Goal: Task Accomplishment & Management: Manage account settings

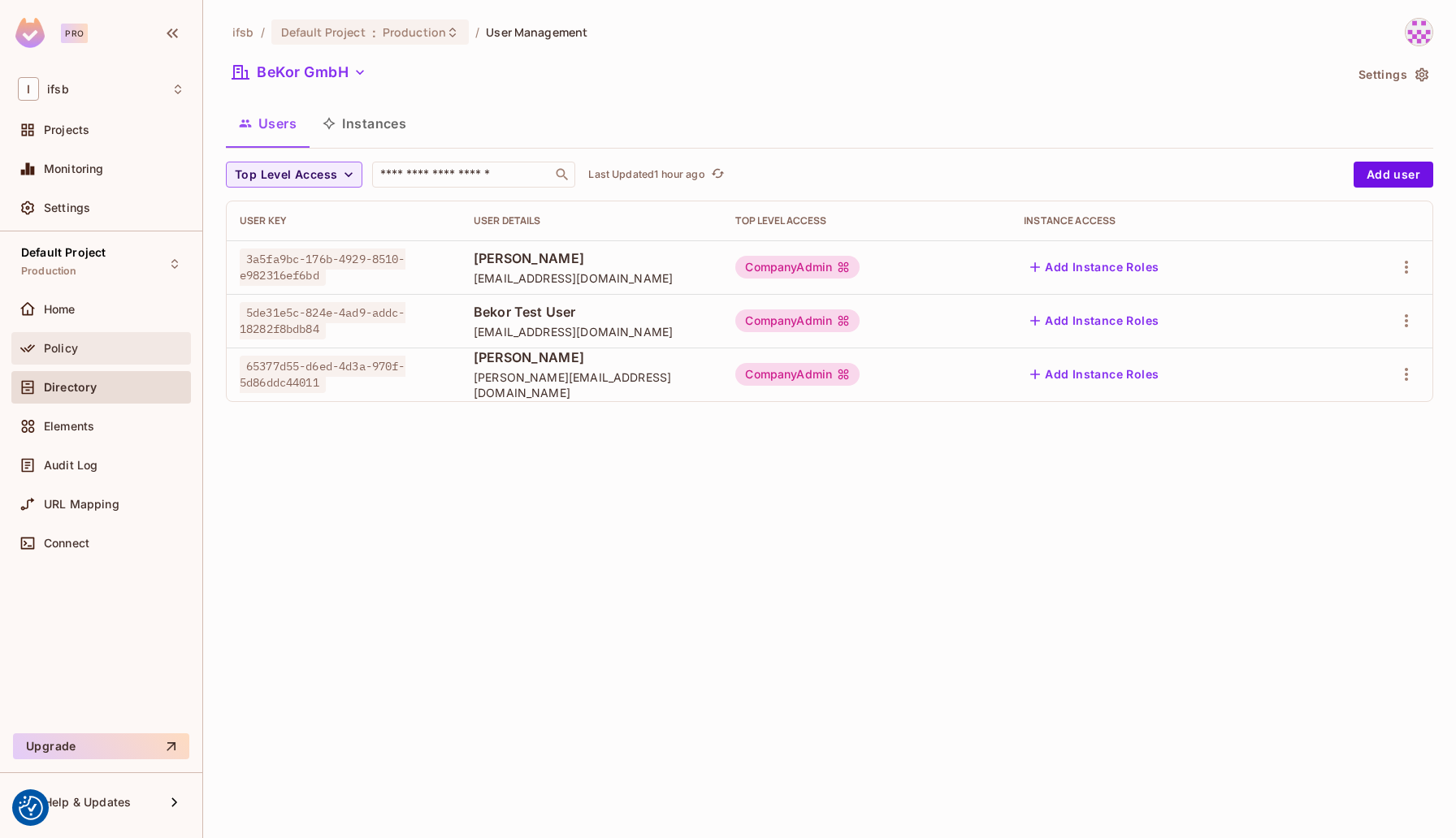
click at [59, 342] on span "Policy" at bounding box center [61, 348] width 34 height 13
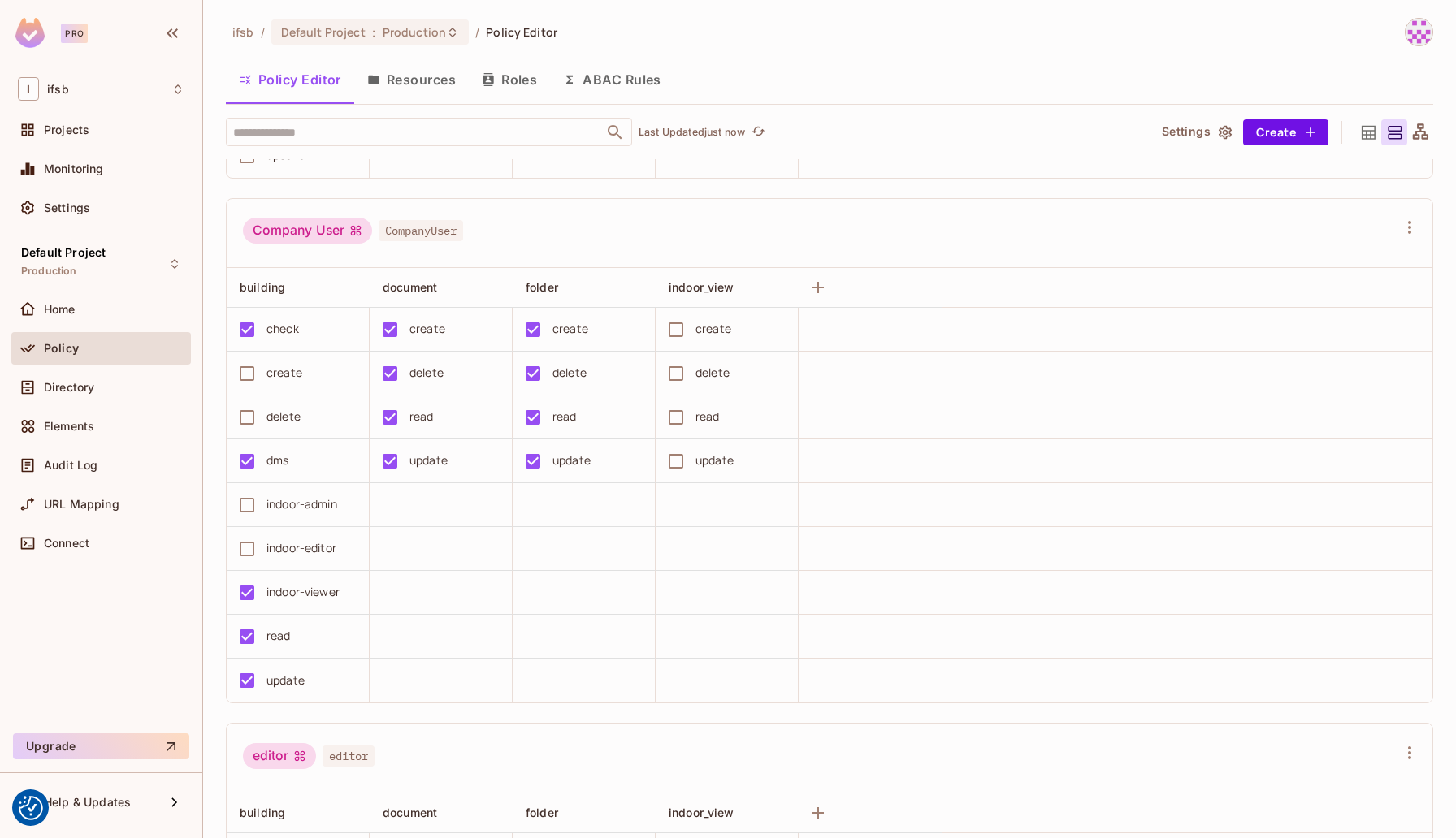
scroll to position [1568, 0]
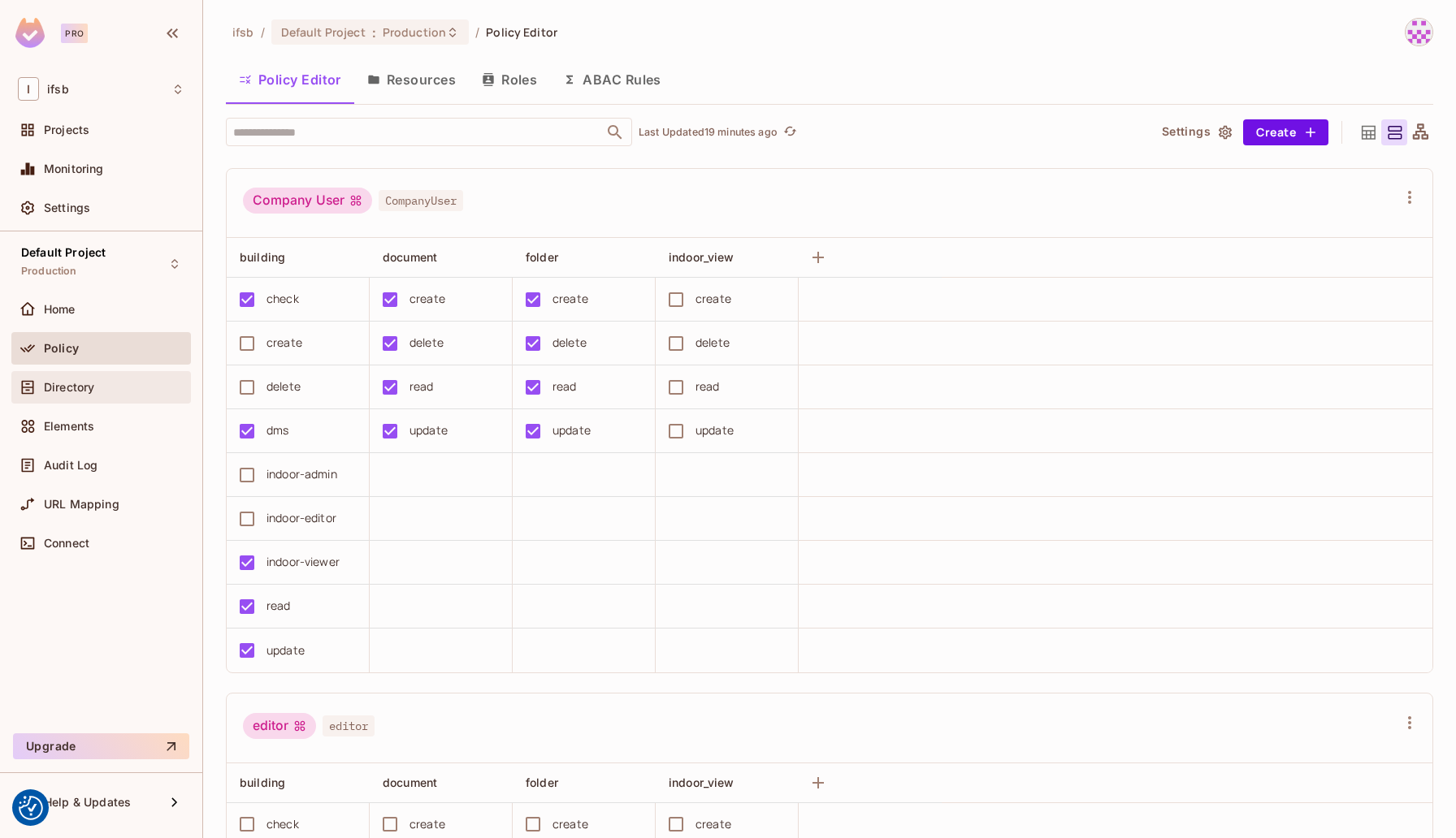
click at [74, 381] on span "Directory" at bounding box center [69, 388] width 51 height 13
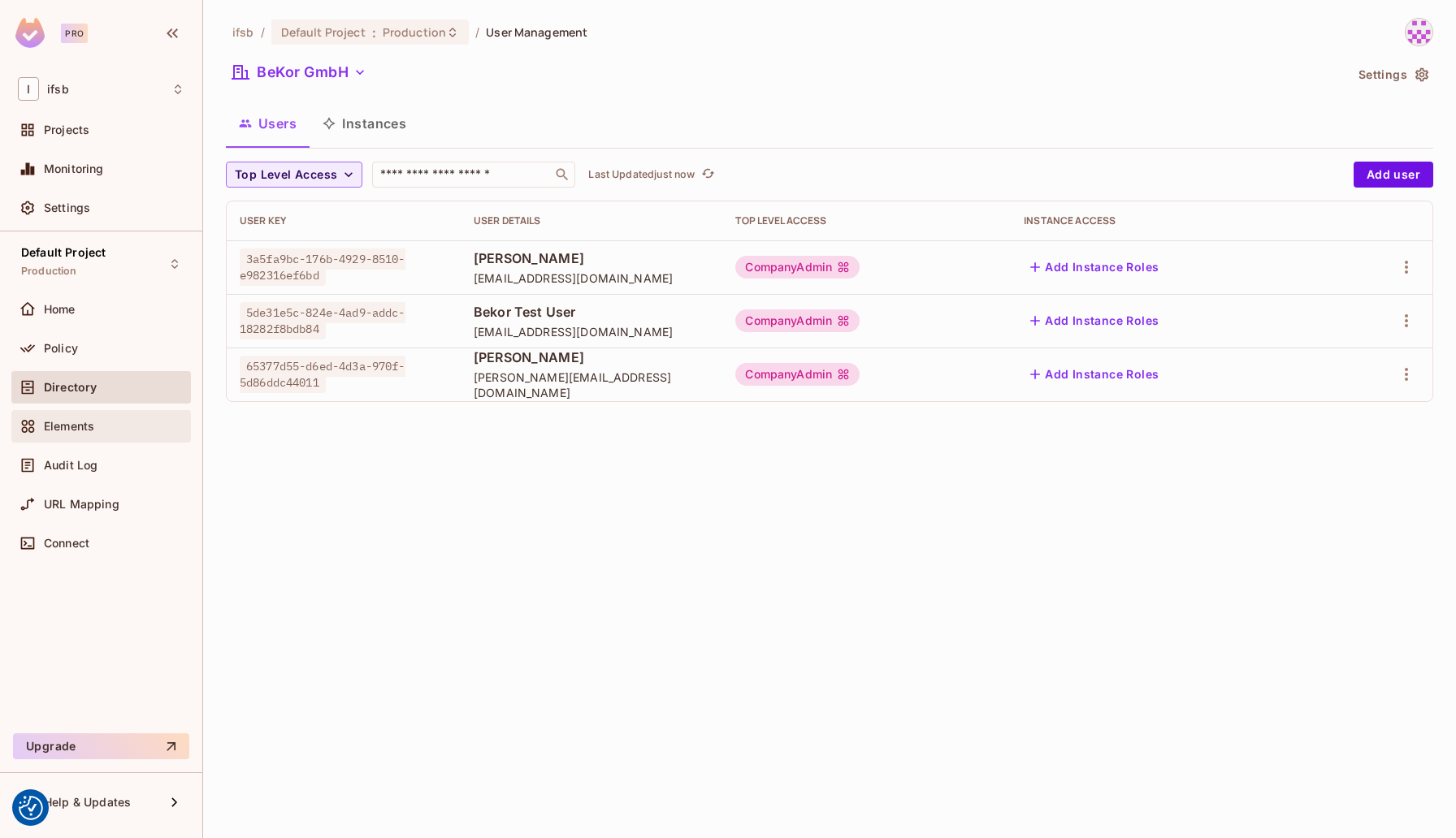
click at [81, 433] on div "Elements" at bounding box center [100, 426] width 166 height 19
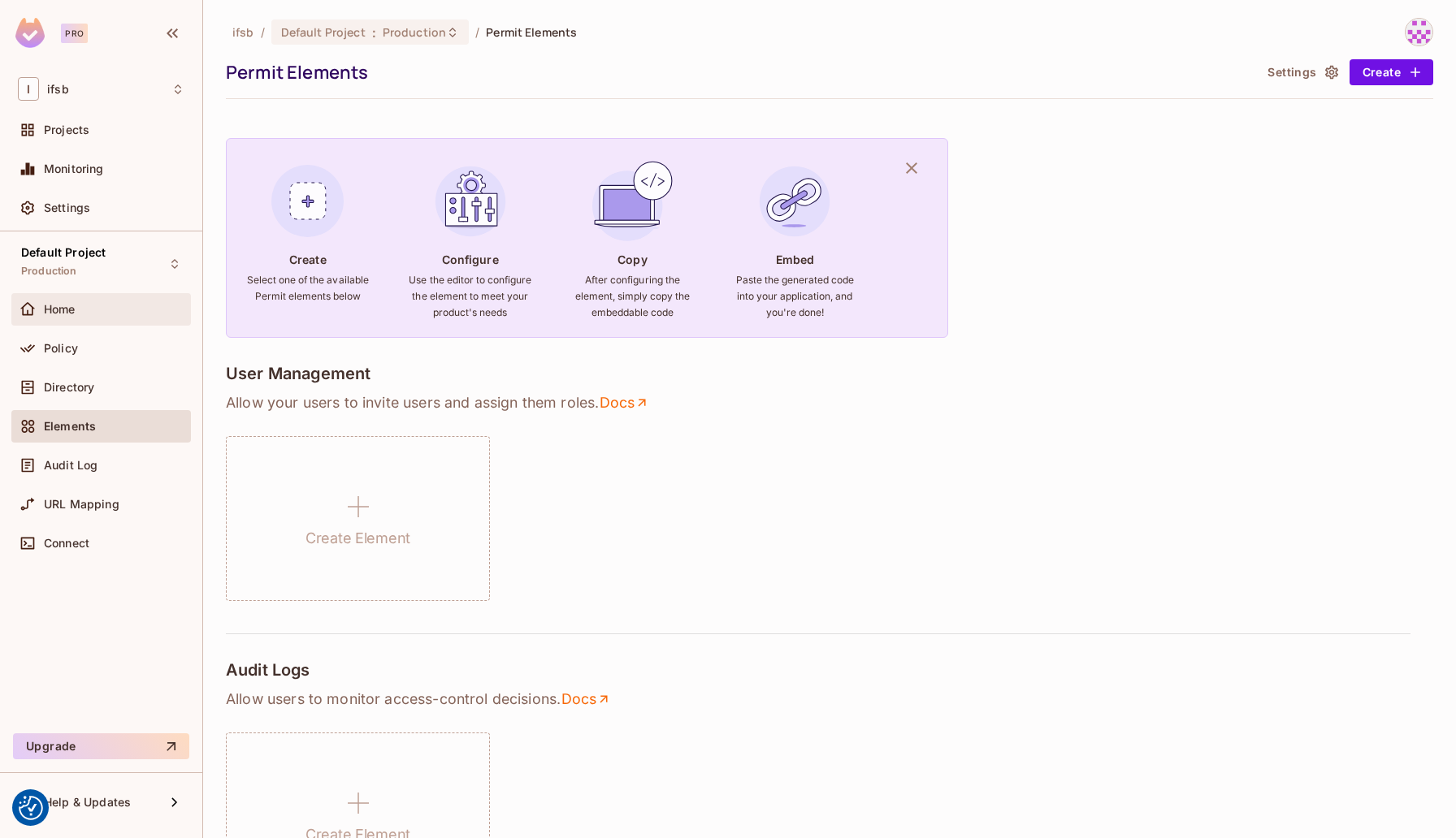
click at [111, 320] on div "Home" at bounding box center [100, 309] width 179 height 32
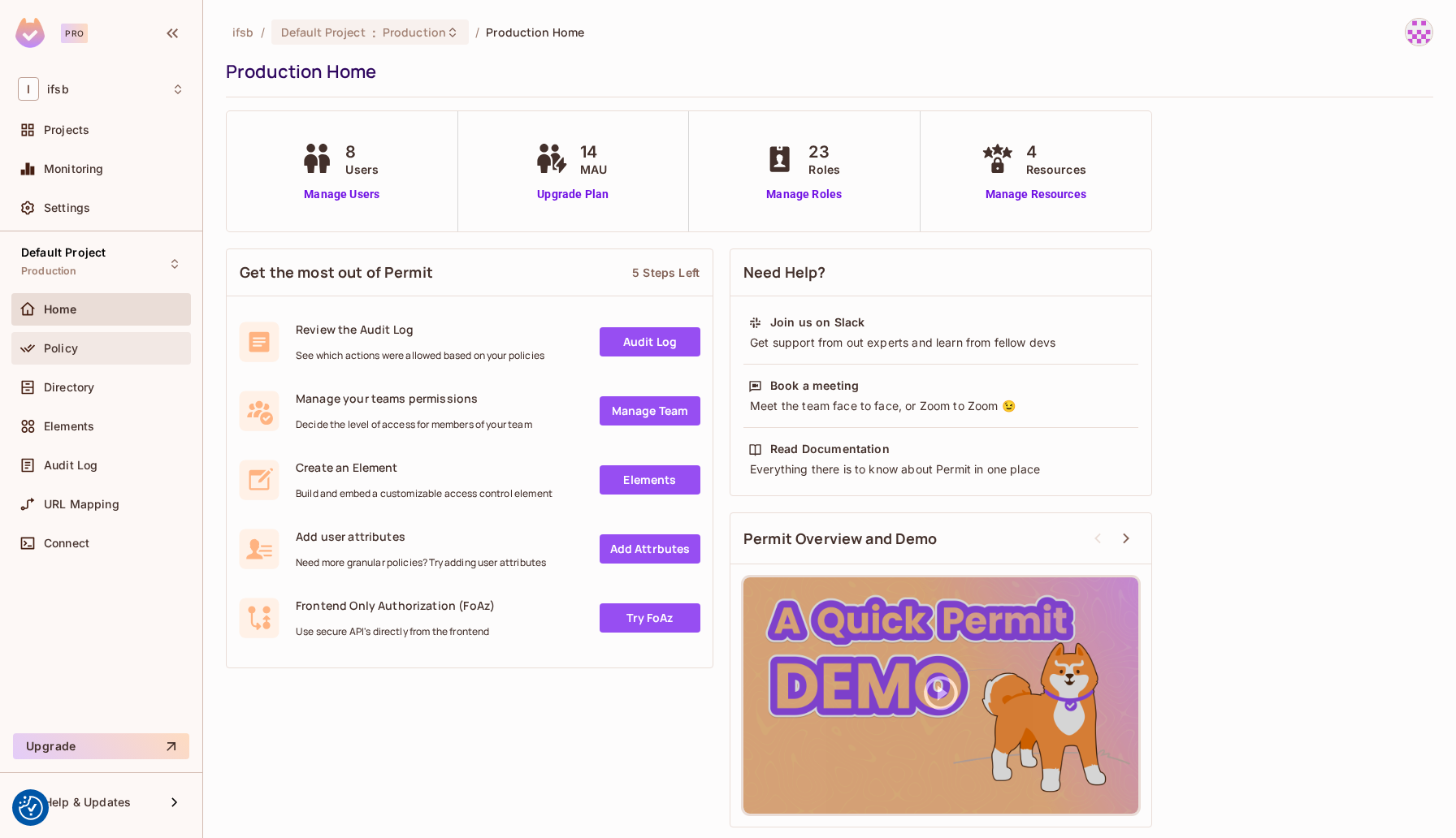
click at [81, 347] on div "Policy" at bounding box center [114, 348] width 141 height 13
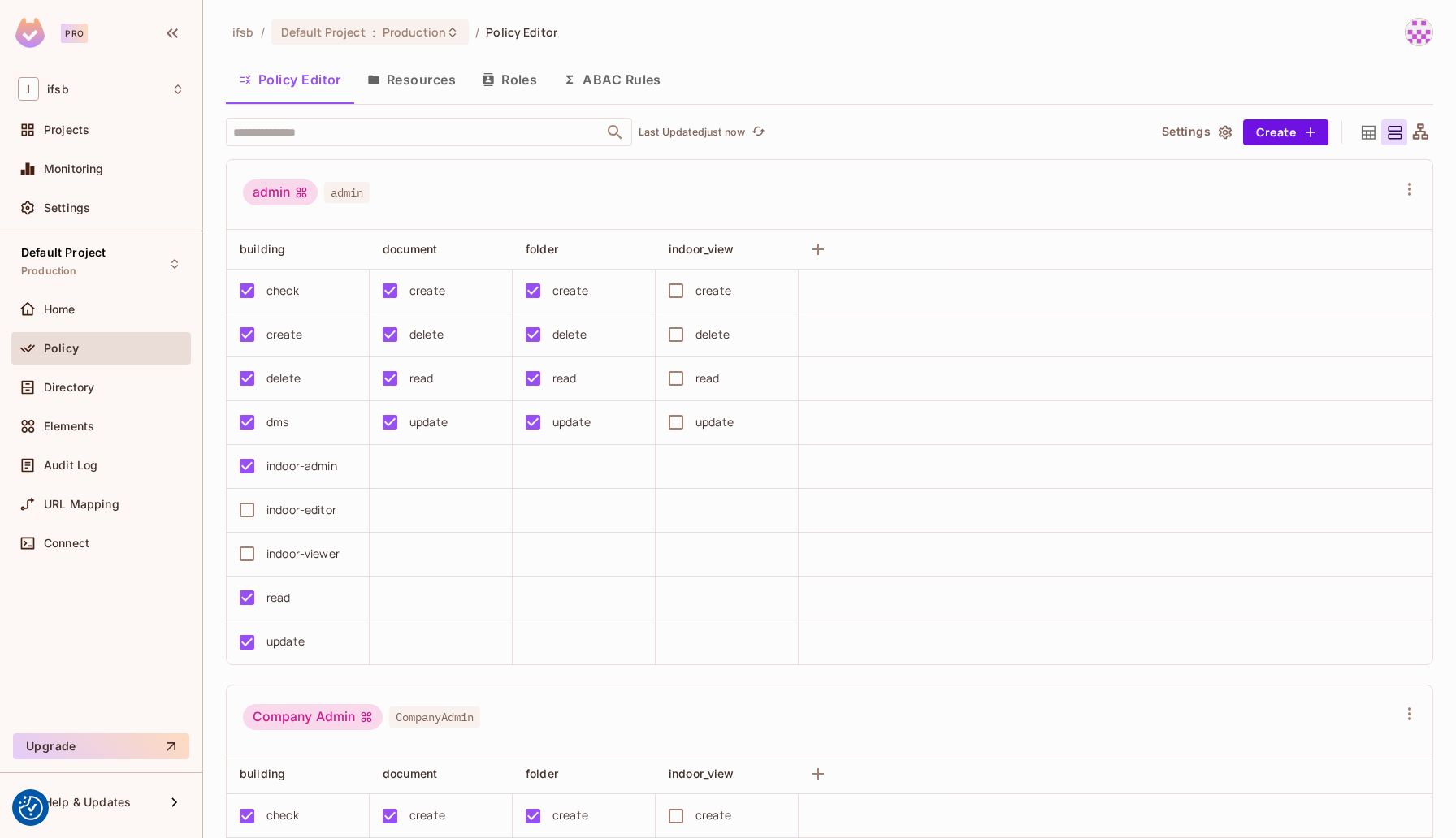
click at [422, 75] on button "Resources" at bounding box center [412, 80] width 115 height 40
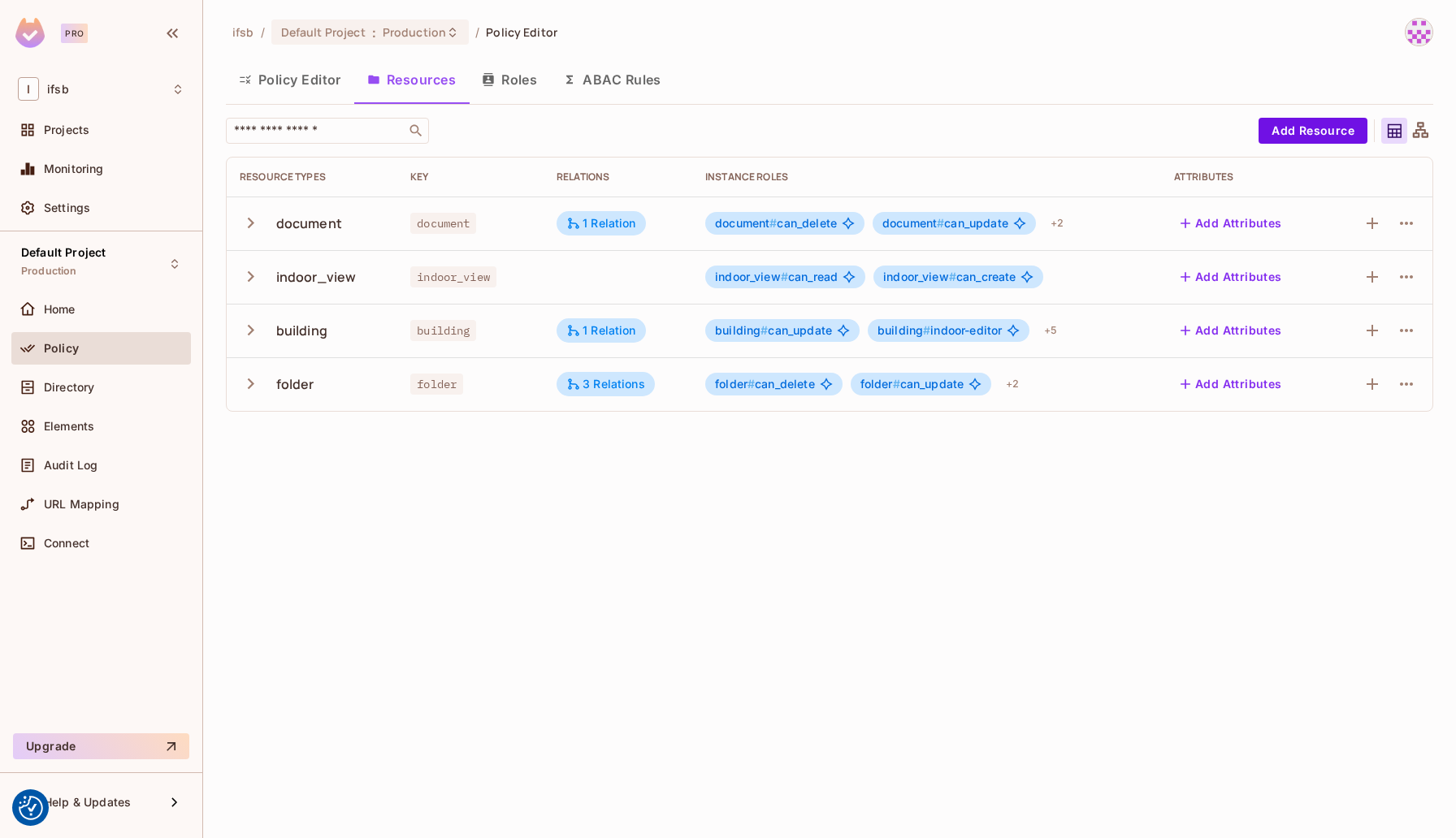
click at [251, 223] on icon "button" at bounding box center [251, 222] width 6 height 10
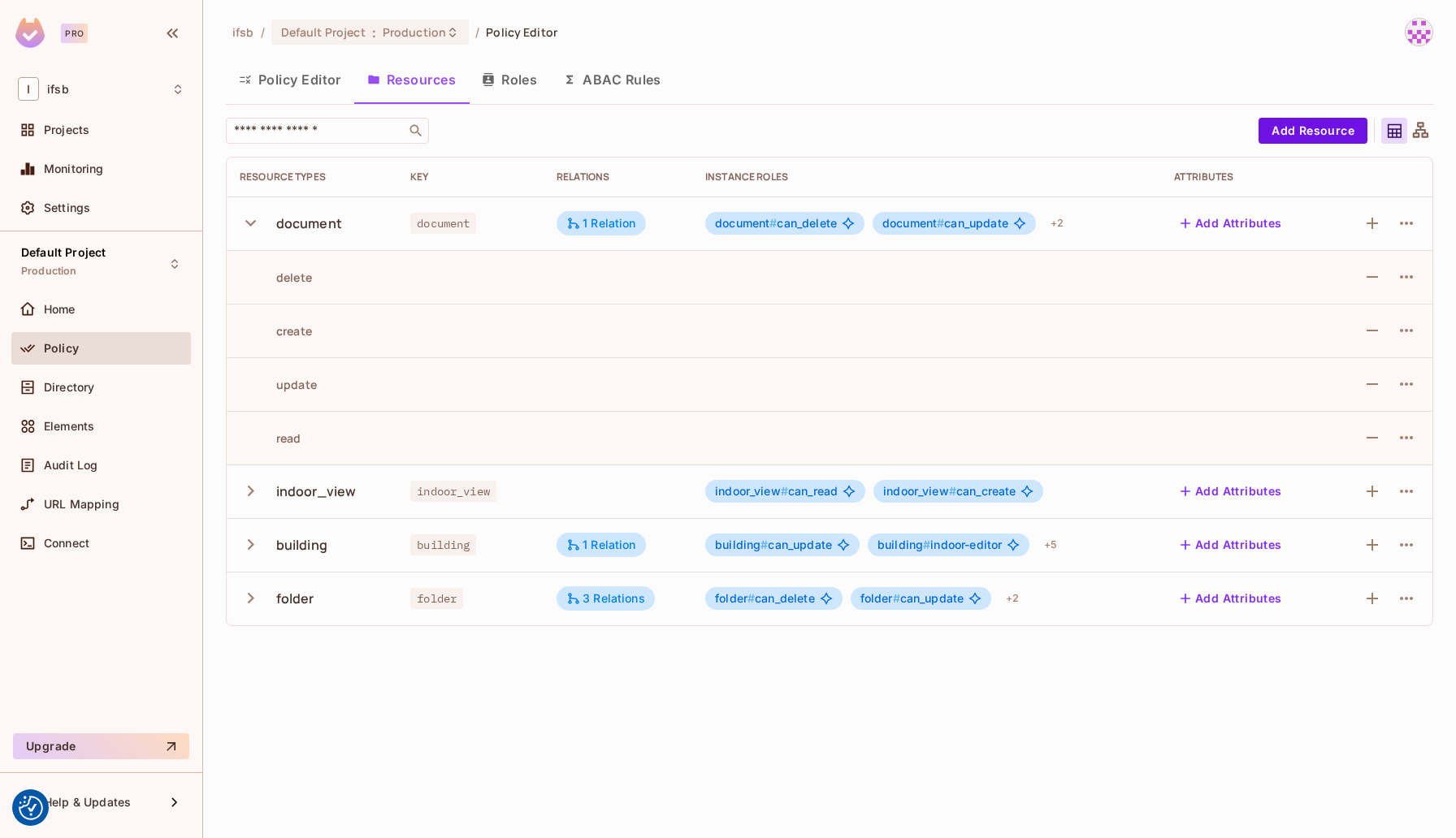
click at [250, 223] on icon "button" at bounding box center [250, 223] width 10 height 6
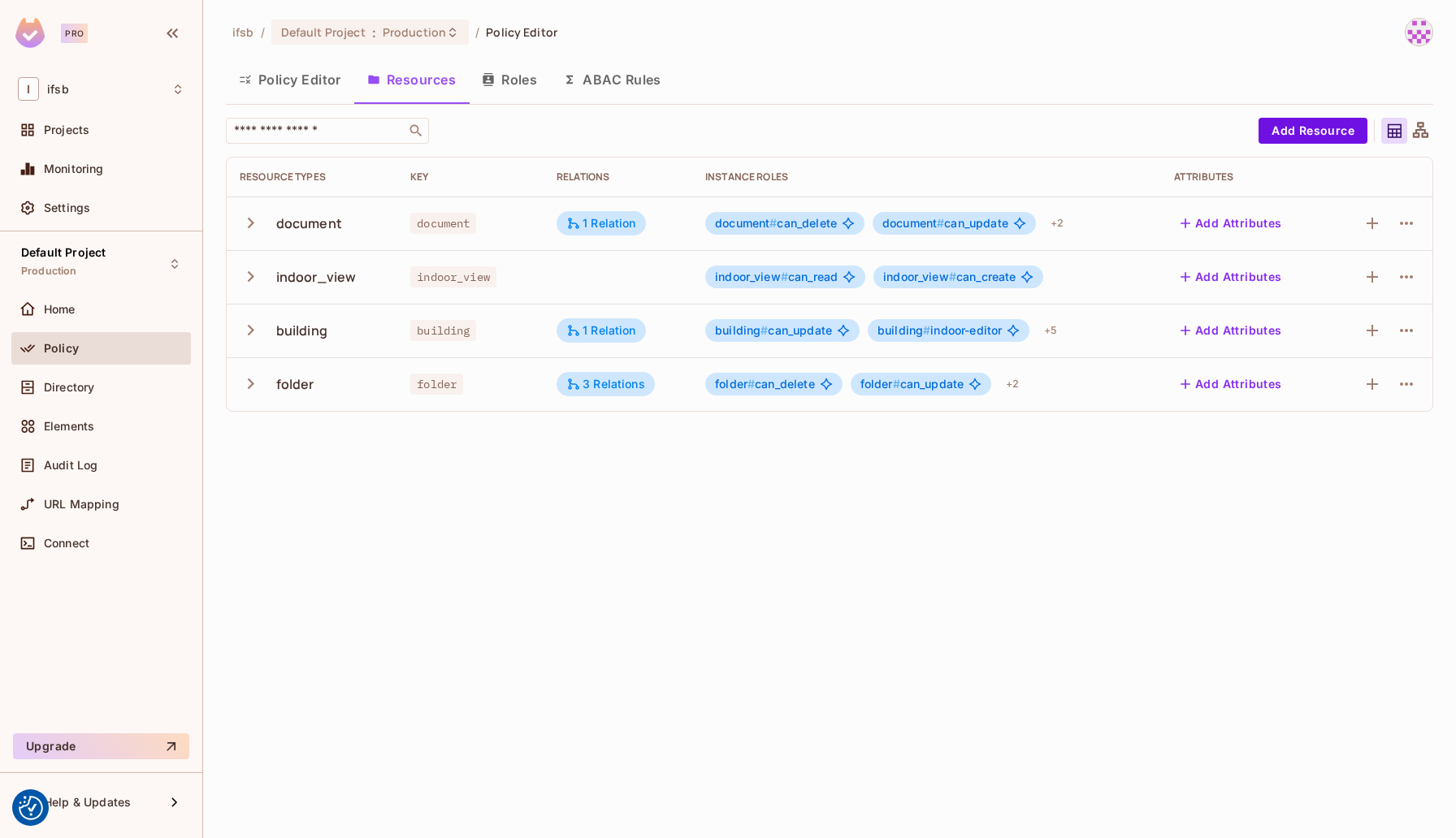
click at [526, 81] on button "Roles" at bounding box center [509, 80] width 81 height 40
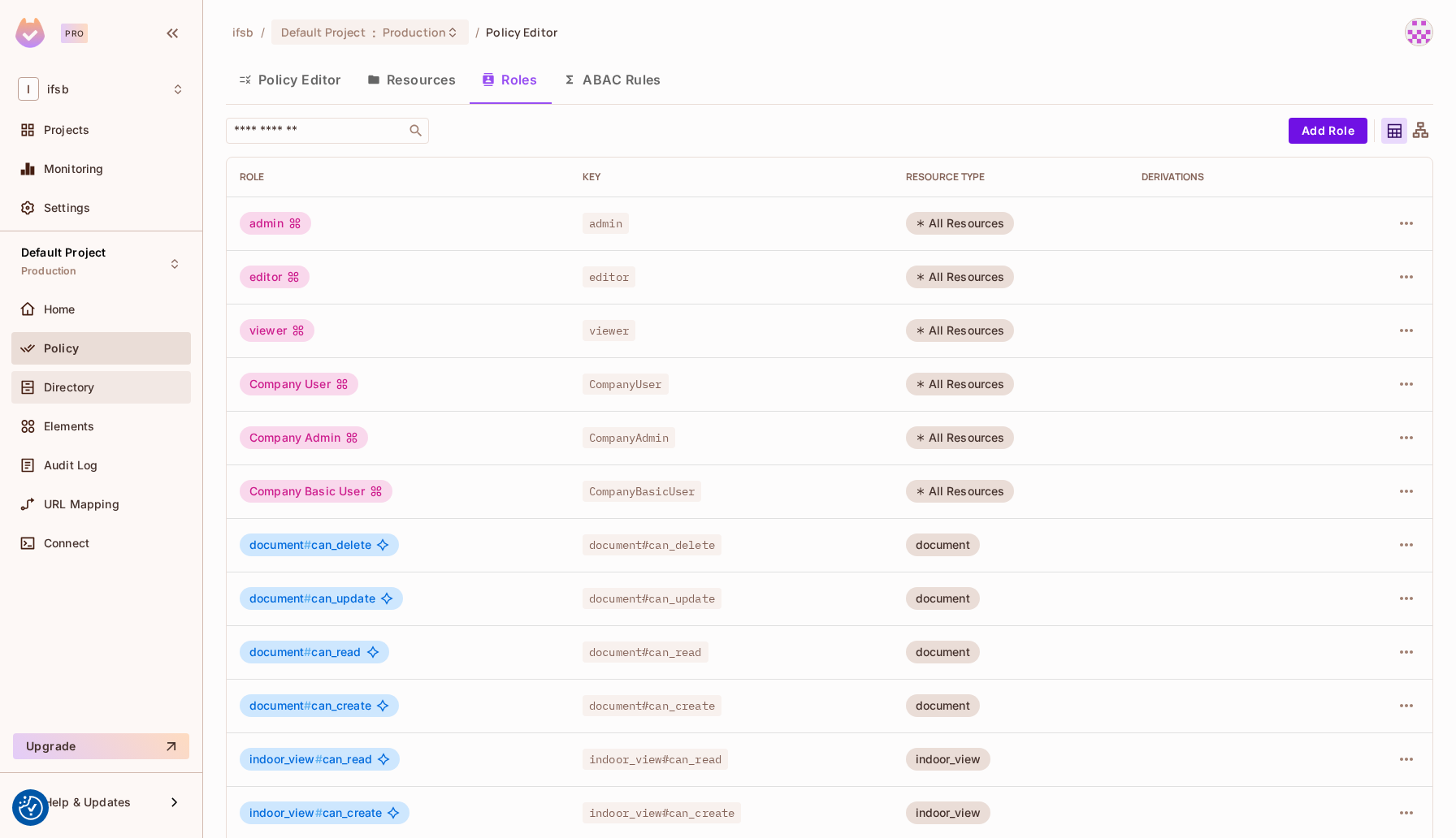
click at [130, 384] on div "Directory" at bounding box center [114, 388] width 141 height 13
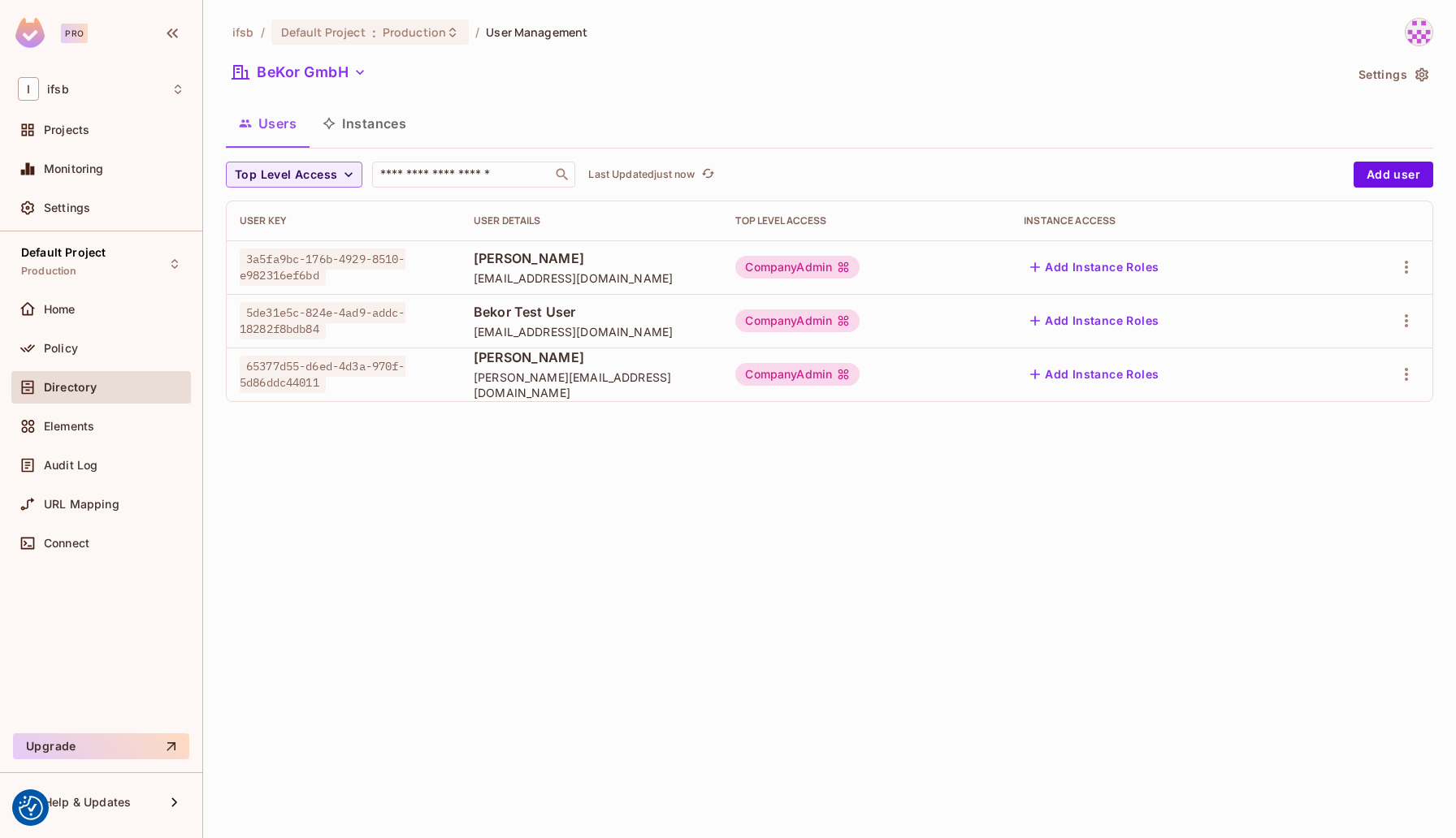
click at [373, 121] on button "Instances" at bounding box center [364, 123] width 109 height 40
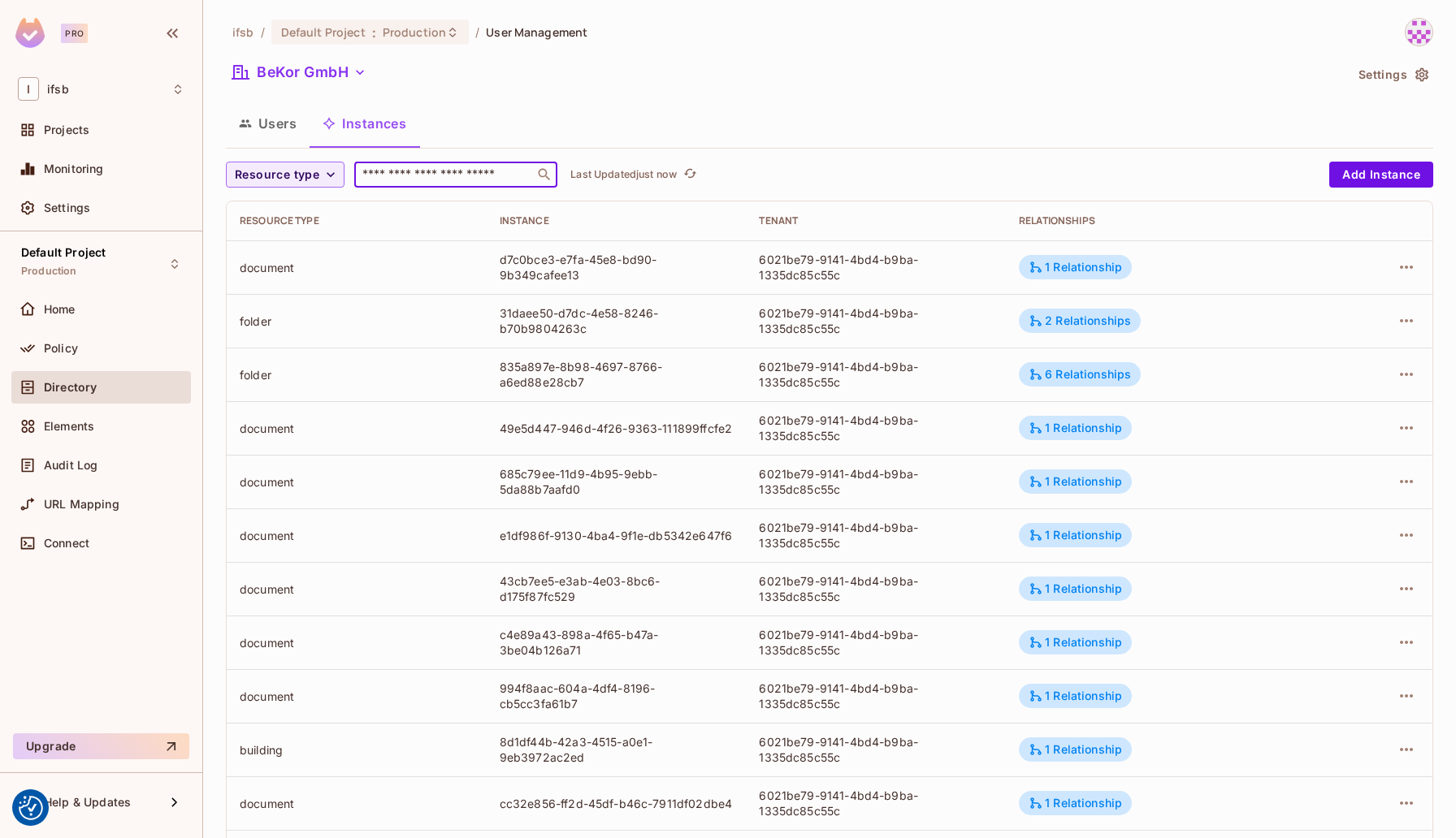
click at [495, 178] on input "text" at bounding box center [445, 175] width 171 height 17
click at [461, 176] on input "text" at bounding box center [445, 175] width 171 height 17
paste input "**********"
type input "**********"
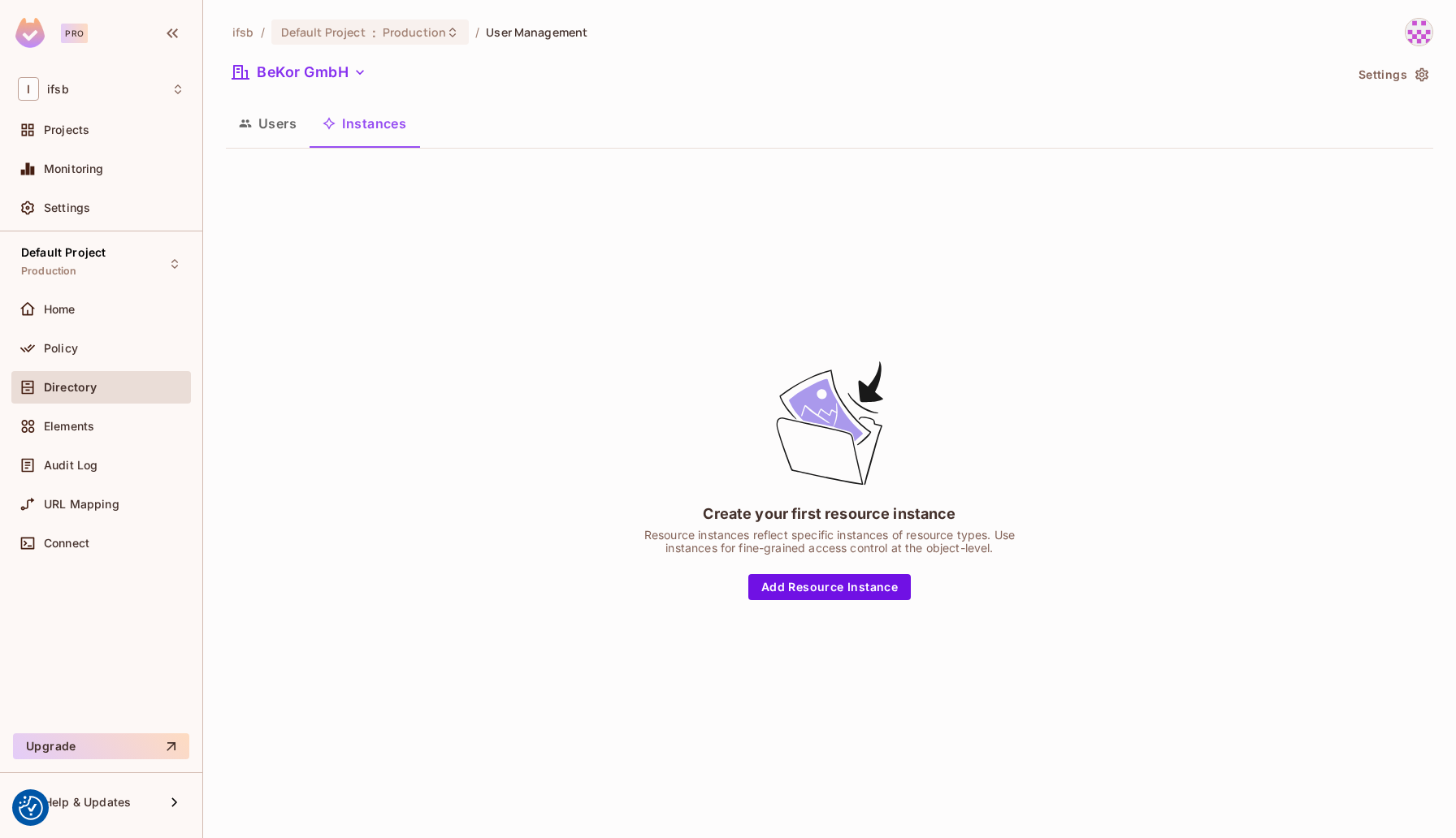
click at [1109, 334] on div "Create your first resource instance Resource instances reflect specific instanc…" at bounding box center [830, 479] width 1208 height 635
click at [278, 123] on button "Users" at bounding box center [267, 123] width 84 height 40
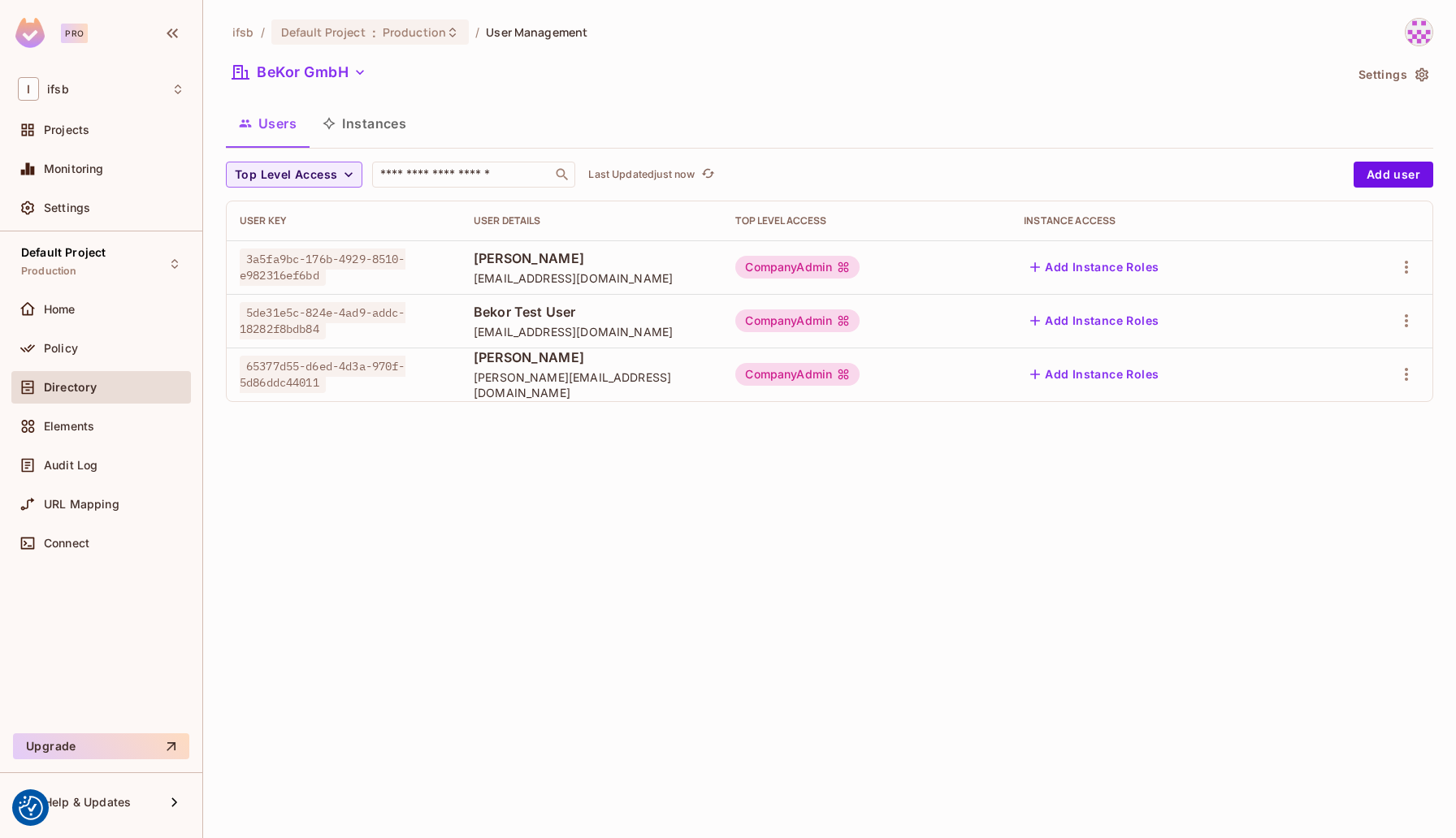
click at [370, 122] on button "Instances" at bounding box center [364, 123] width 109 height 40
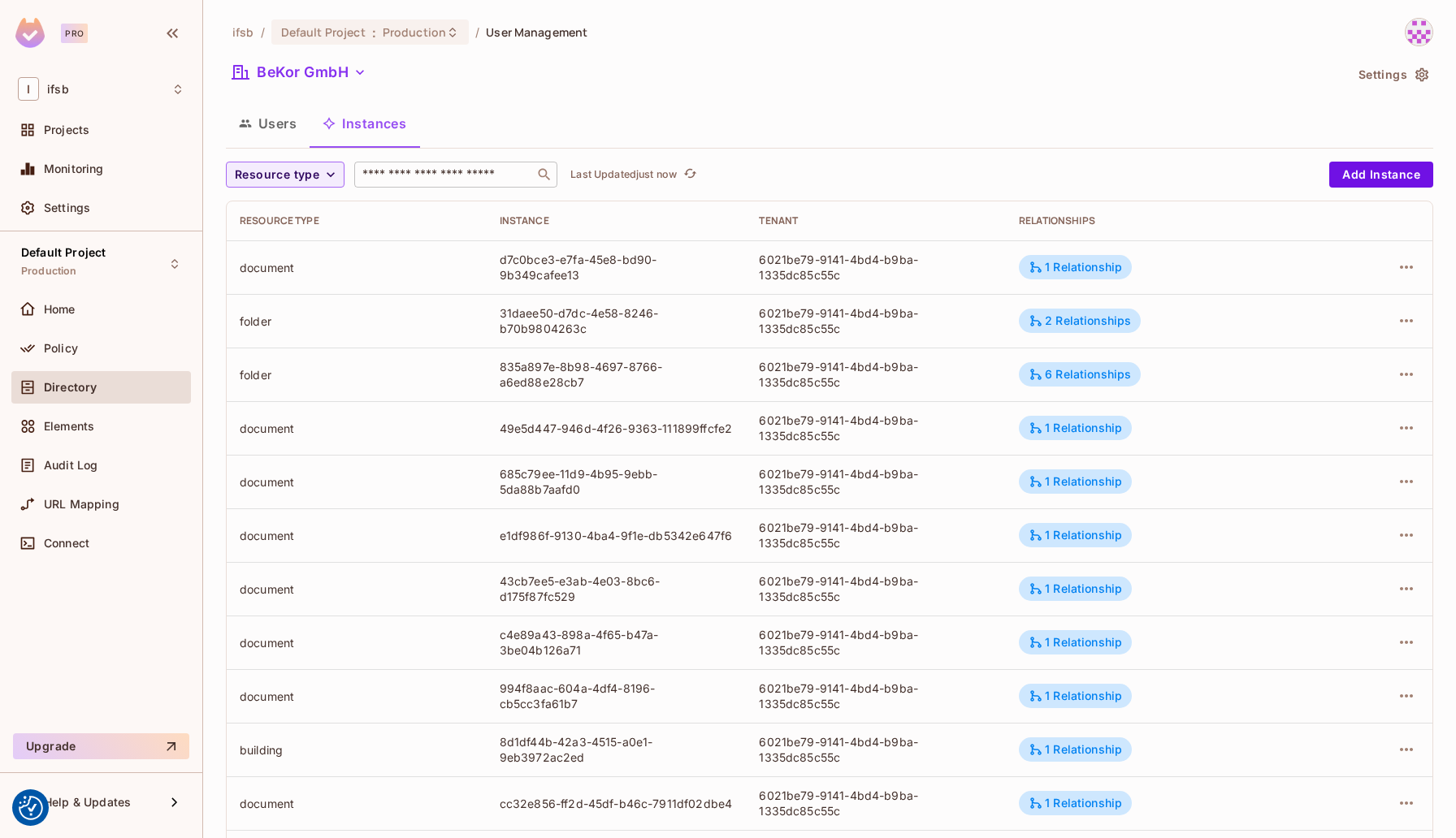
click at [404, 172] on input "text" at bounding box center [445, 175] width 171 height 17
click at [438, 29] on span "Production" at bounding box center [414, 32] width 63 height 16
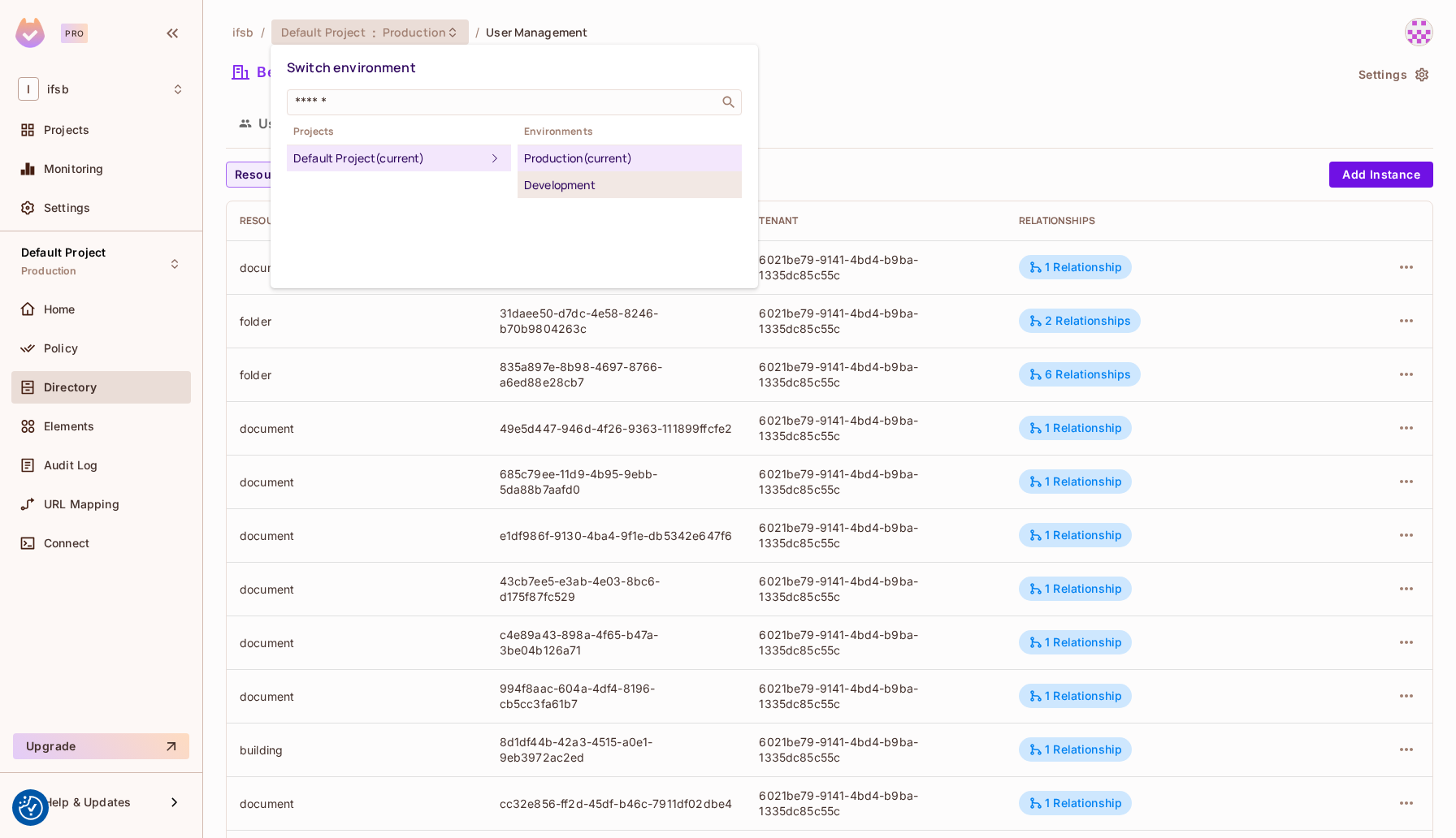
click at [541, 181] on div "Development" at bounding box center [630, 185] width 211 height 19
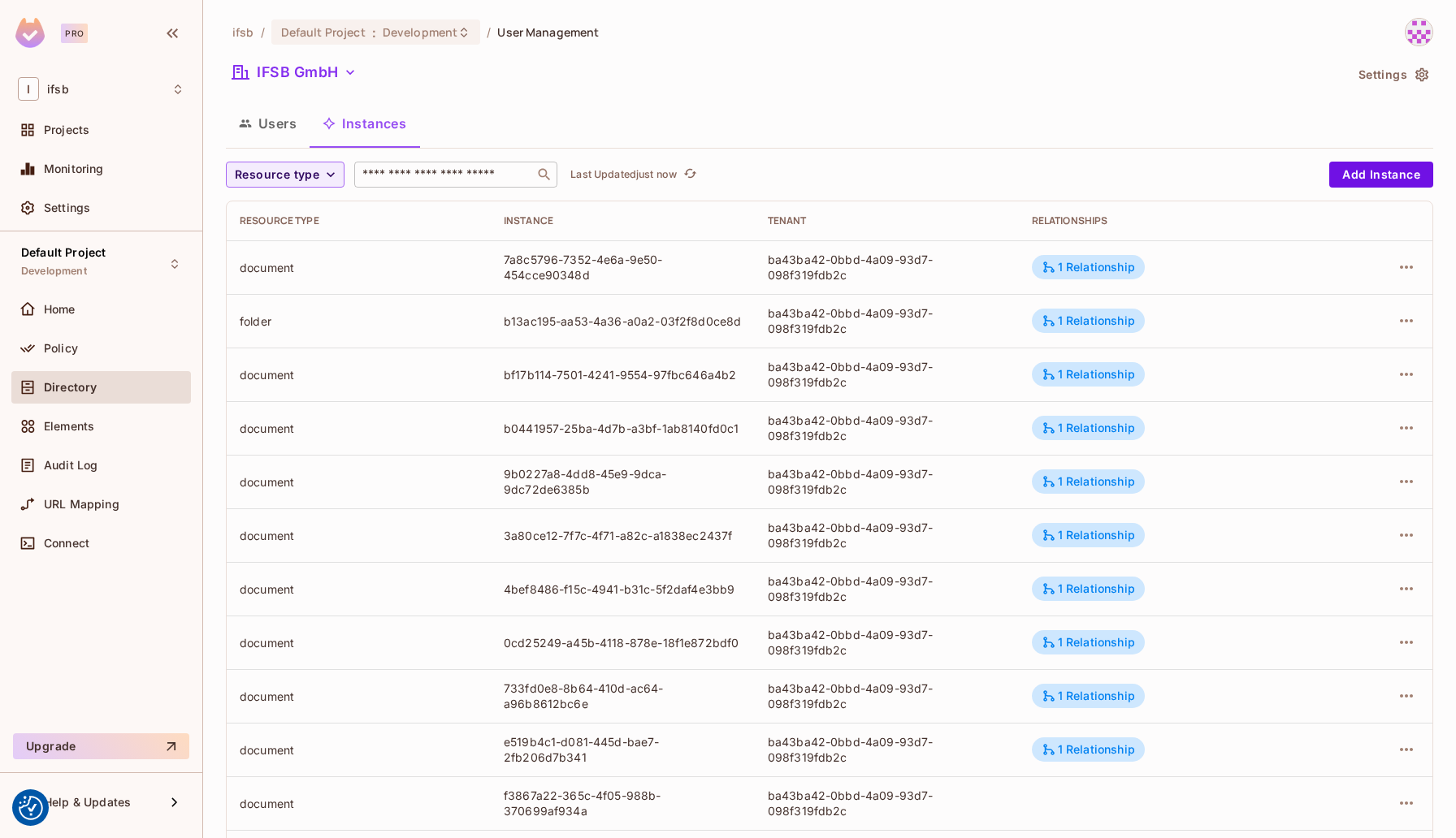
click at [427, 173] on input "text" at bounding box center [445, 175] width 171 height 17
paste input "**********"
type input "**********"
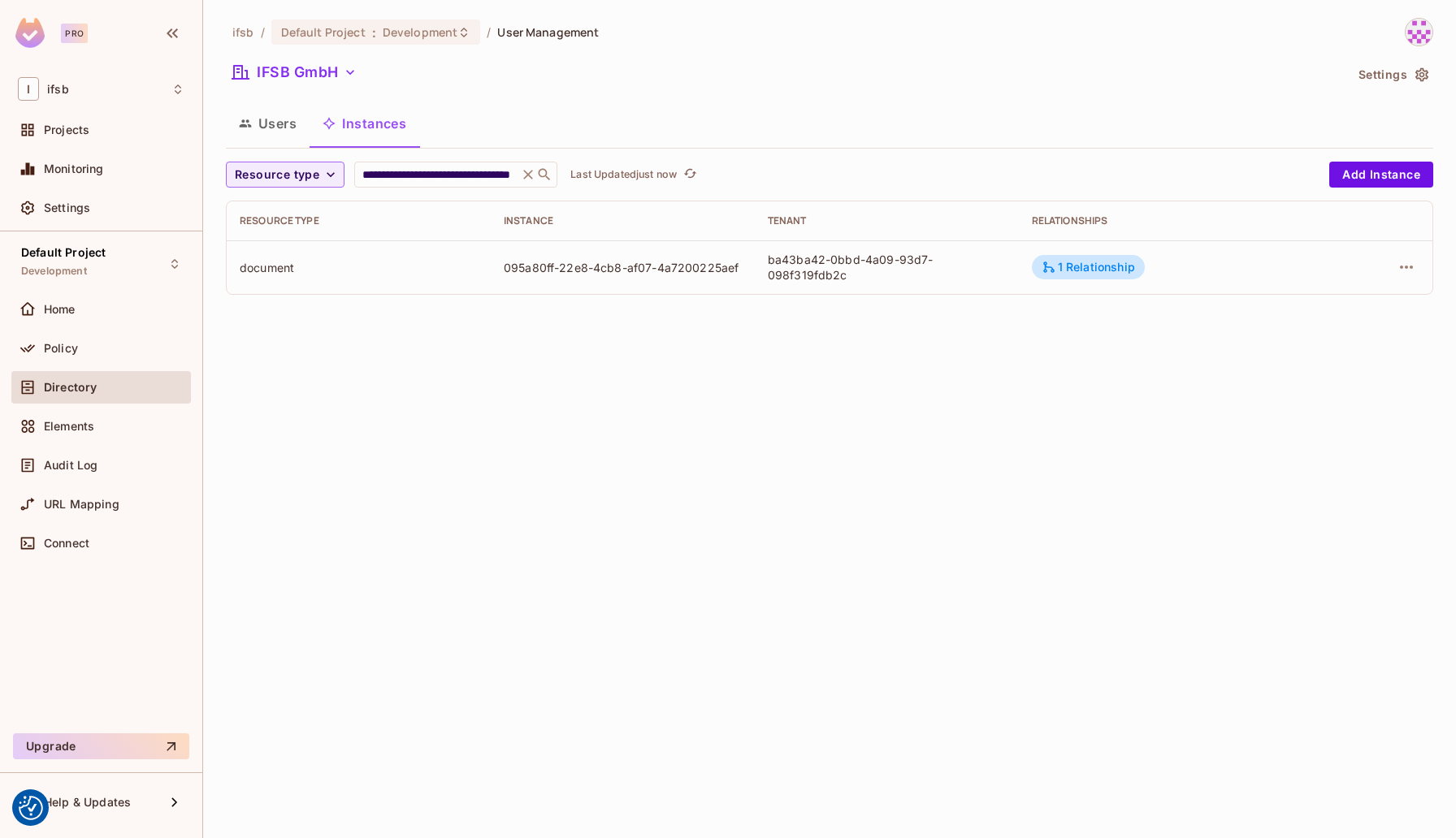
click at [799, 253] on div "ba43ba42-0bbd-4a09-93d7-098f319fdb2c" at bounding box center [887, 267] width 238 height 31
click at [1407, 266] on icon "button" at bounding box center [1406, 267] width 13 height 4
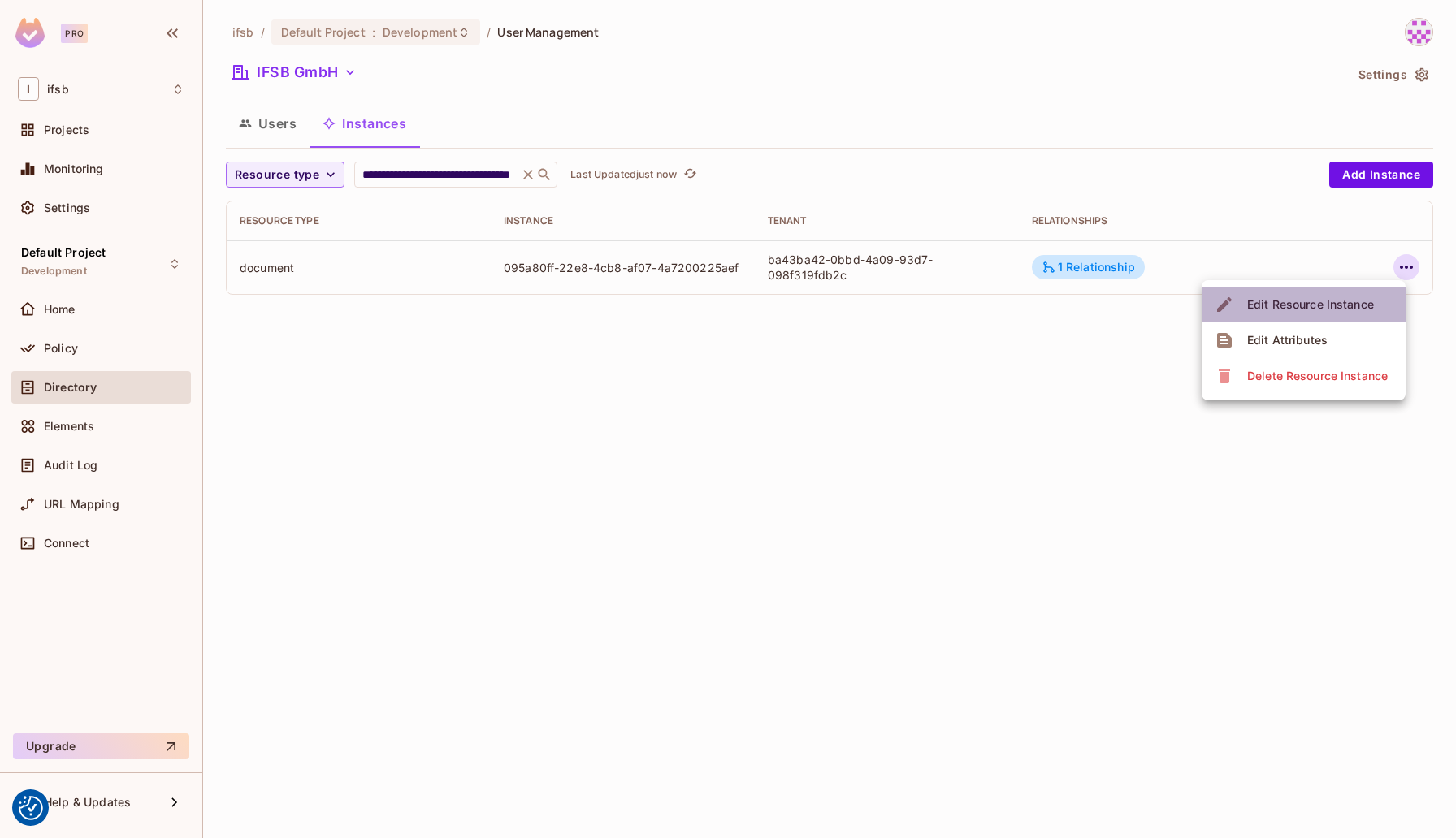
click at [1291, 306] on div "Edit Resource Instance" at bounding box center [1311, 305] width 127 height 17
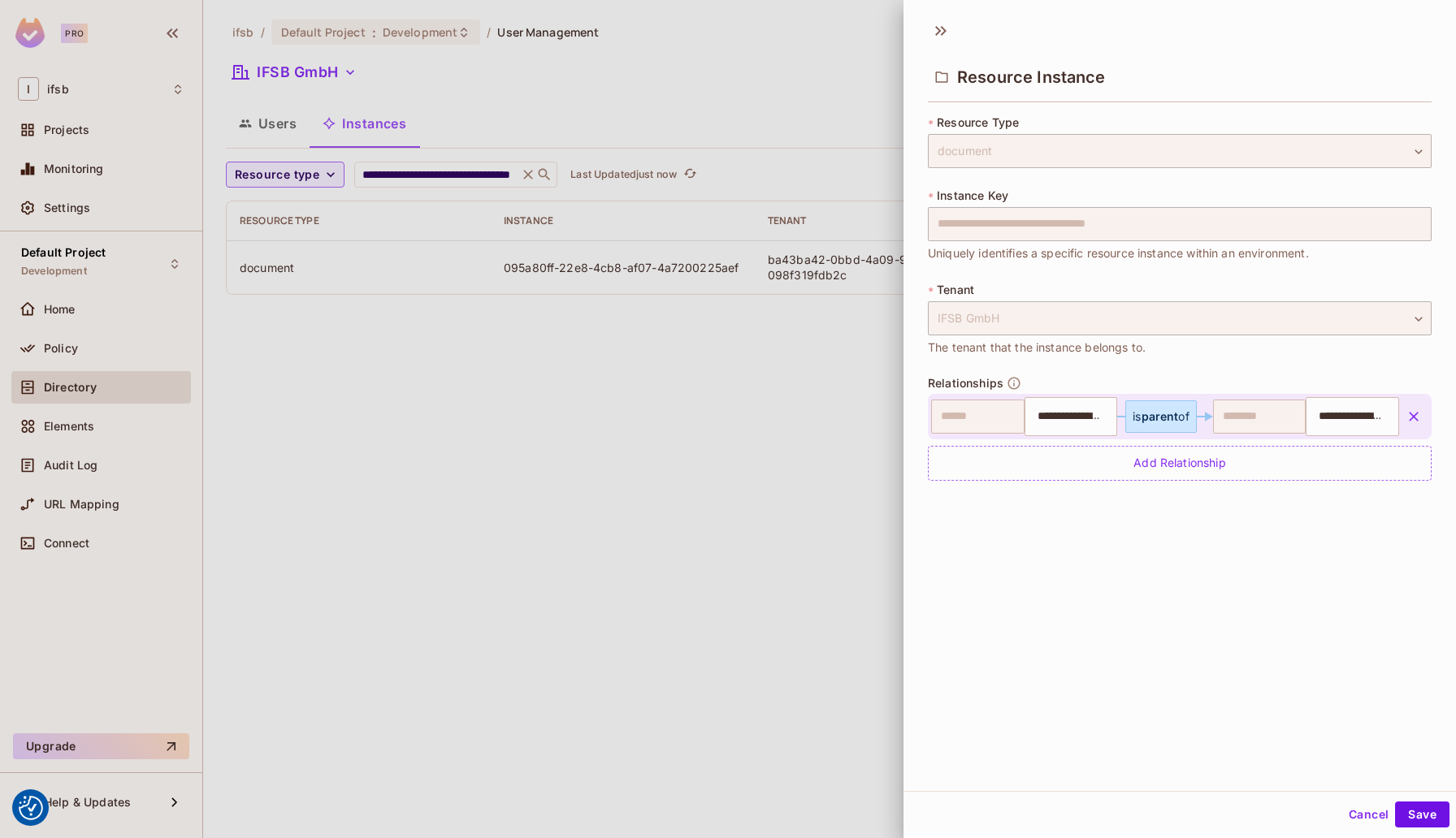
click at [677, 436] on div at bounding box center [728, 419] width 1456 height 838
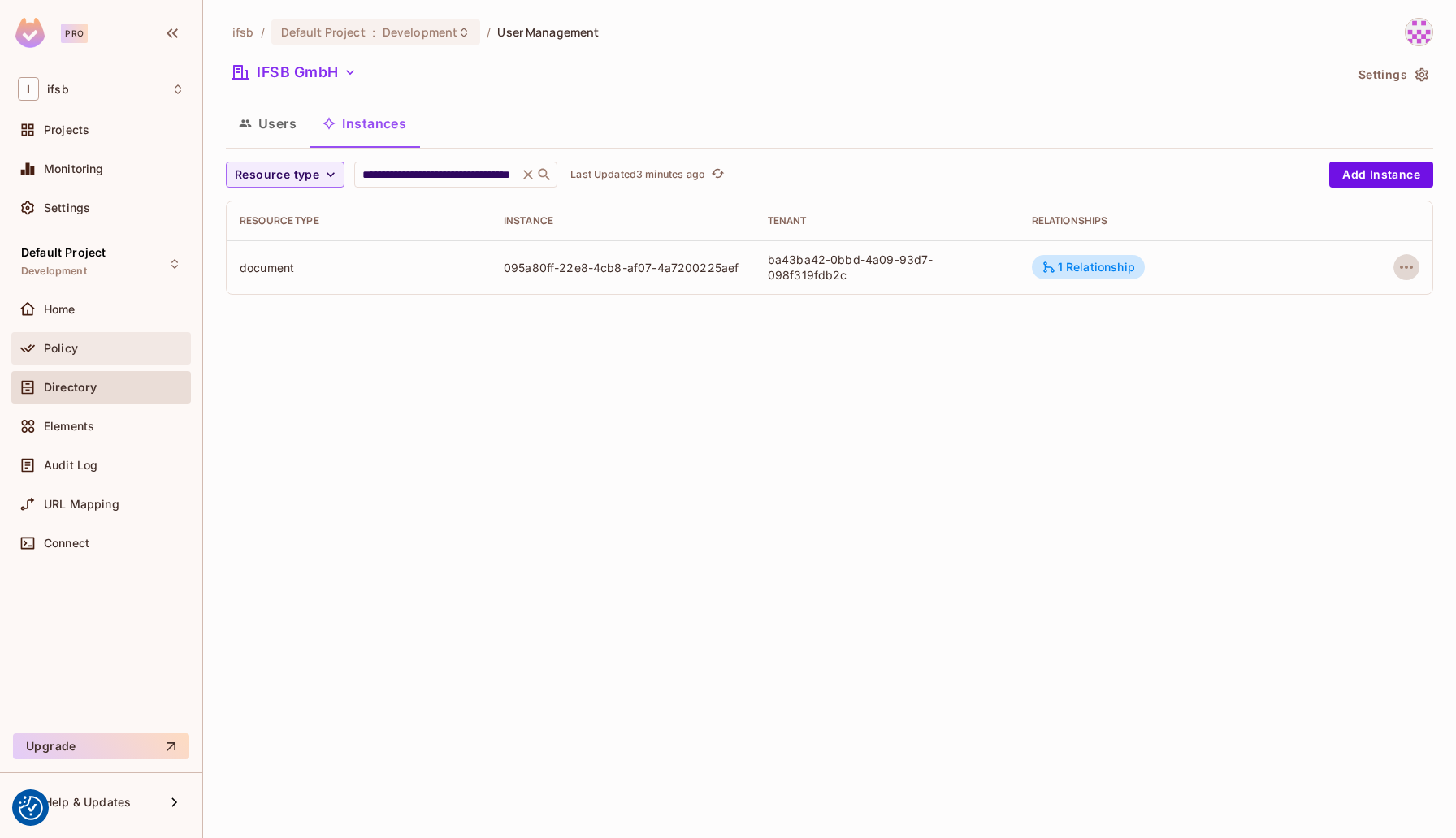
click at [100, 342] on div "Policy" at bounding box center [114, 348] width 141 height 13
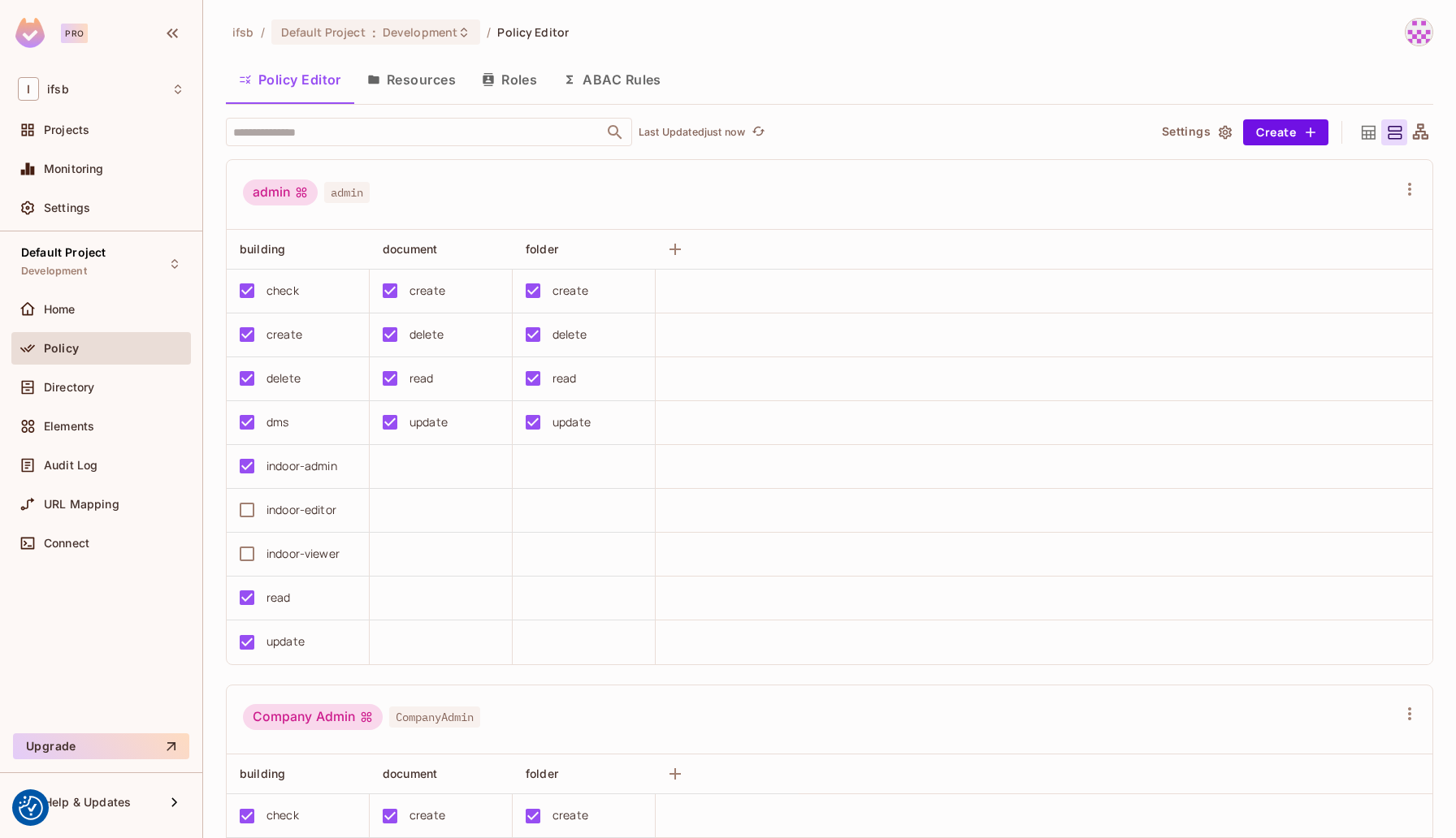
click at [594, 75] on button "ABAC Rules" at bounding box center [612, 80] width 124 height 40
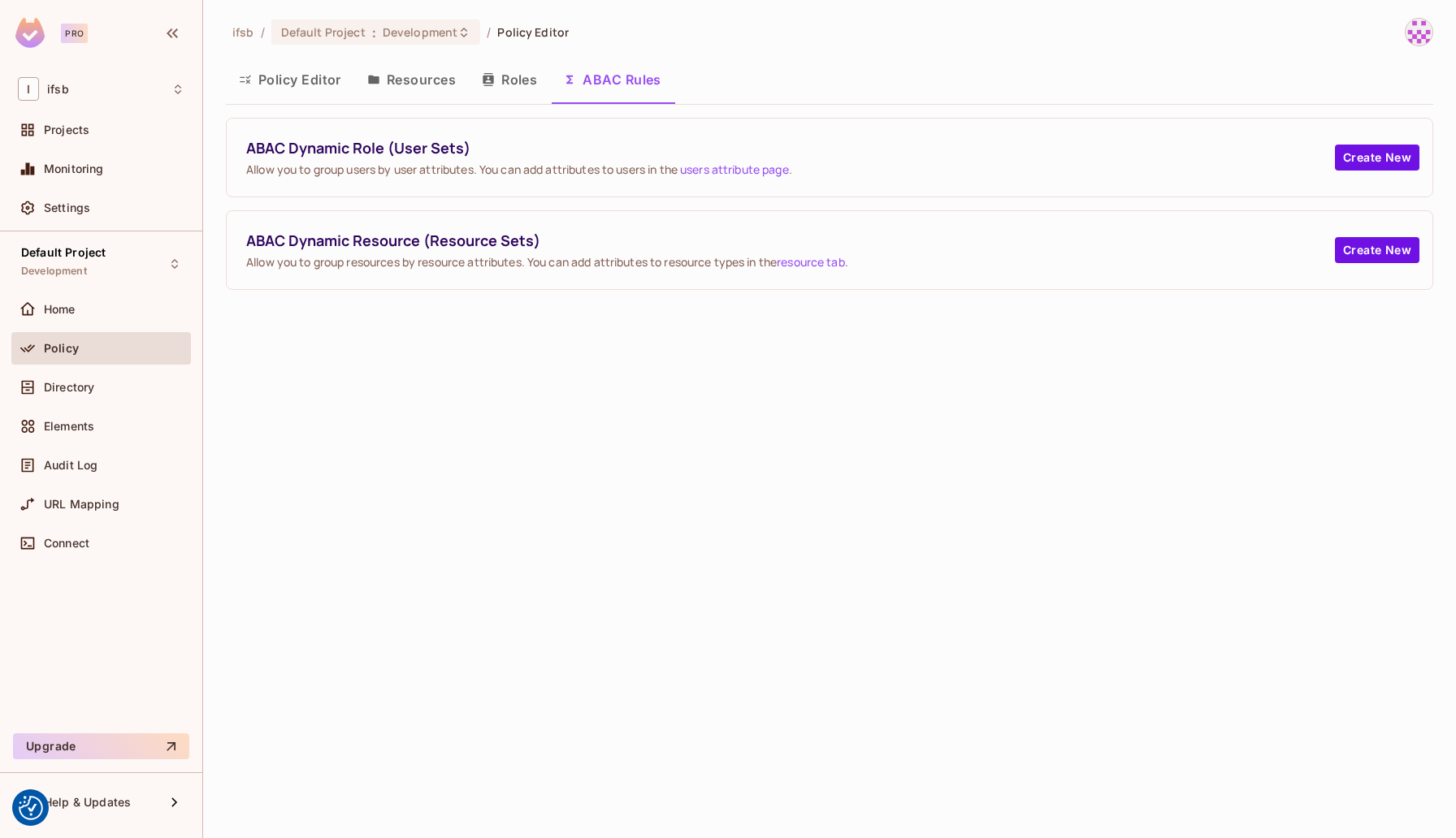
click at [506, 82] on button "Roles" at bounding box center [509, 80] width 81 height 40
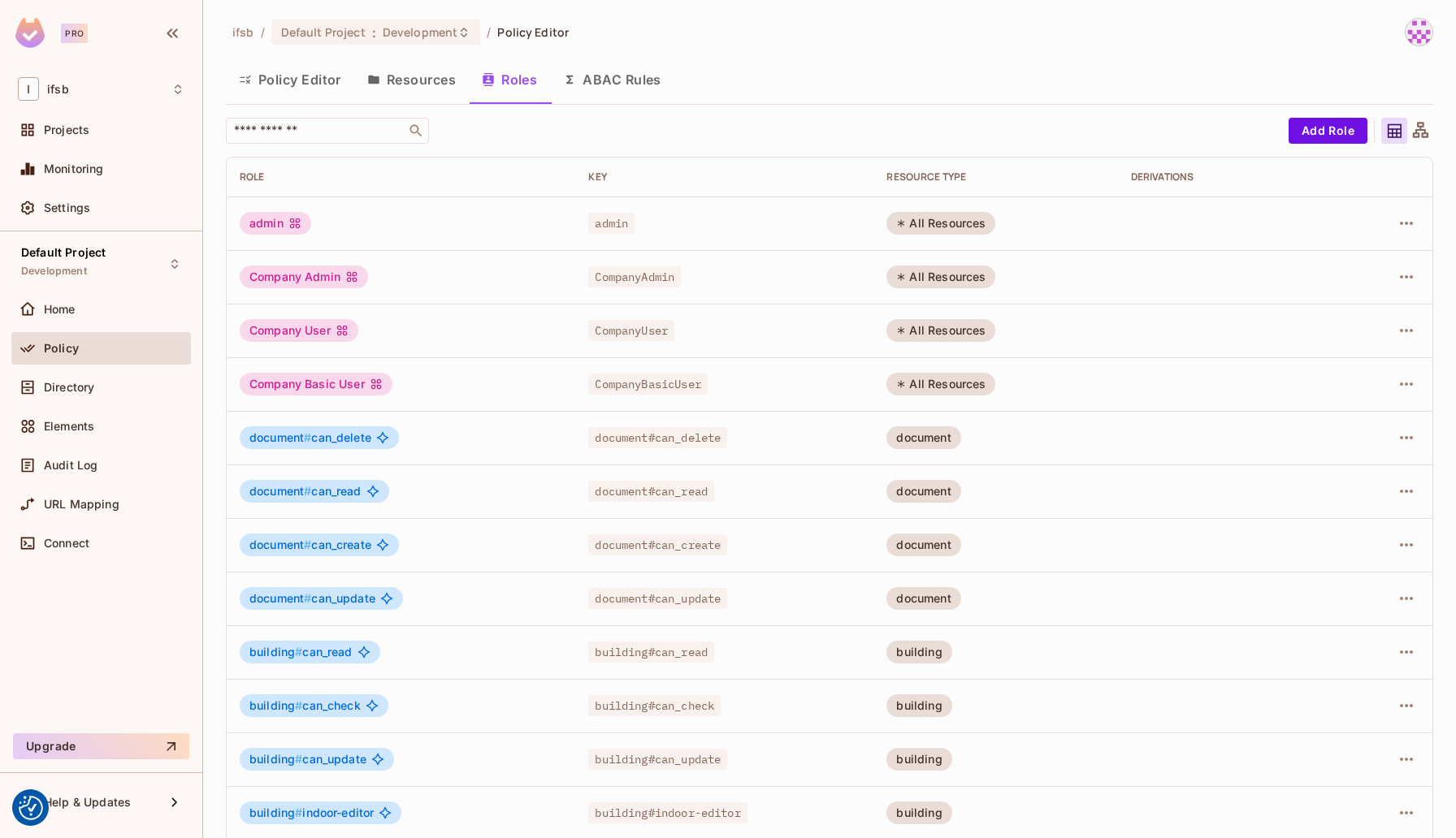
click at [422, 81] on button "Resources" at bounding box center [412, 80] width 115 height 40
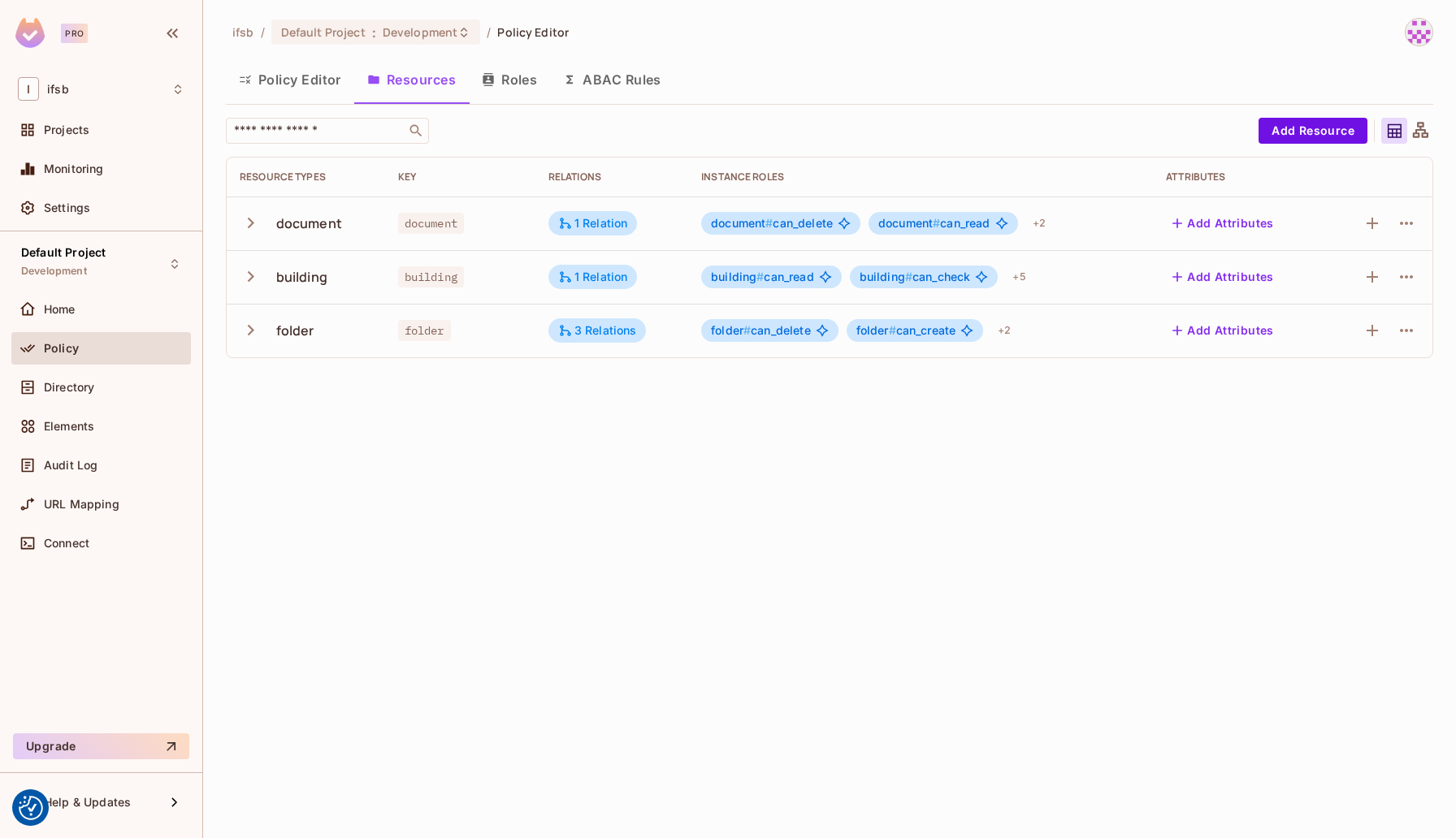
click at [253, 218] on icon "button" at bounding box center [251, 223] width 22 height 22
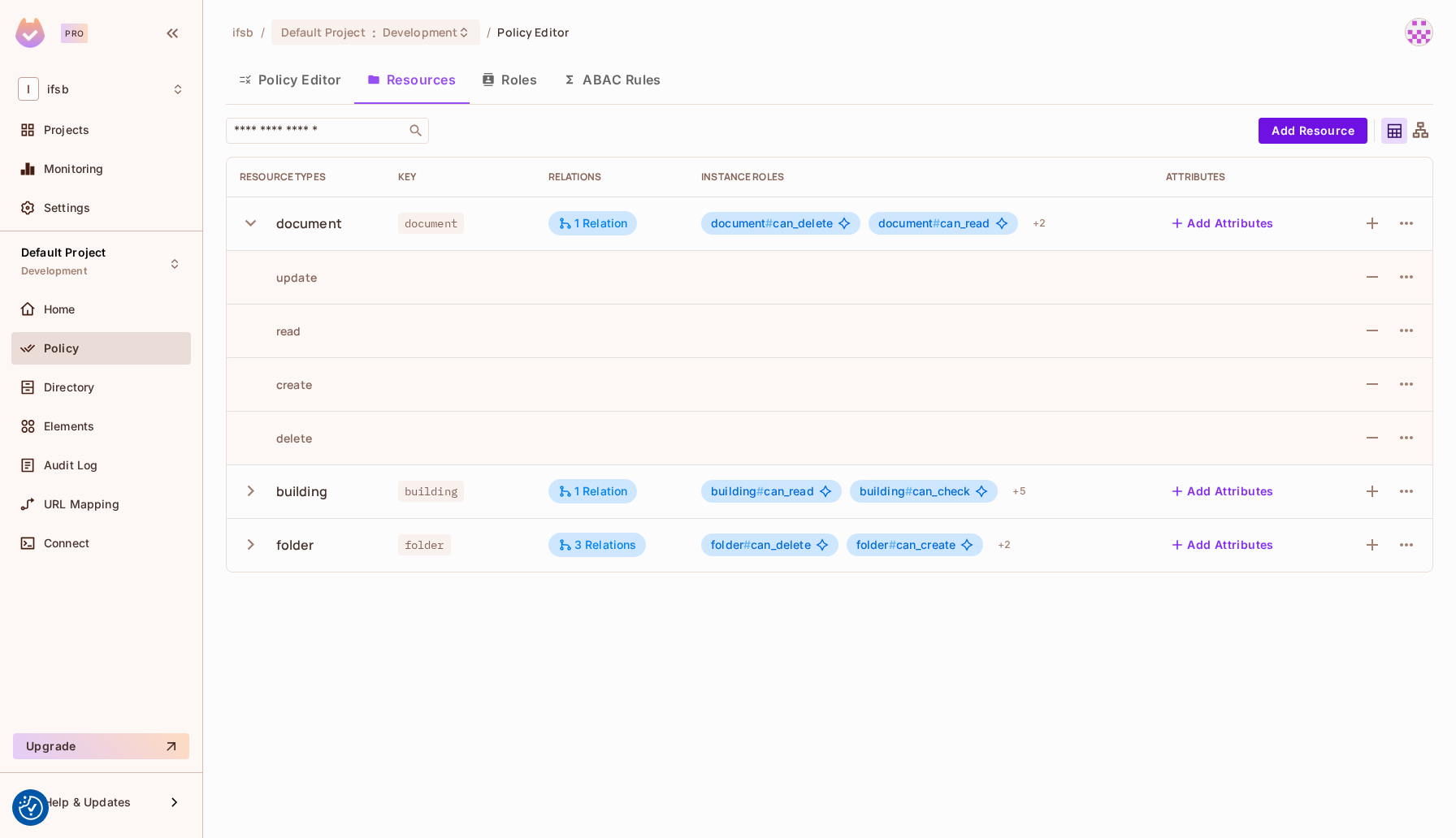
click at [253, 221] on icon "button" at bounding box center [251, 223] width 22 height 22
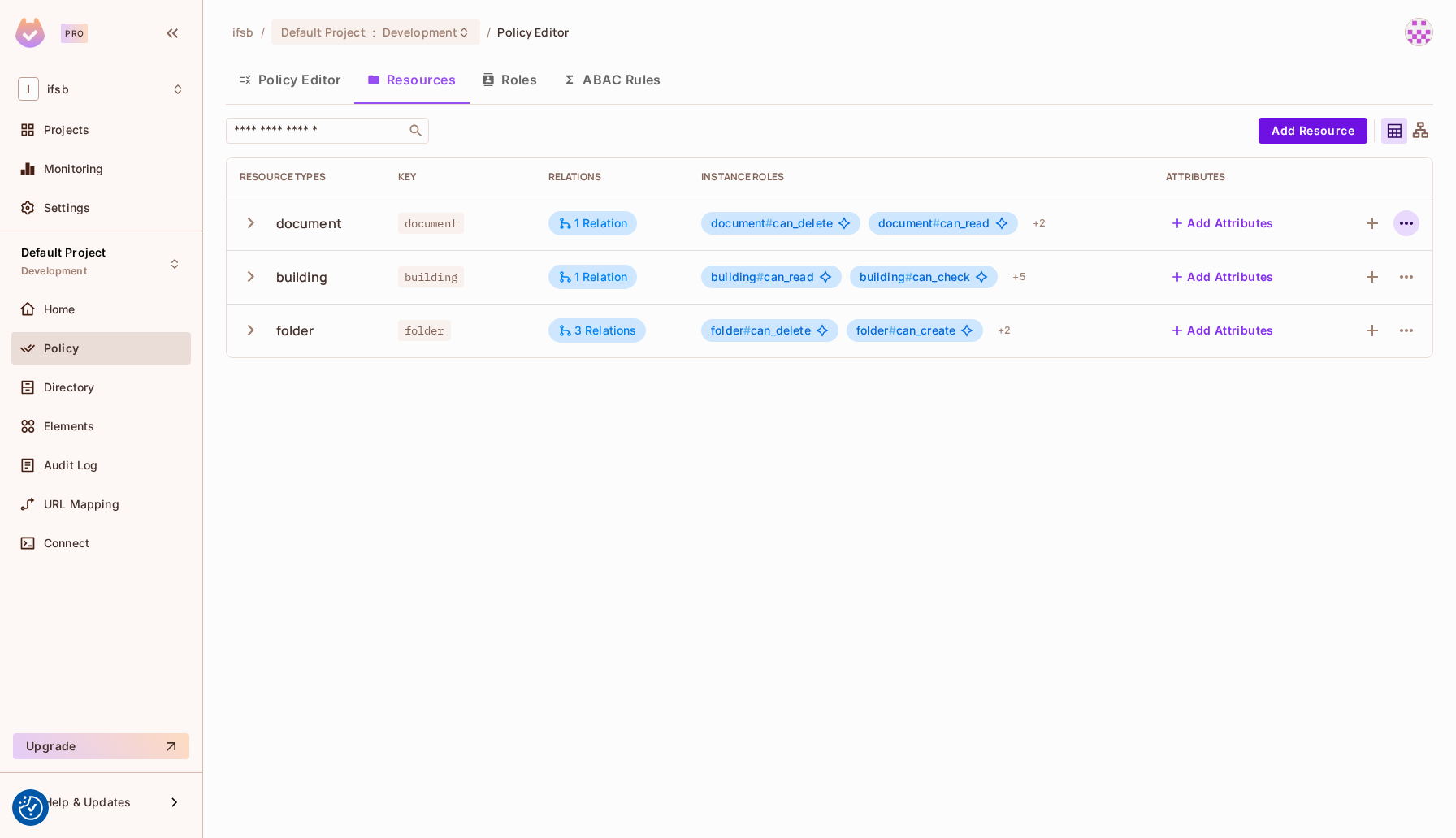
click at [1408, 214] on icon "button" at bounding box center [1406, 223] width 19 height 19
click at [1360, 287] on div "Edit Resource" at bounding box center [1336, 288] width 76 height 17
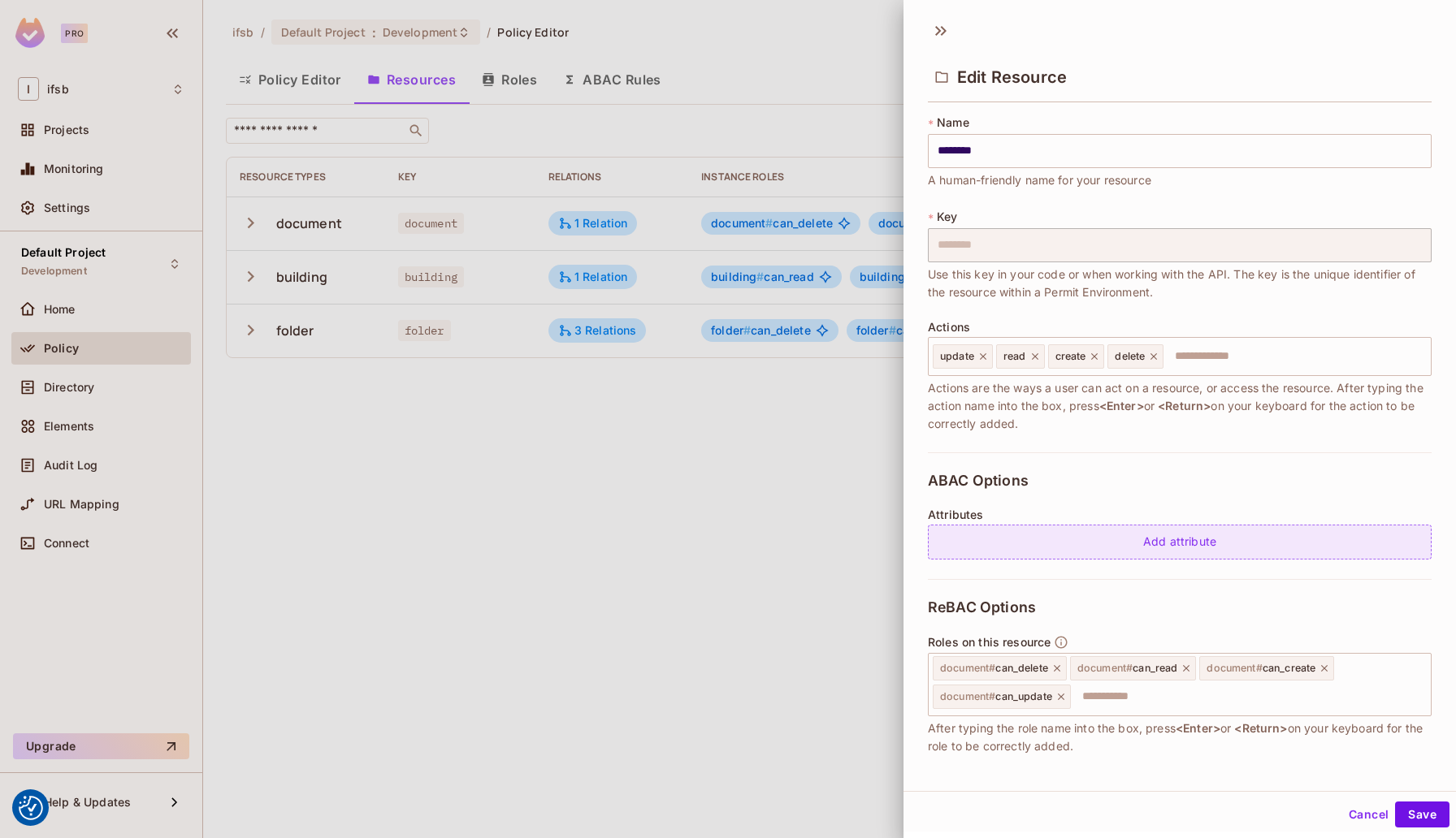
click at [1167, 544] on div "Add attribute" at bounding box center [1180, 542] width 504 height 35
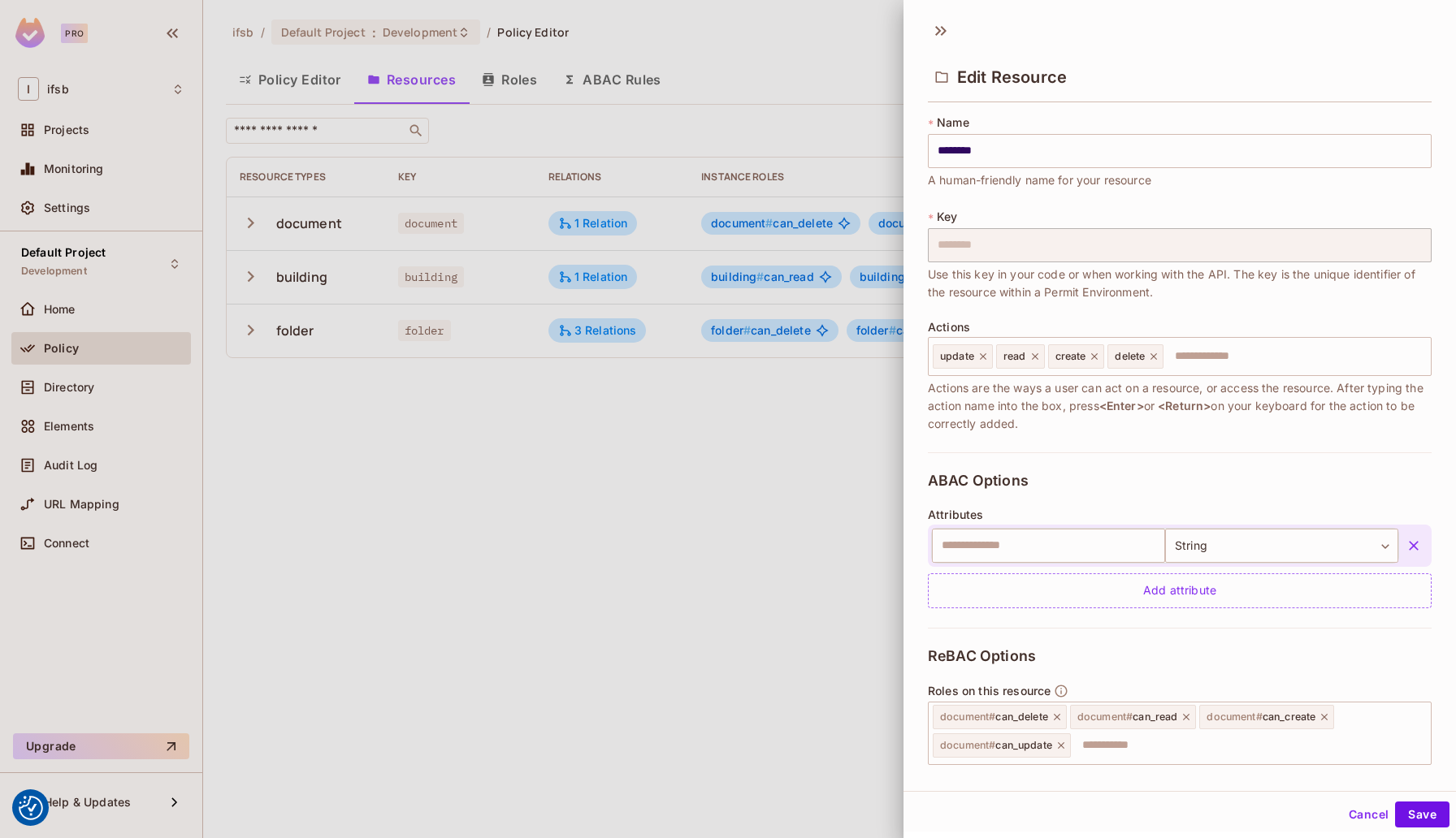
click at [1415, 543] on icon "button" at bounding box center [1415, 546] width 17 height 17
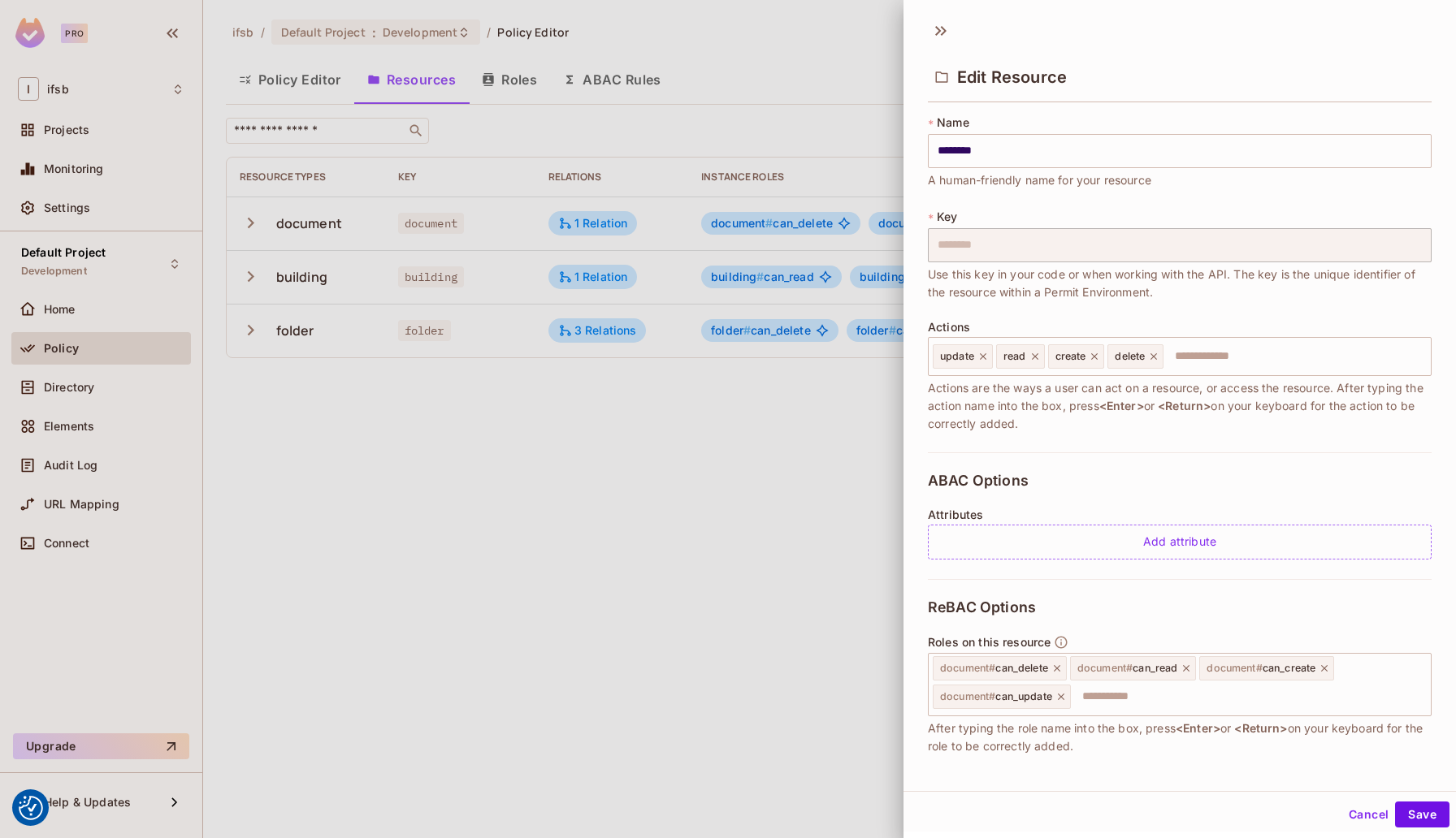
click at [279, 436] on div at bounding box center [728, 419] width 1456 height 838
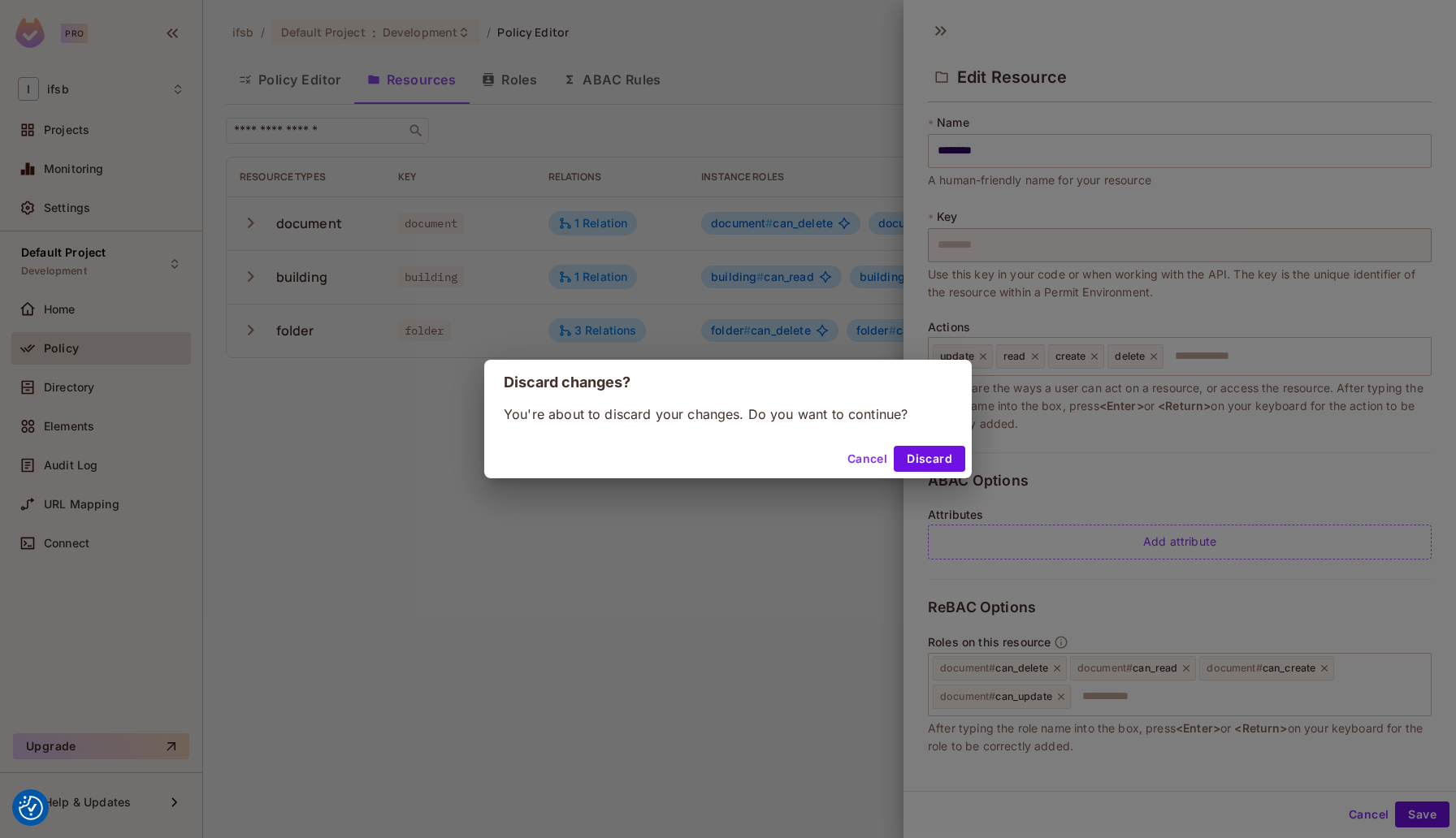
click at [242, 419] on div "Discard changes? You're about to discard your changes. Do you want to continue?…" at bounding box center [728, 419] width 1456 height 838
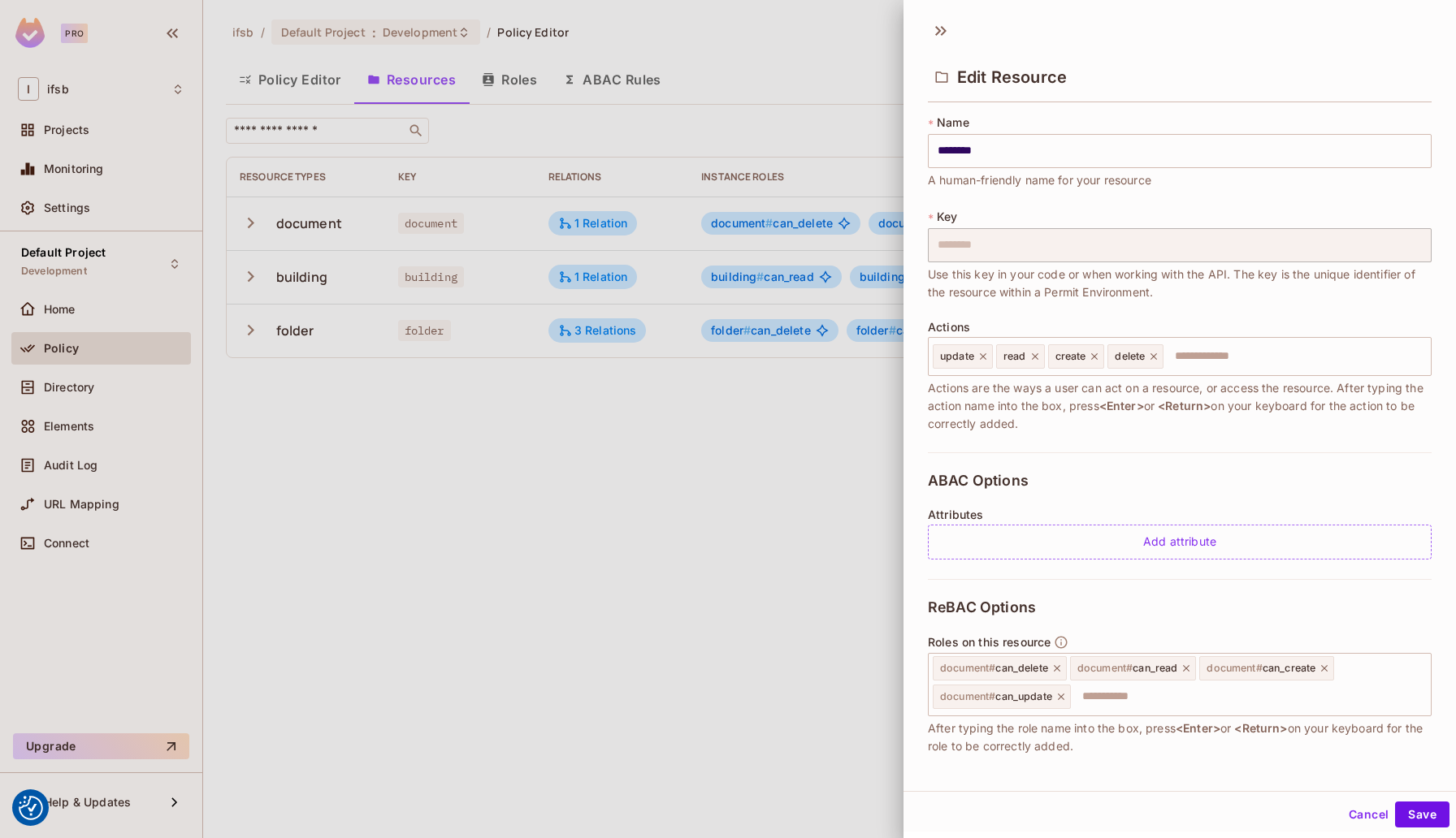
click at [129, 461] on div at bounding box center [728, 419] width 1456 height 838
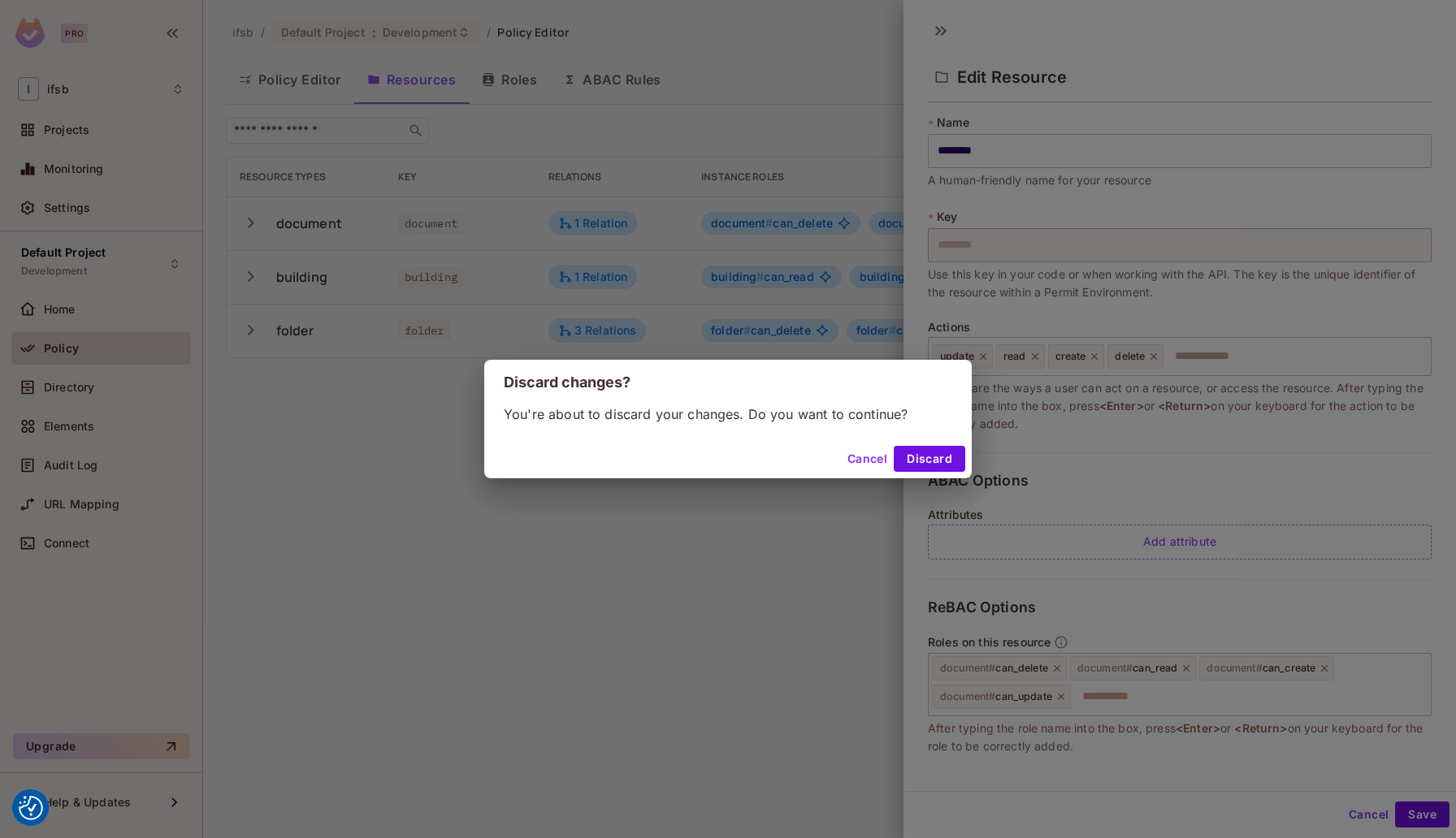
click at [100, 461] on div "Discard changes? You're about to discard your changes. Do you want to continue?…" at bounding box center [728, 419] width 1456 height 838
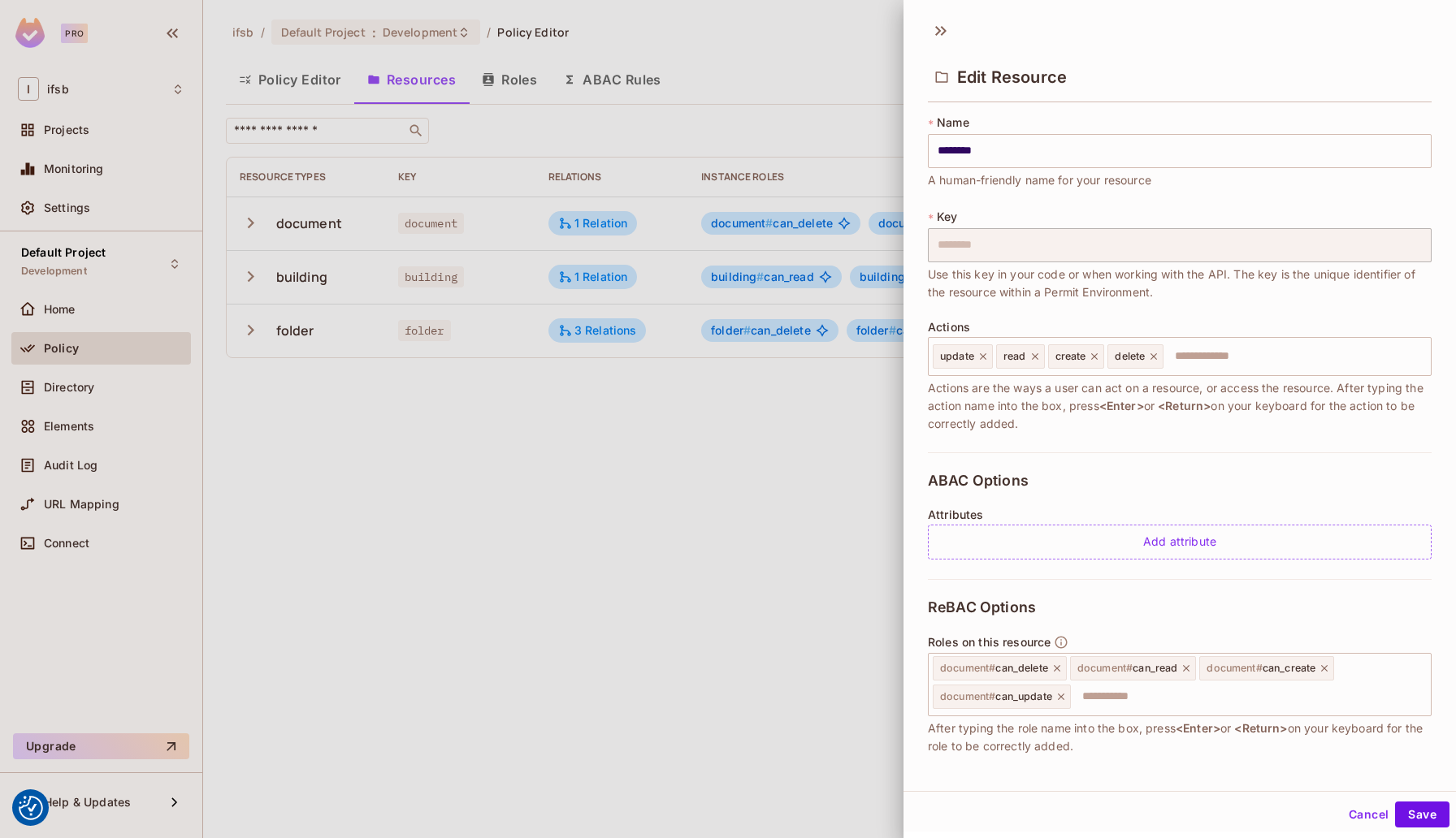
click at [117, 459] on div at bounding box center [728, 419] width 1456 height 838
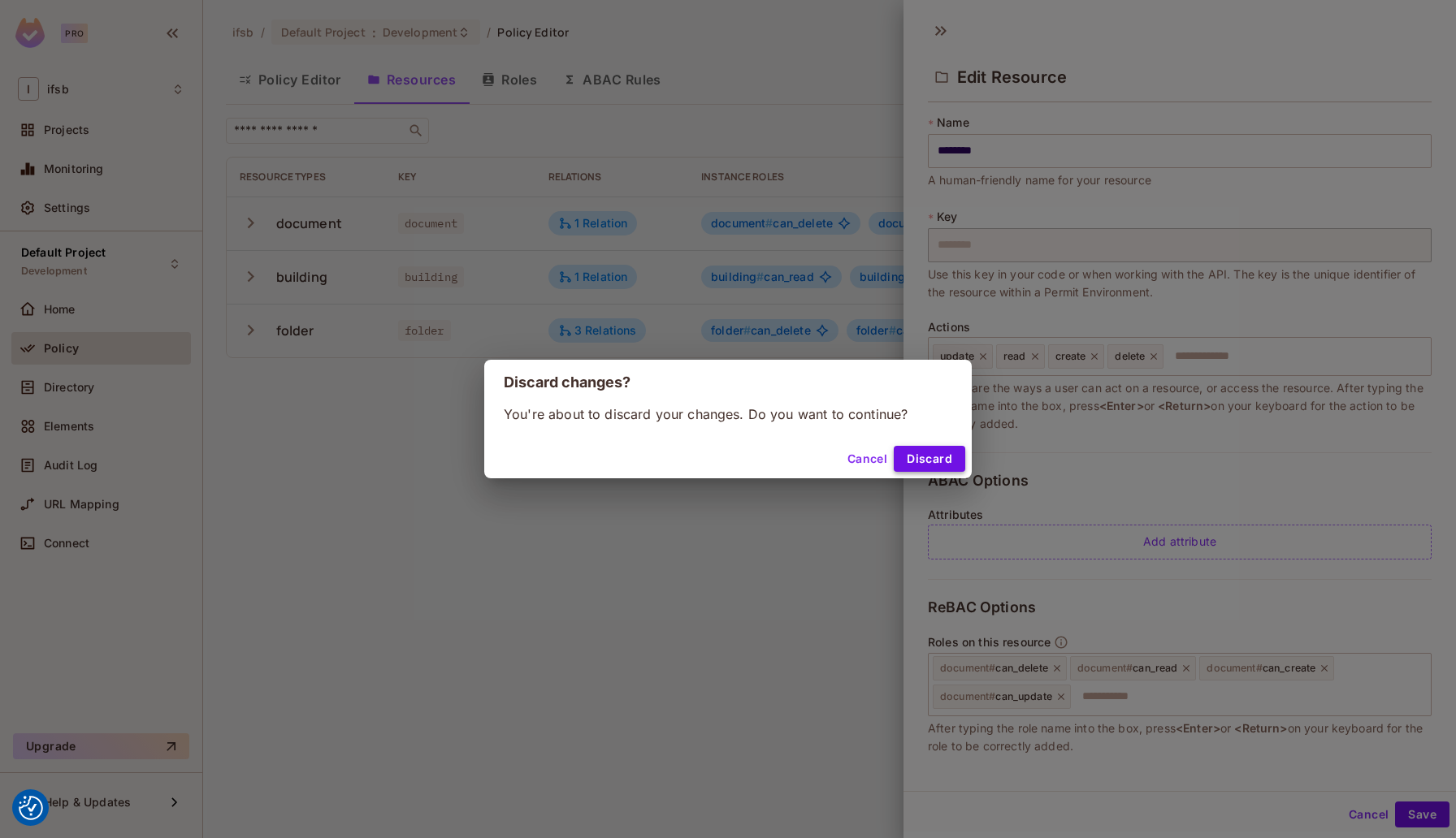
click at [916, 452] on button "Discard" at bounding box center [930, 459] width 72 height 26
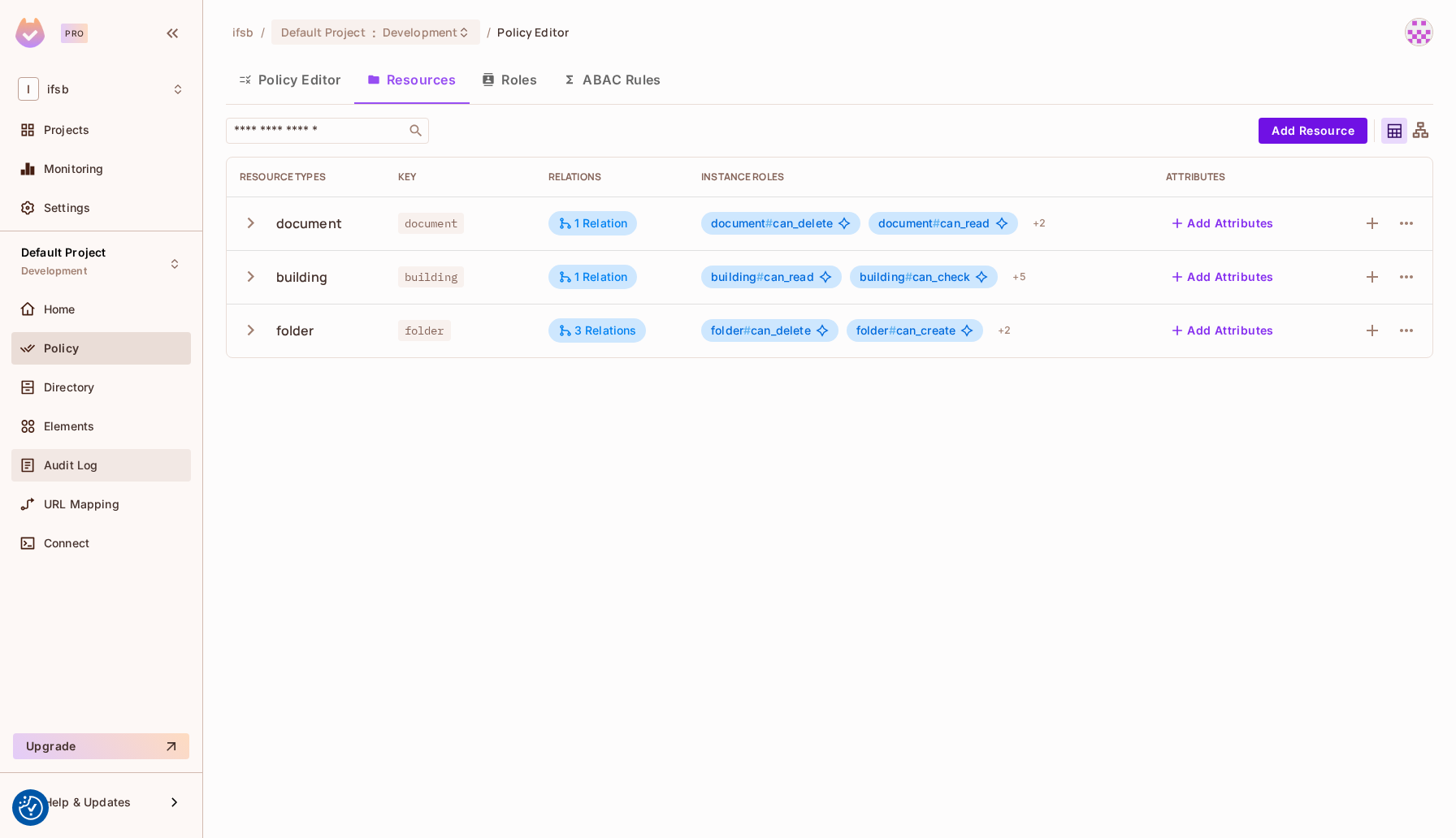
click at [104, 466] on div "Audit Log" at bounding box center [114, 466] width 141 height 13
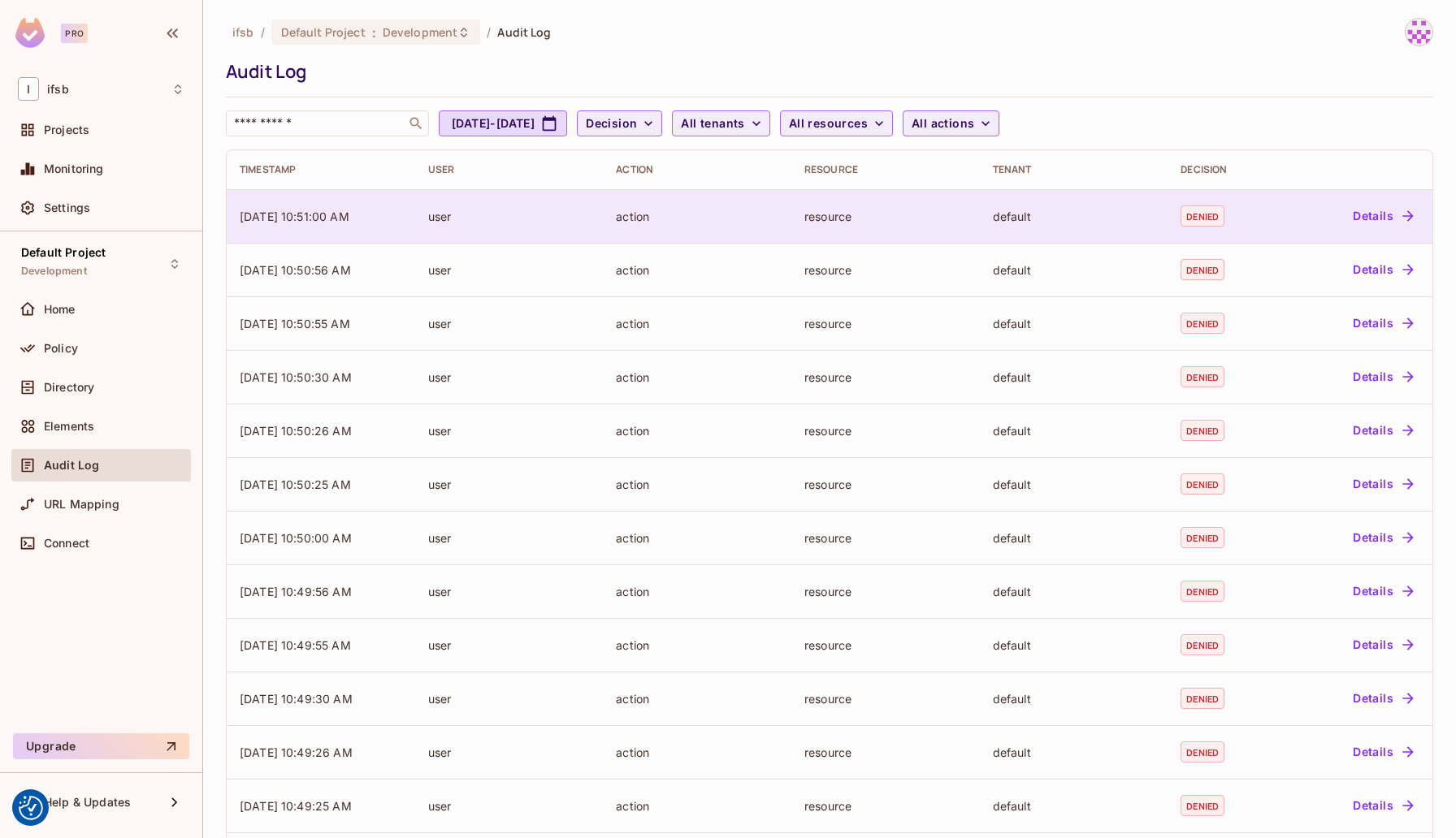
click at [716, 212] on div "action" at bounding box center [697, 216] width 163 height 16
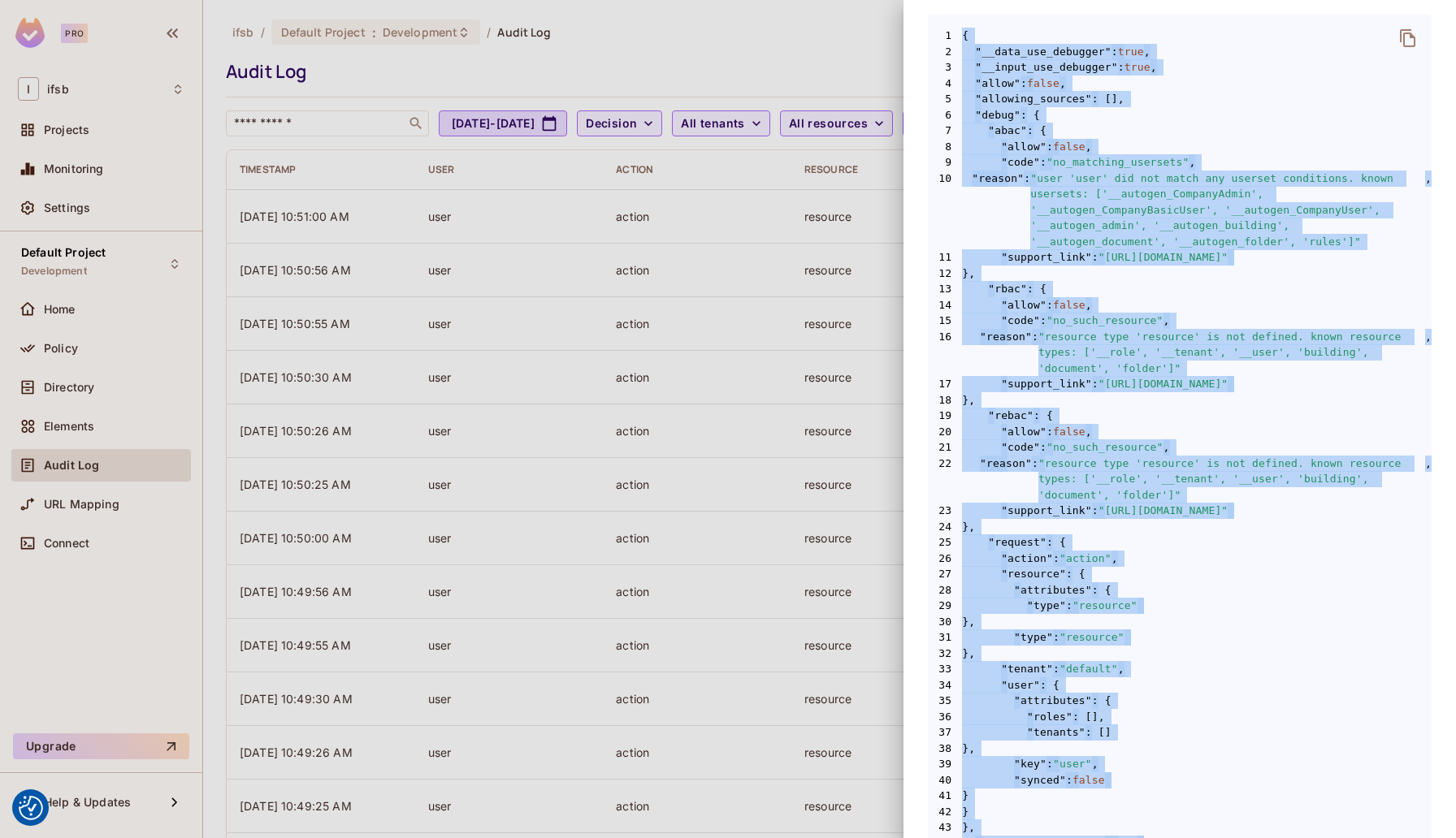
scroll to position [364, 0]
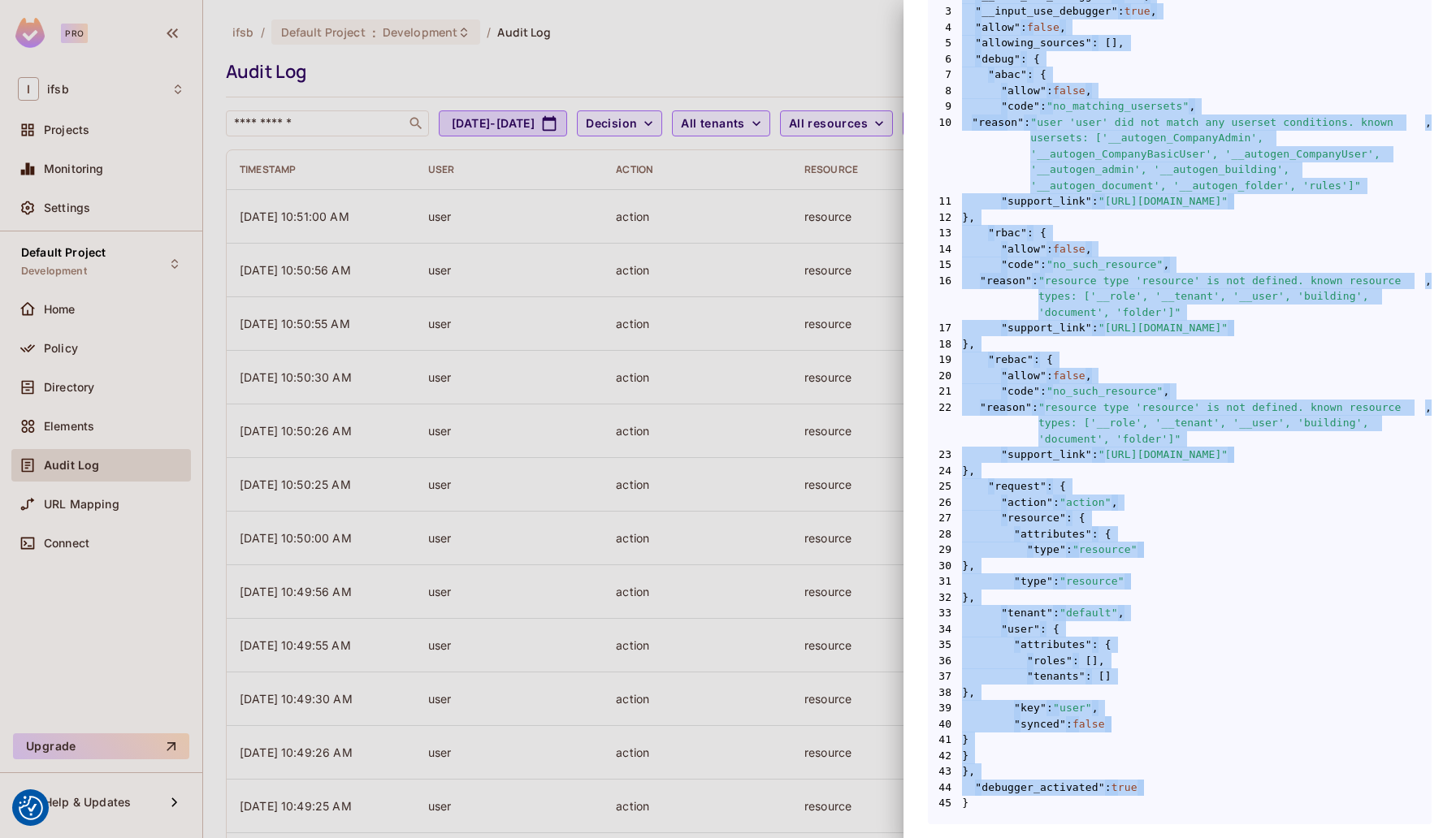
drag, startPoint x: 962, startPoint y: 345, endPoint x: 1241, endPoint y: 803, distance: 536.3
click at [1241, 803] on code "1 { 2 "__data_use_debugger" : true , 3 "__input_use_debugger" : true , 4 "allow…" at bounding box center [1180, 391] width 504 height 840
copy code "{ 2 "__data_use_debugger" : true , 3 "__input_use_debugger" : true , 4 "allow" …"
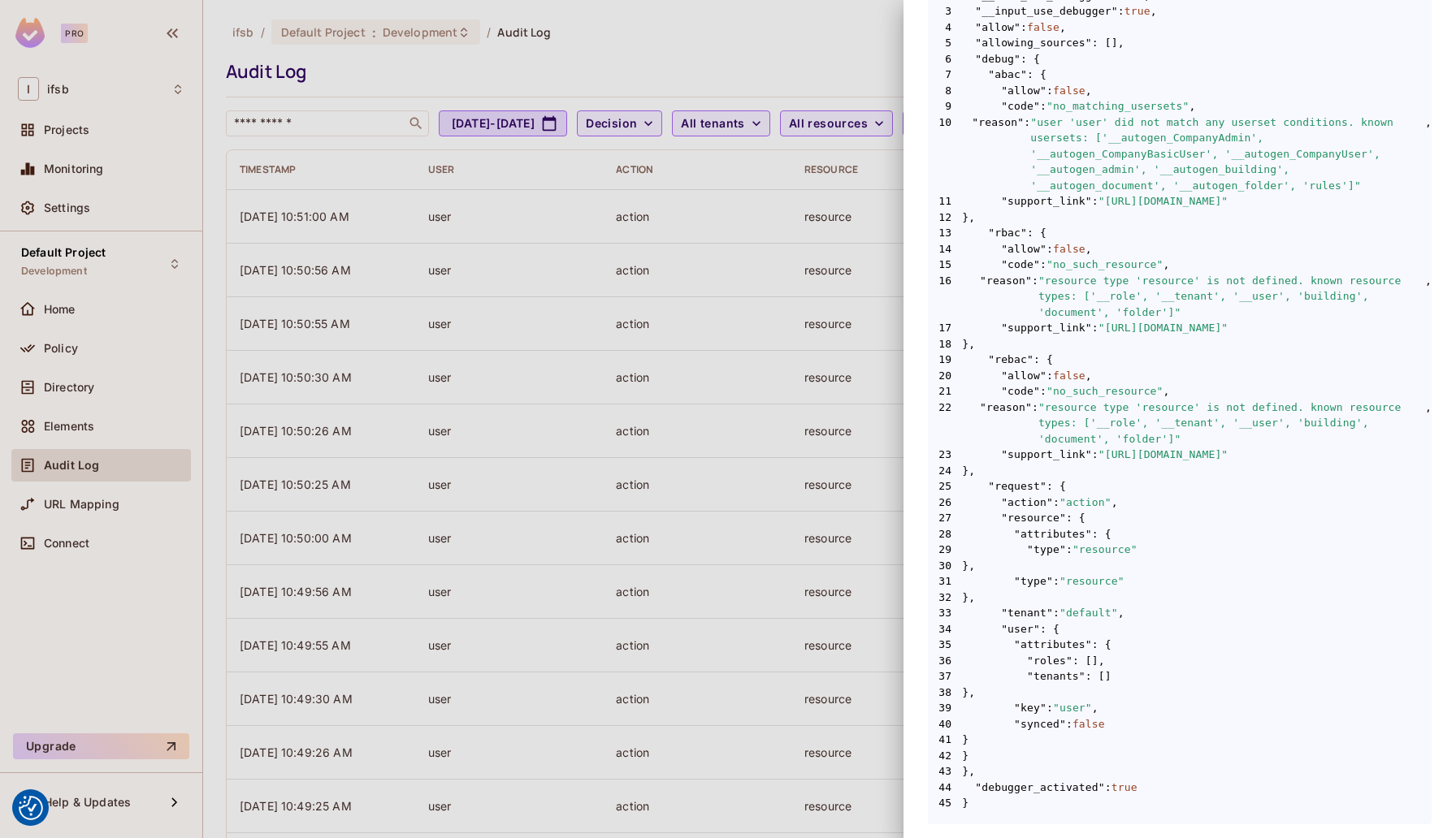
click at [672, 55] on div at bounding box center [728, 419] width 1456 height 838
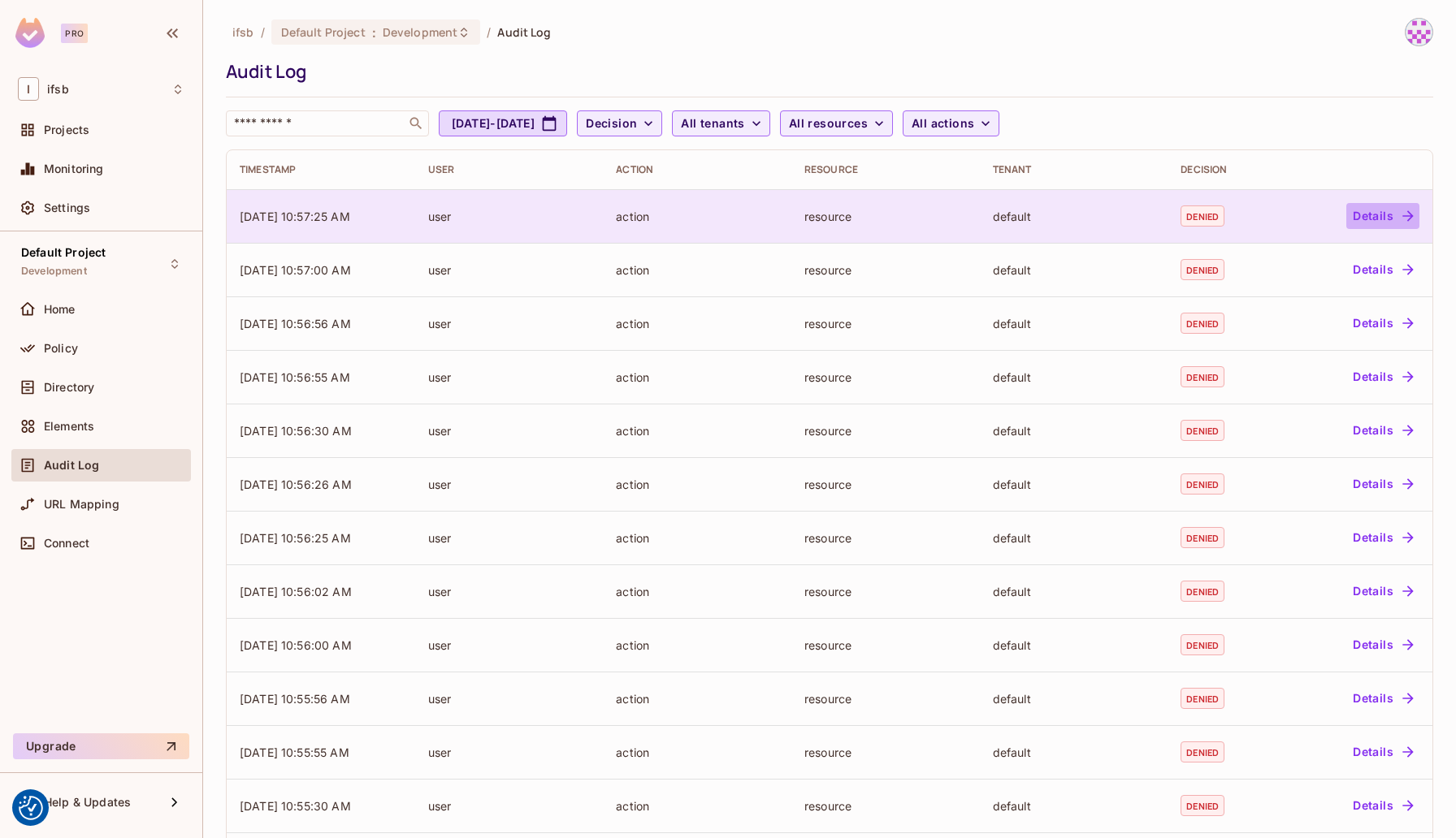
click at [1393, 215] on button "Details" at bounding box center [1383, 216] width 74 height 26
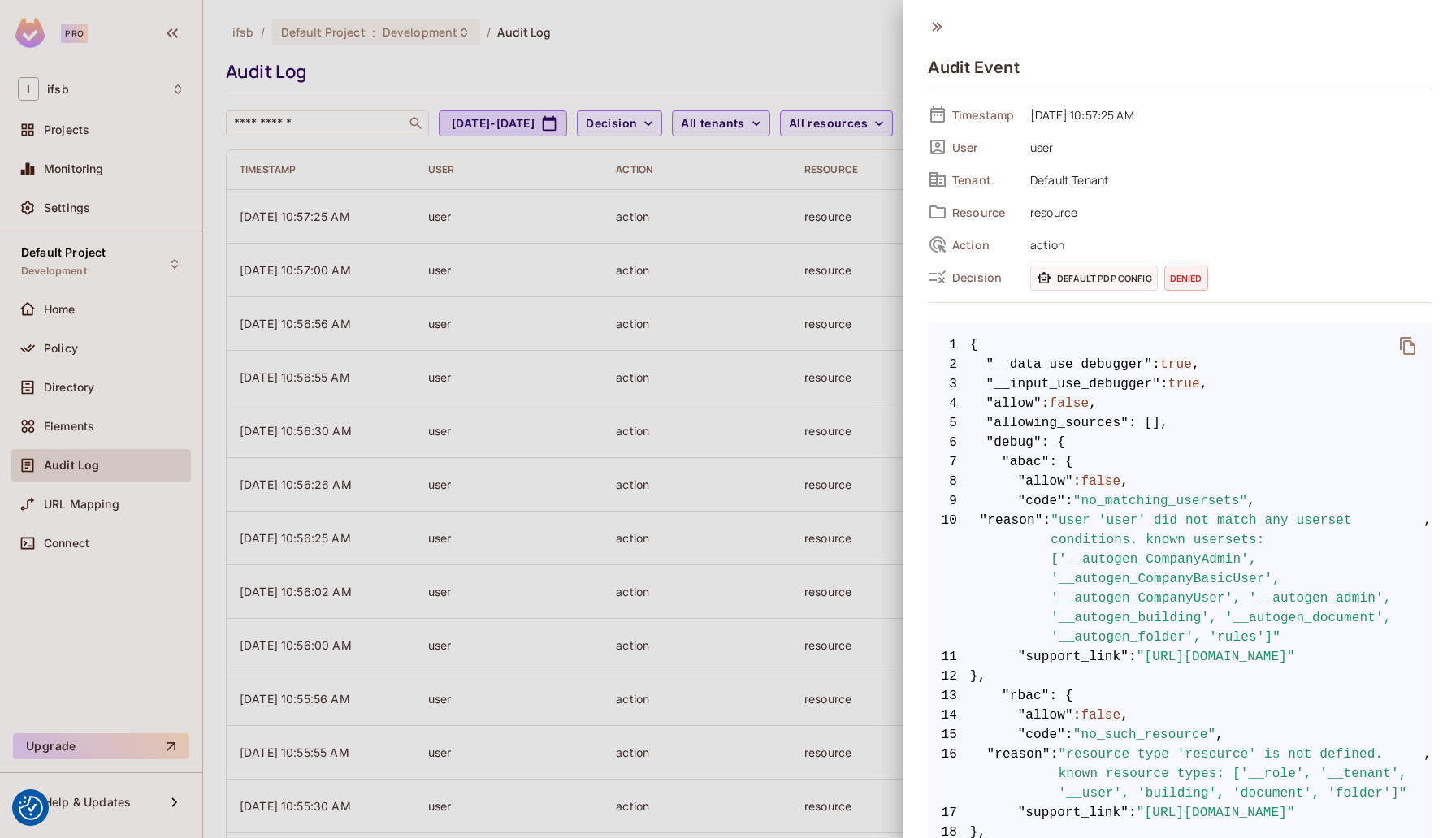
click at [1160, 372] on span ":" at bounding box center [1156, 364] width 8 height 19
click at [1162, 462] on span "7 "abac" : {" at bounding box center [1180, 461] width 504 height 19
click at [652, 305] on div at bounding box center [728, 419] width 1456 height 838
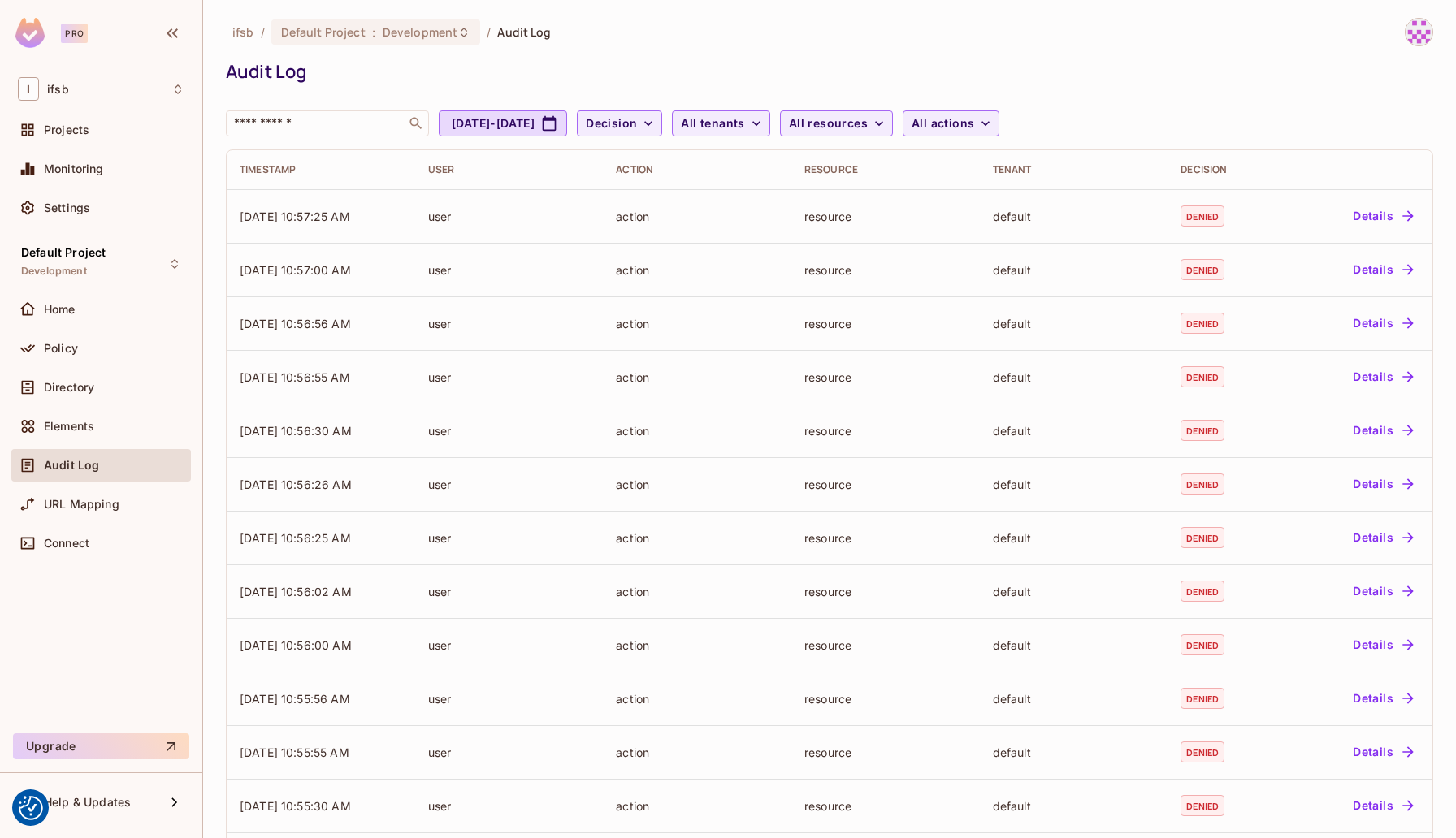
click at [603, 165] on th "Action" at bounding box center [697, 170] width 188 height 39
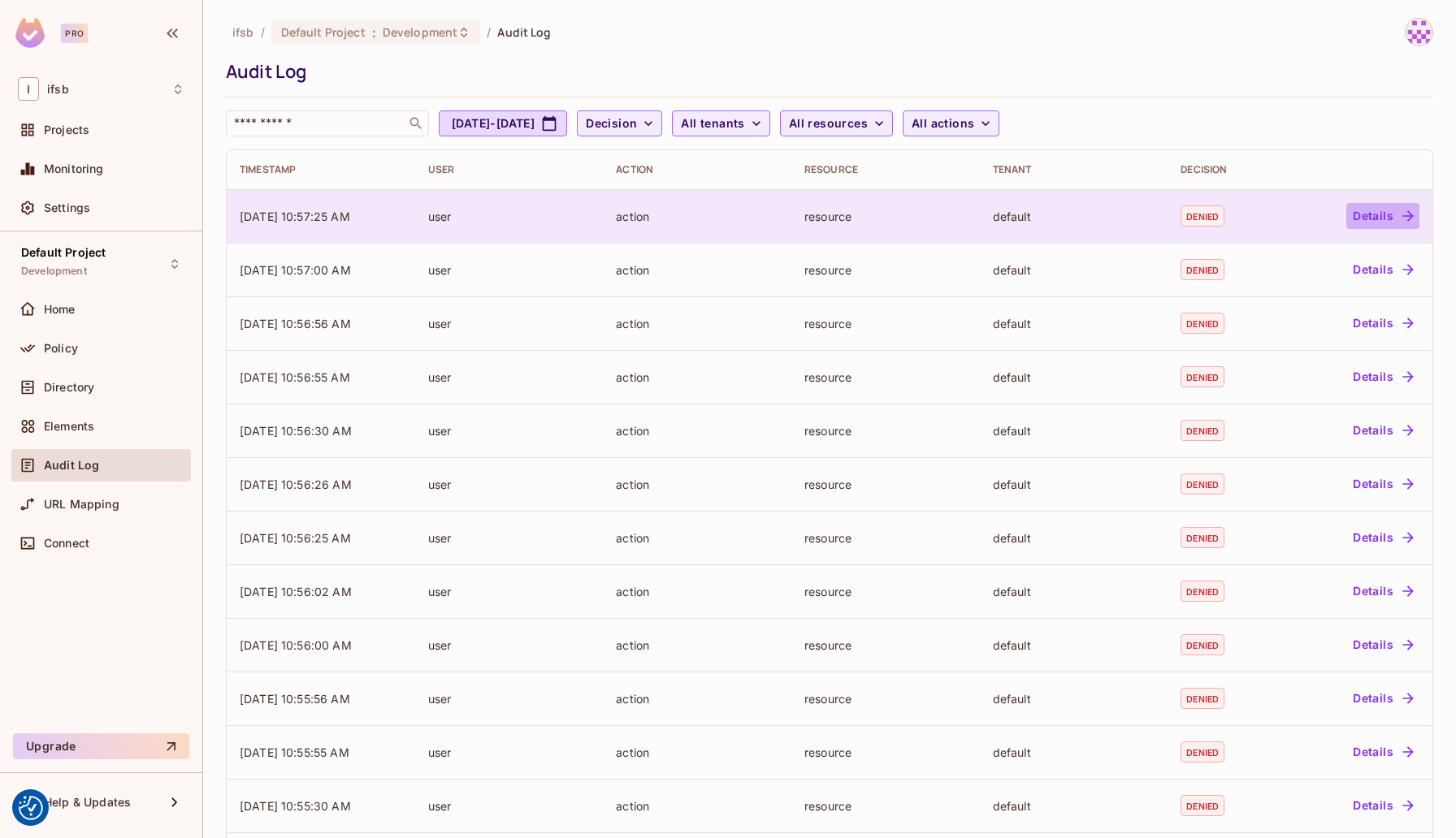
click at [1382, 208] on button "Details" at bounding box center [1383, 216] width 74 height 26
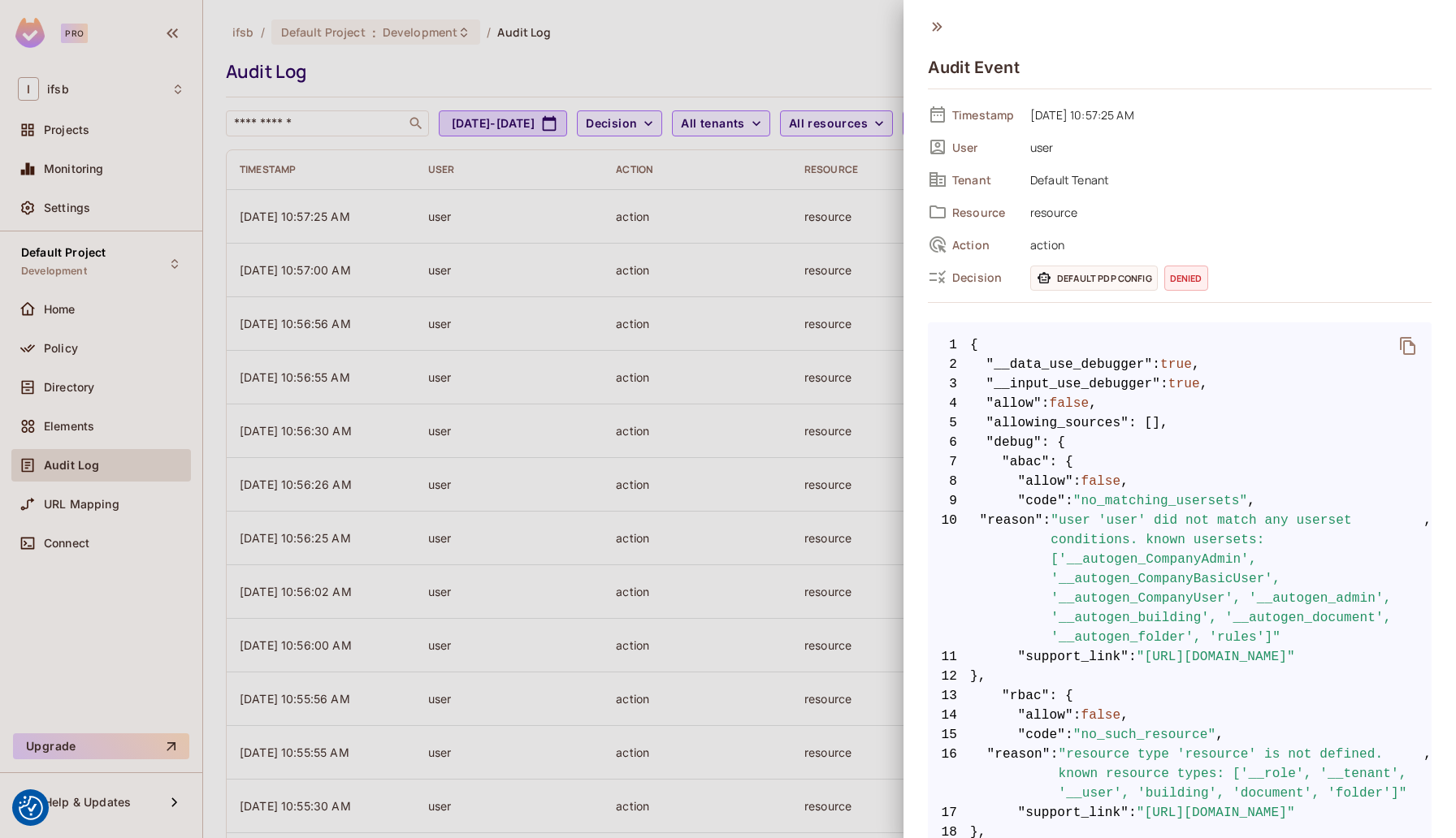
click at [1130, 280] on span "Default PDP config" at bounding box center [1094, 277] width 128 height 25
click at [1183, 280] on span "denied" at bounding box center [1187, 277] width 44 height 25
click at [1103, 282] on span "Default PDP config" at bounding box center [1094, 277] width 128 height 25
click at [1067, 172] on span "Default Tenant" at bounding box center [1227, 179] width 410 height 19
click at [825, 24] on div at bounding box center [728, 419] width 1456 height 838
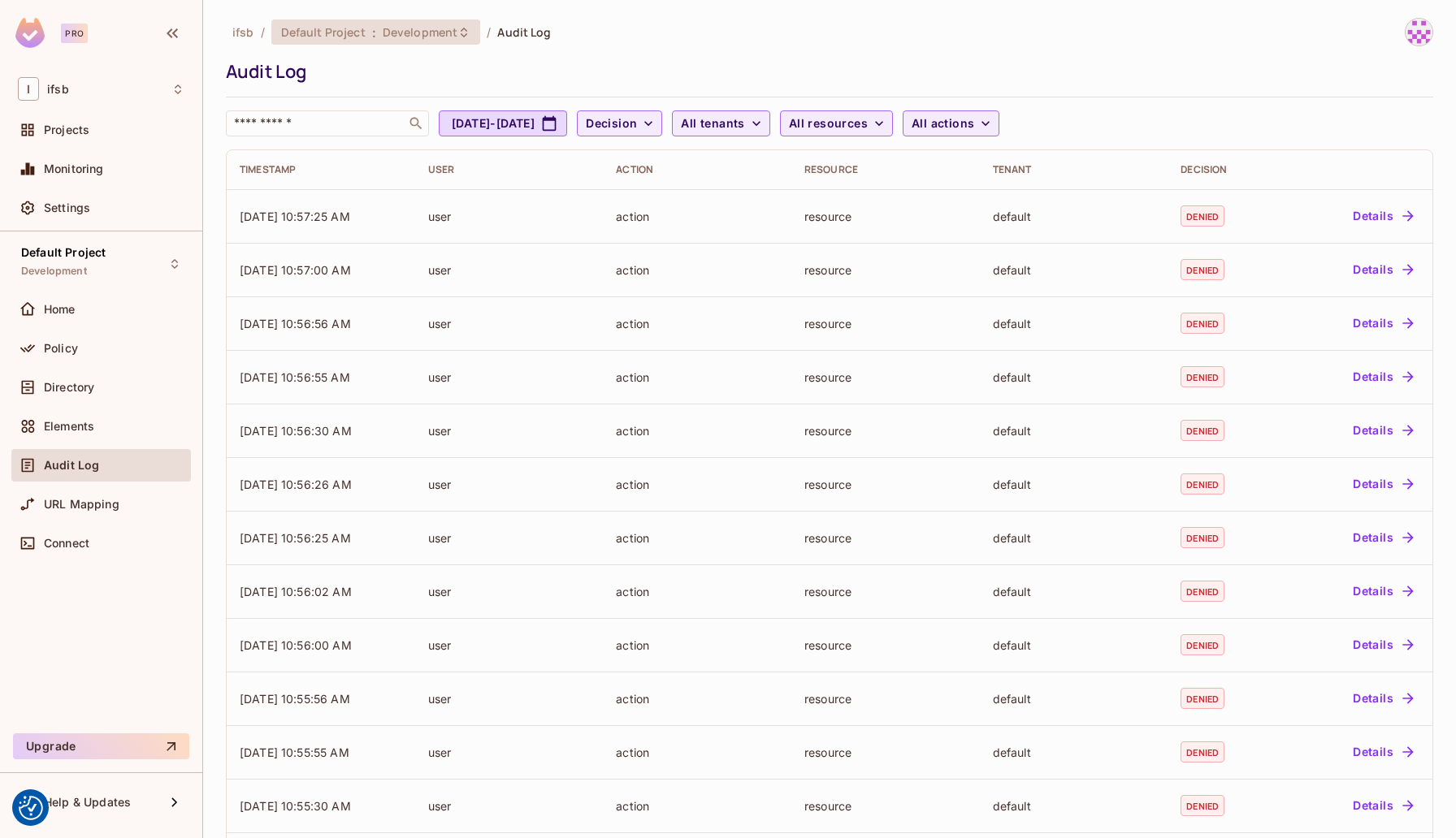
click at [449, 39] on span "Development" at bounding box center [419, 32] width 74 height 16
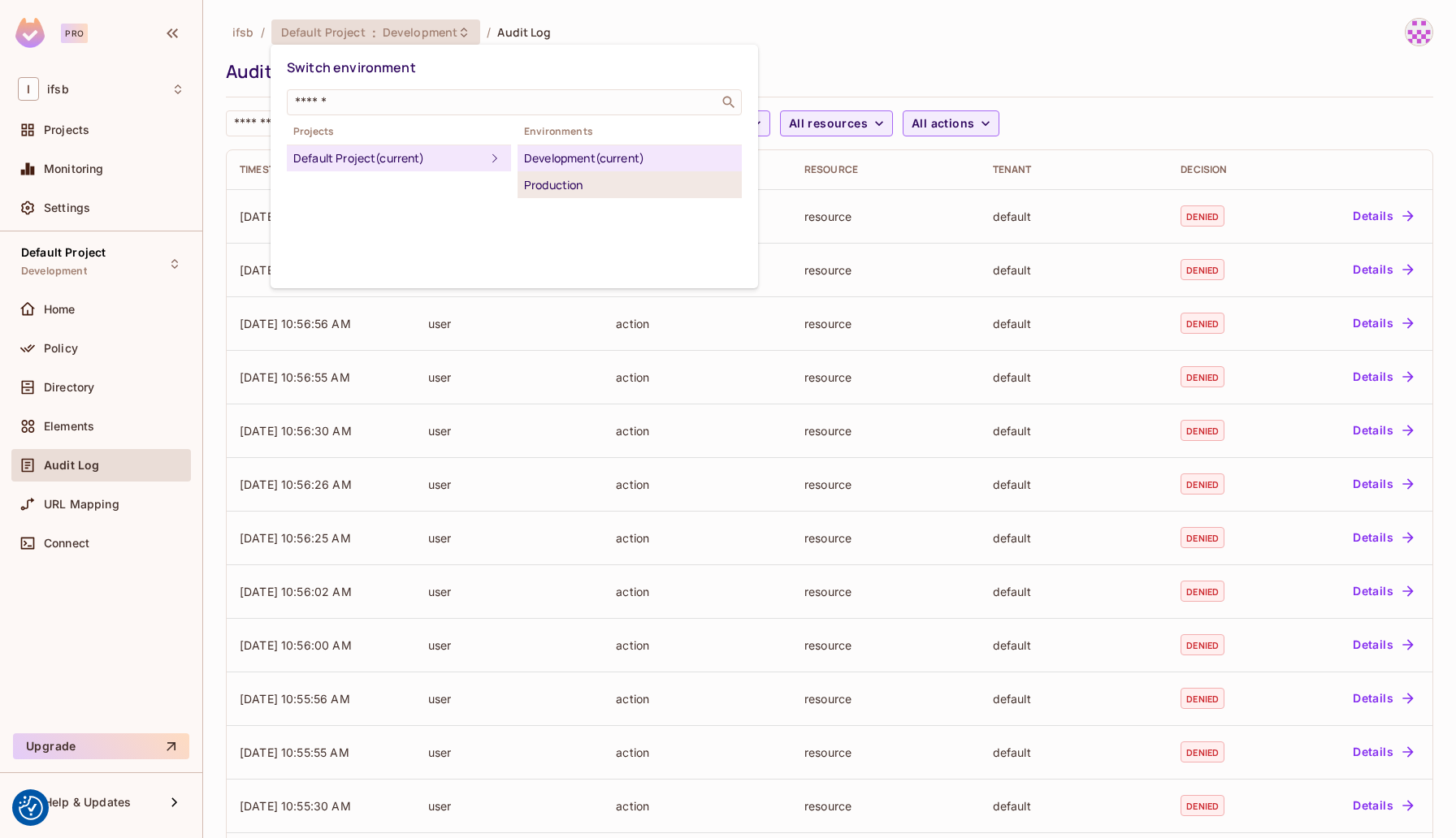
click at [542, 186] on div "Production" at bounding box center [630, 185] width 211 height 19
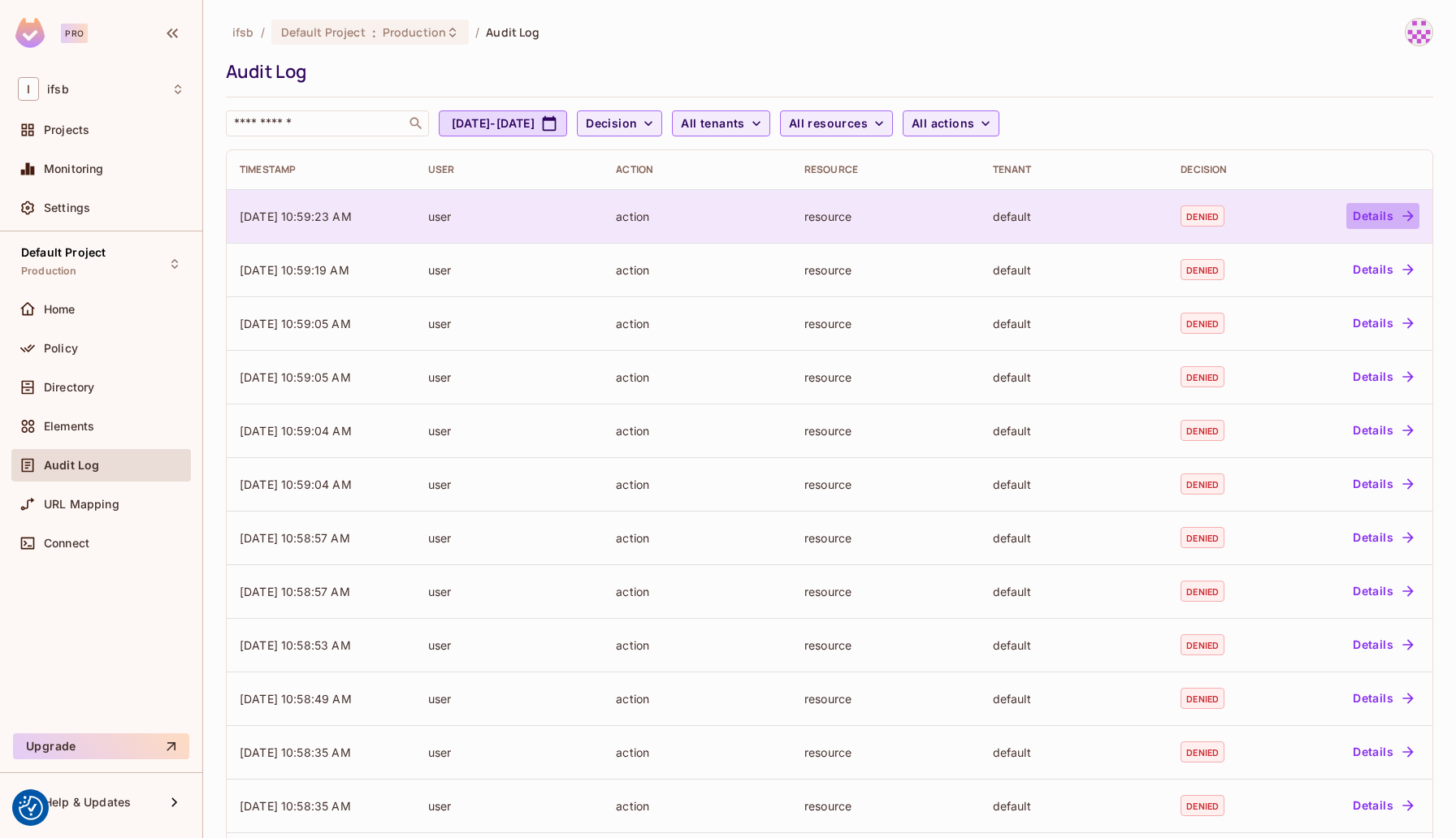
click at [1375, 214] on button "Details" at bounding box center [1383, 216] width 74 height 26
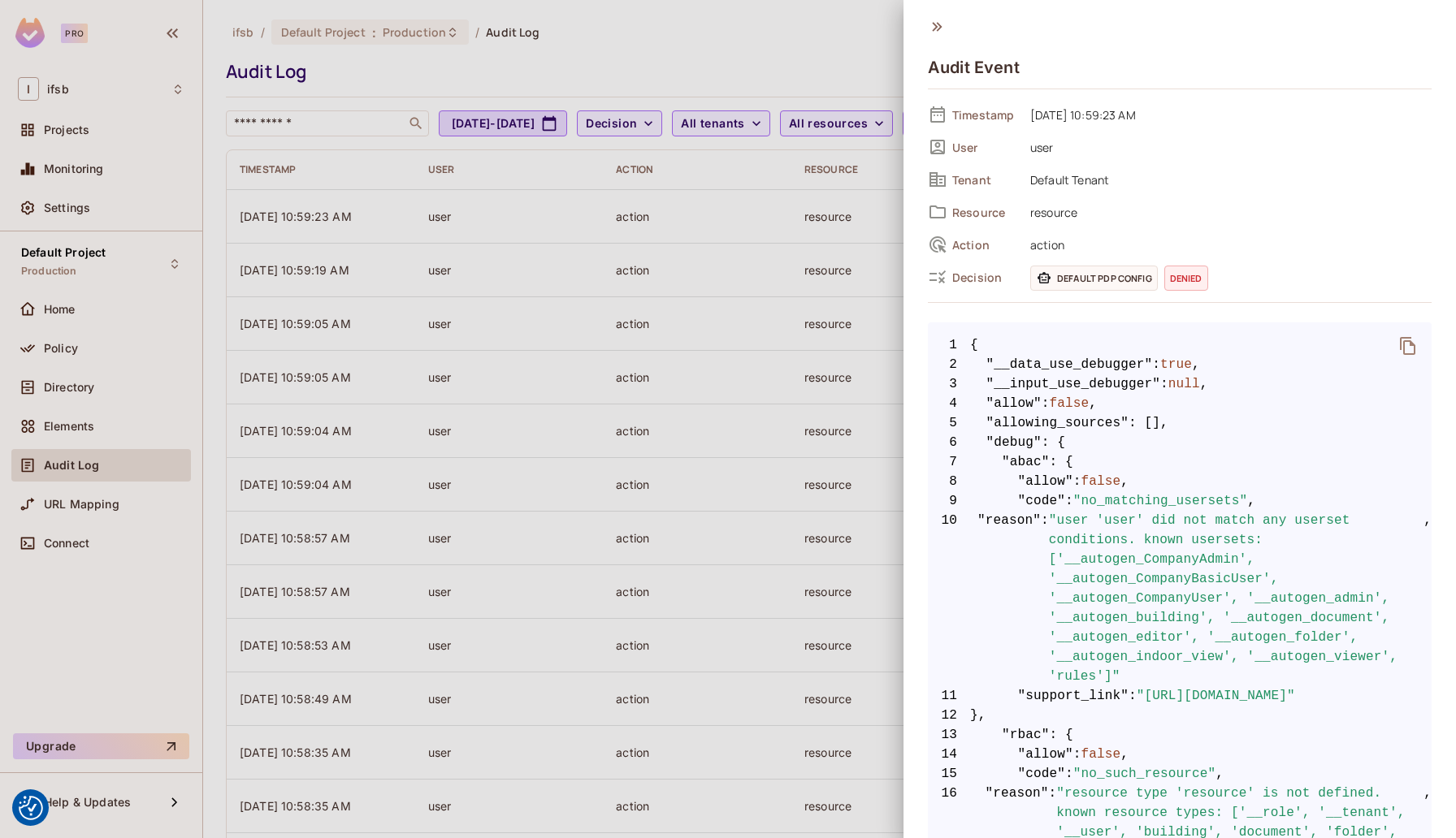
click at [404, 300] on div at bounding box center [728, 419] width 1456 height 838
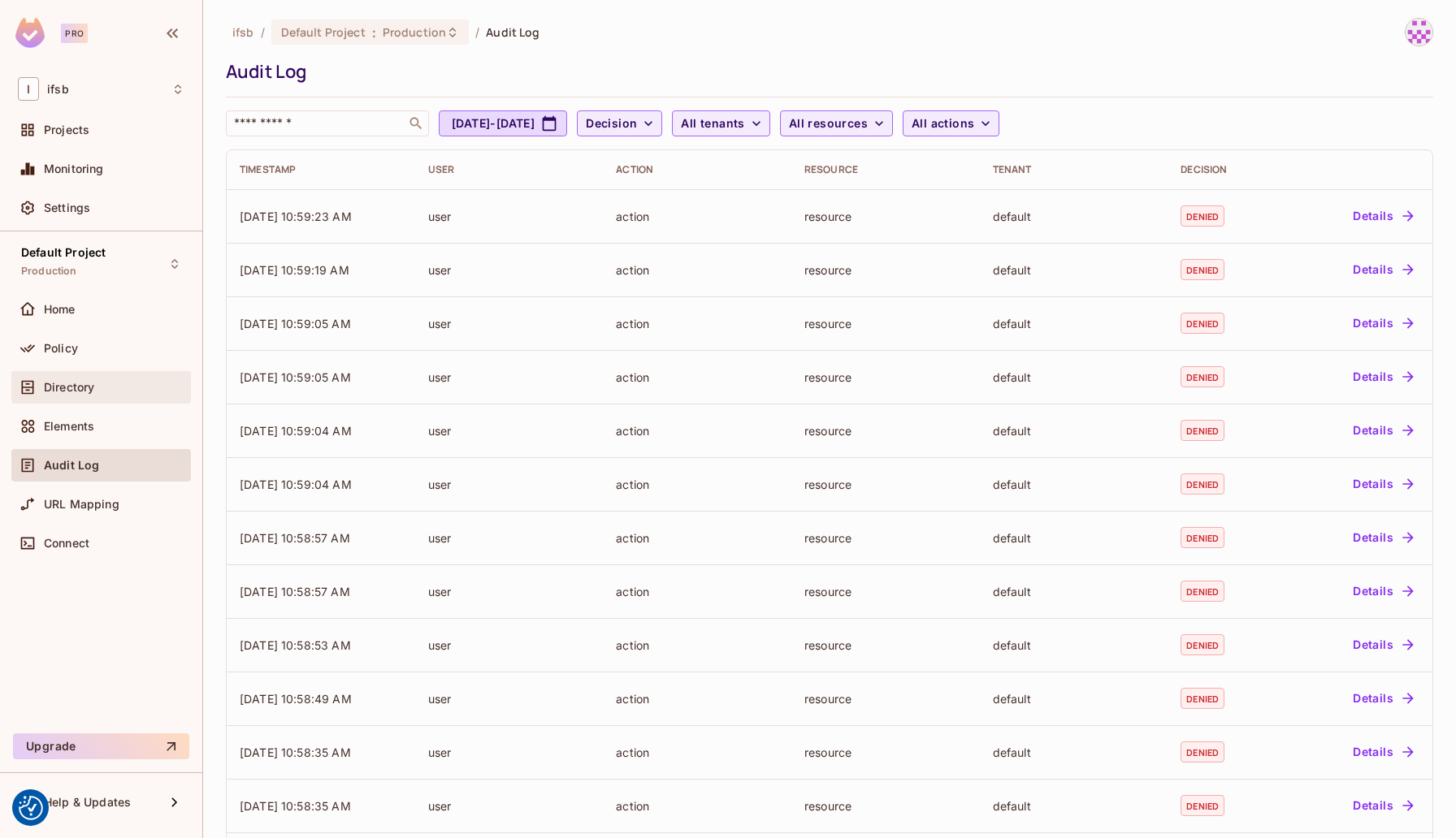
click at [87, 383] on span "Directory" at bounding box center [69, 388] width 51 height 13
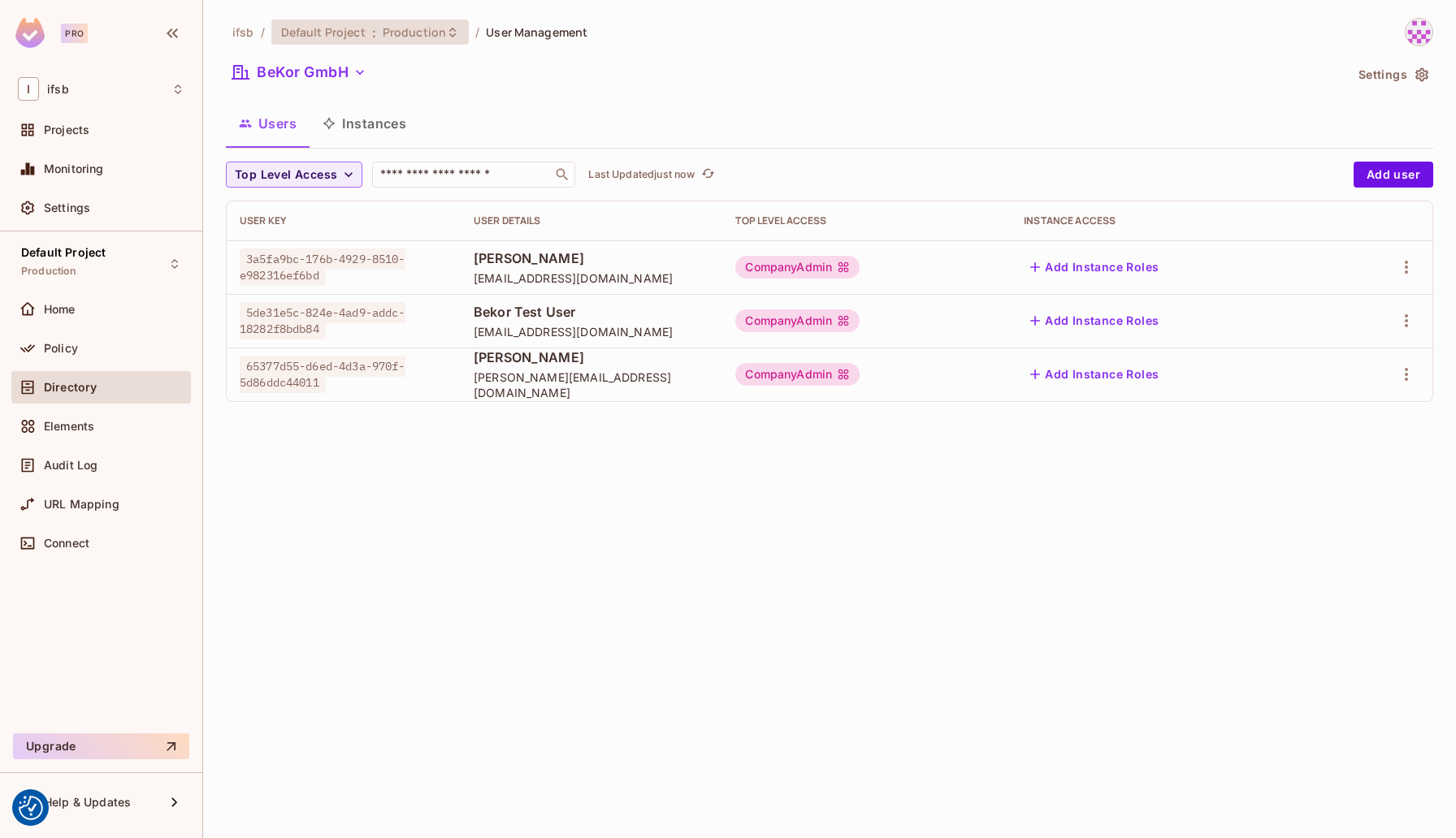
click at [449, 39] on icon at bounding box center [452, 32] width 13 height 13
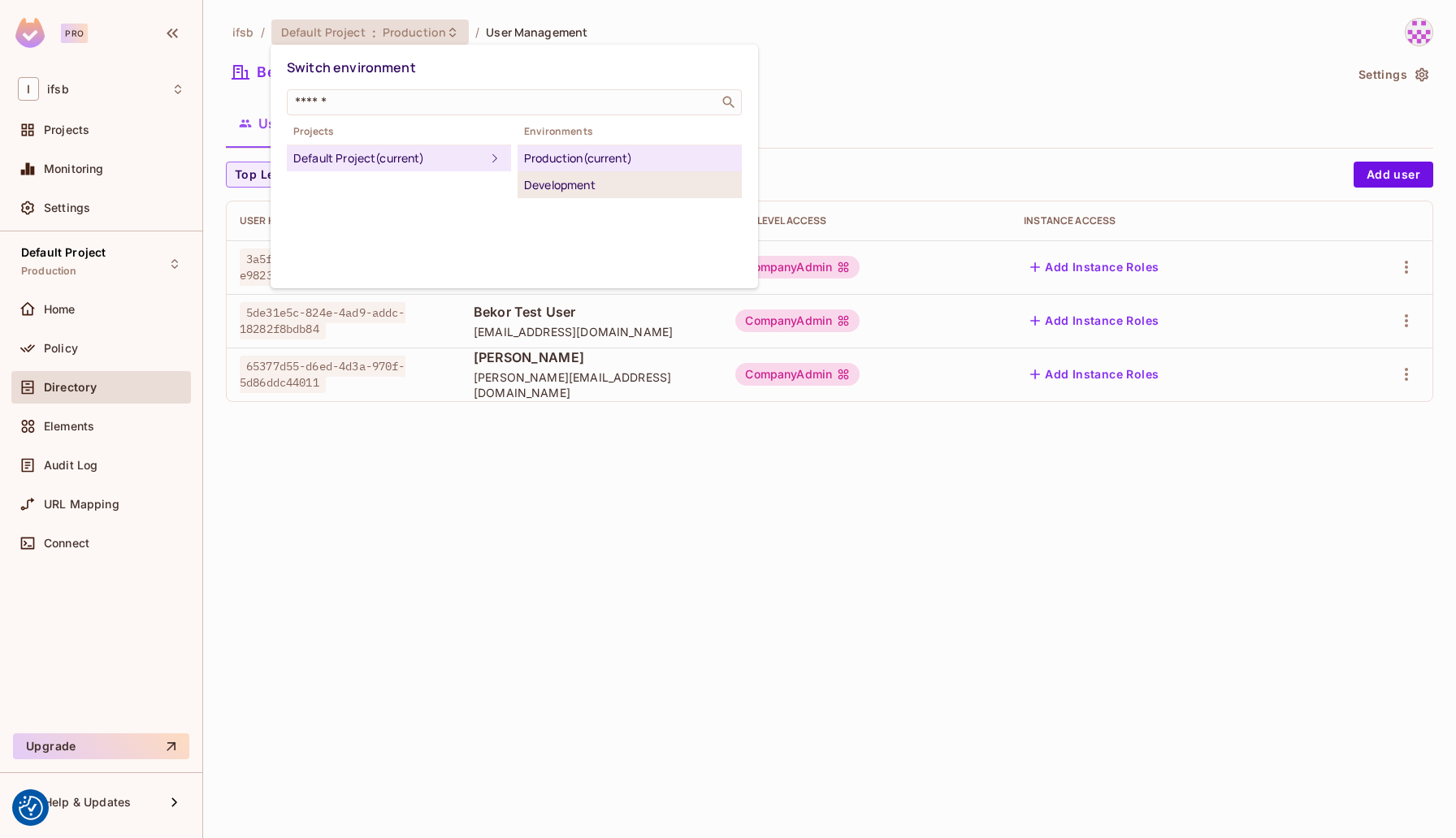
click at [531, 179] on div "Development" at bounding box center [630, 185] width 211 height 19
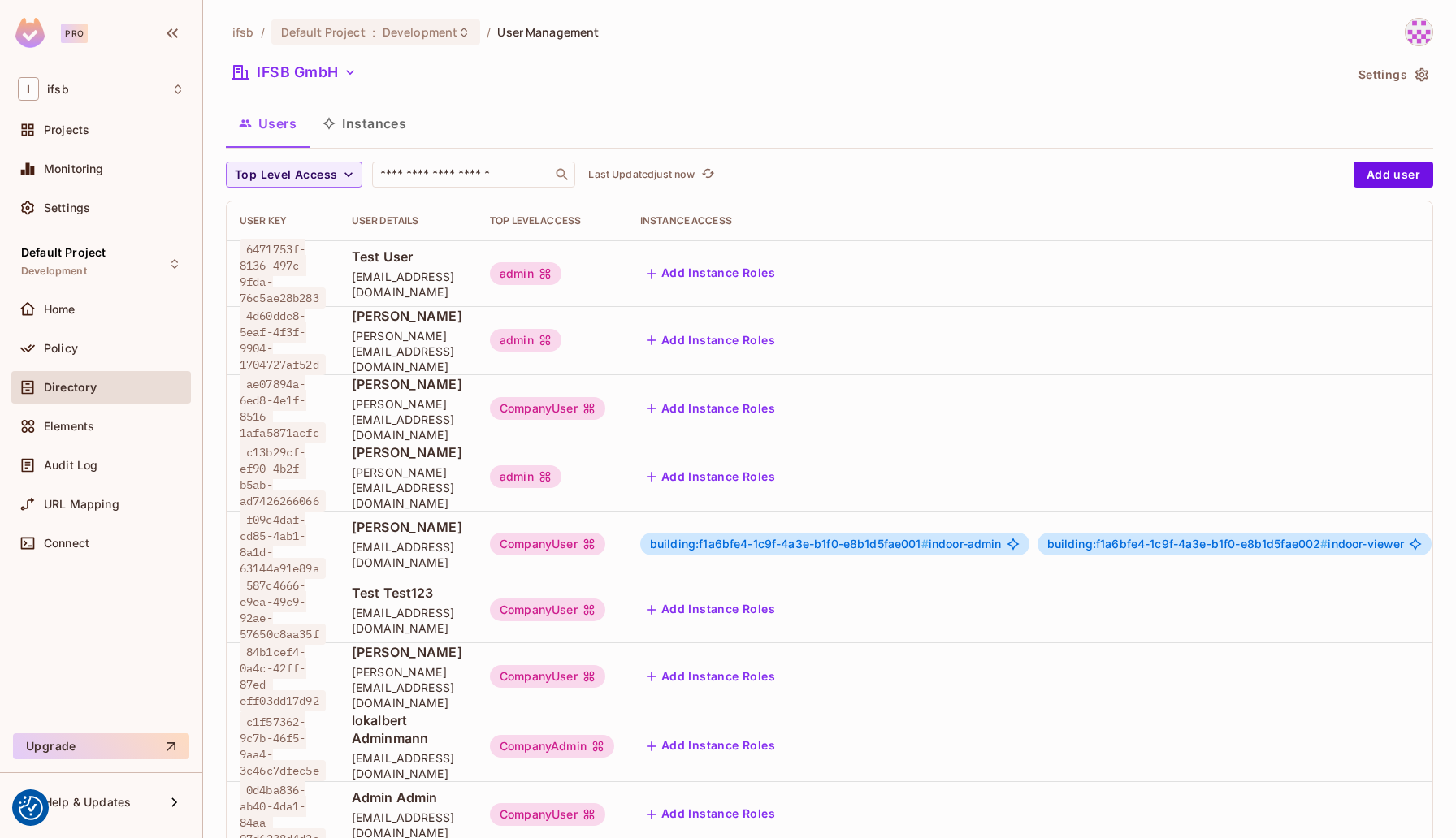
click at [431, 263] on span "Test User" at bounding box center [408, 256] width 112 height 17
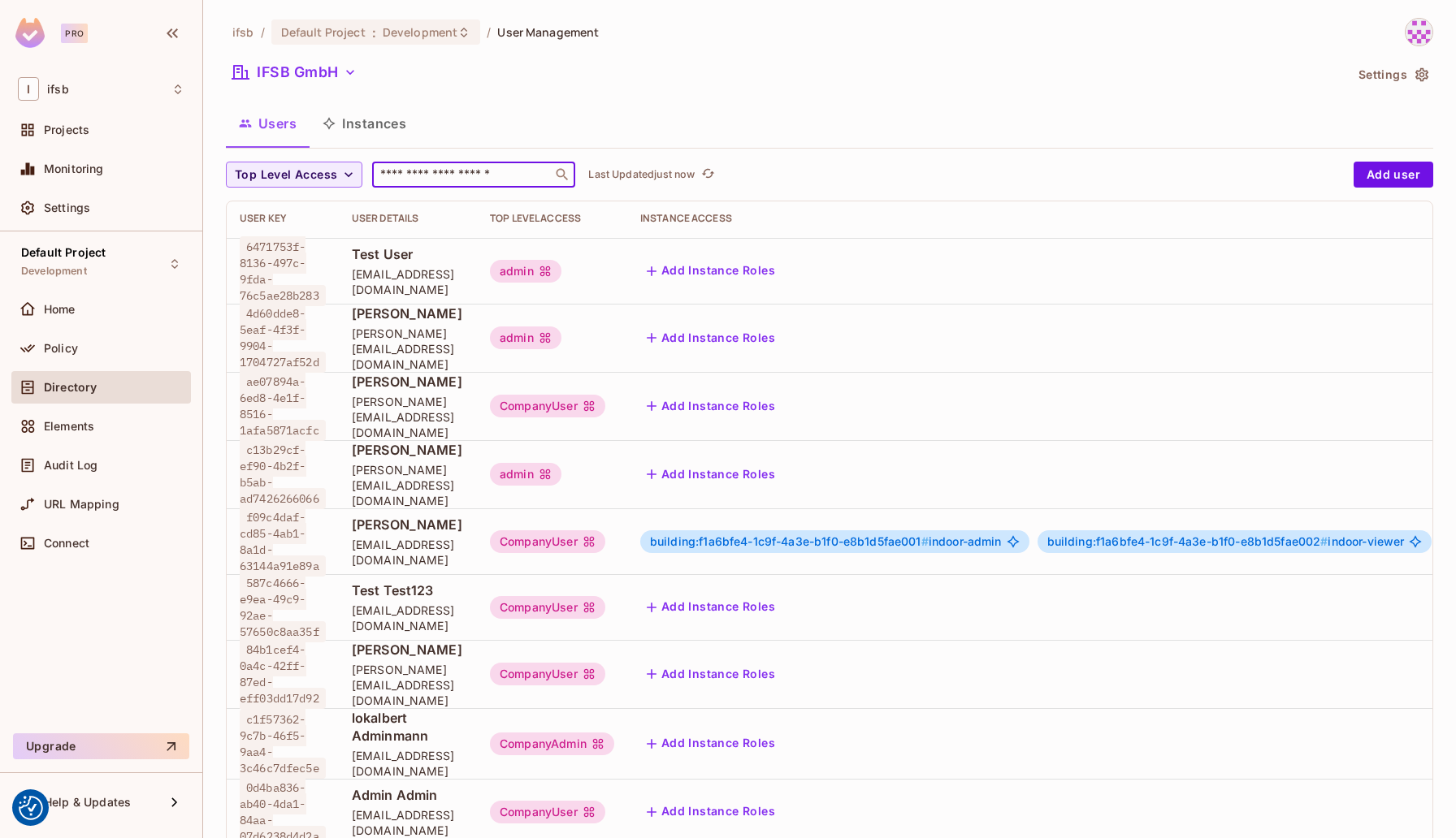
click at [469, 178] on input "text" at bounding box center [462, 175] width 171 height 17
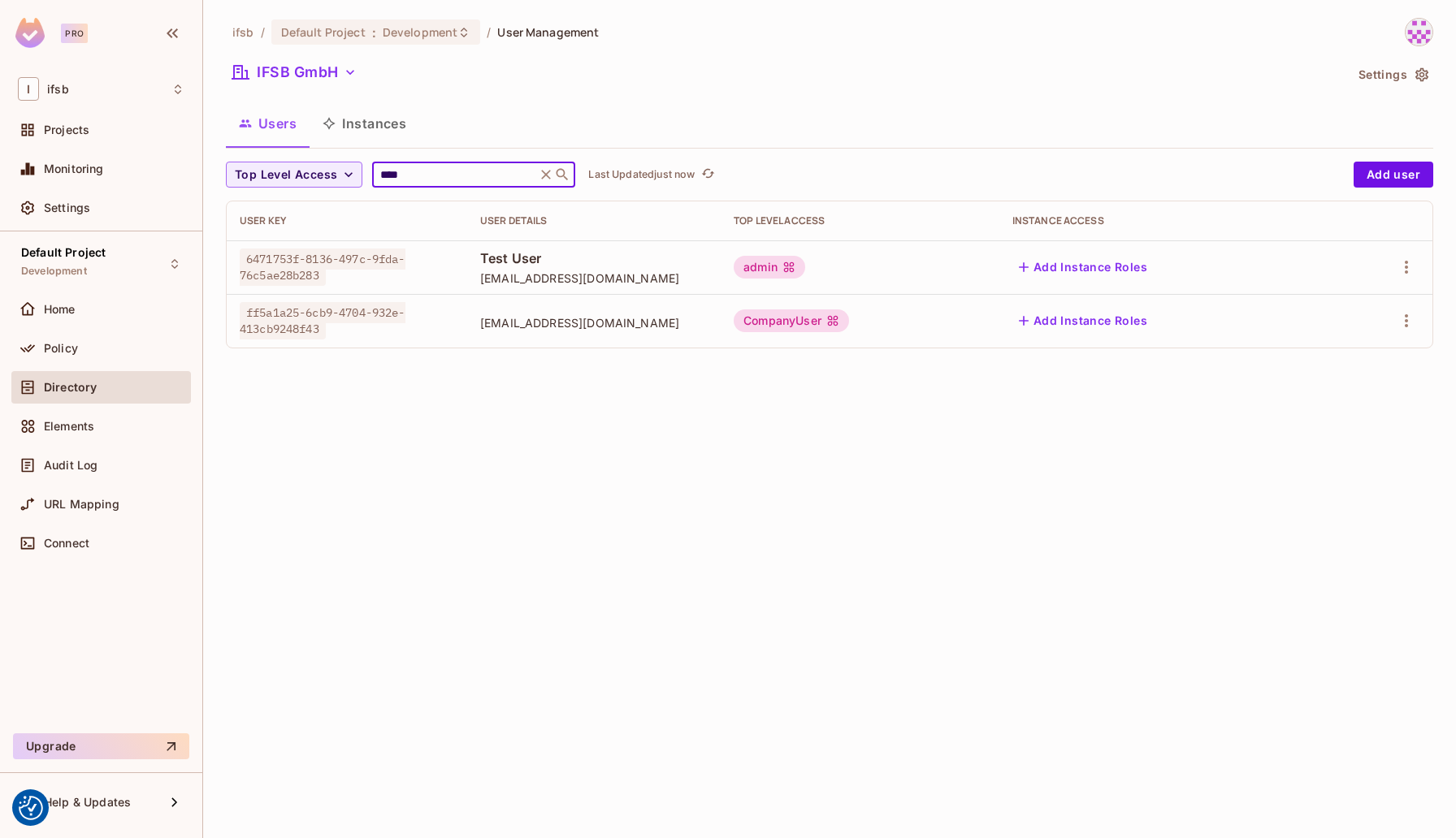
type input "****"
click at [502, 274] on span "test@test.com" at bounding box center [595, 277] width 228 height 16
click at [1417, 319] on button "button" at bounding box center [1406, 321] width 26 height 26
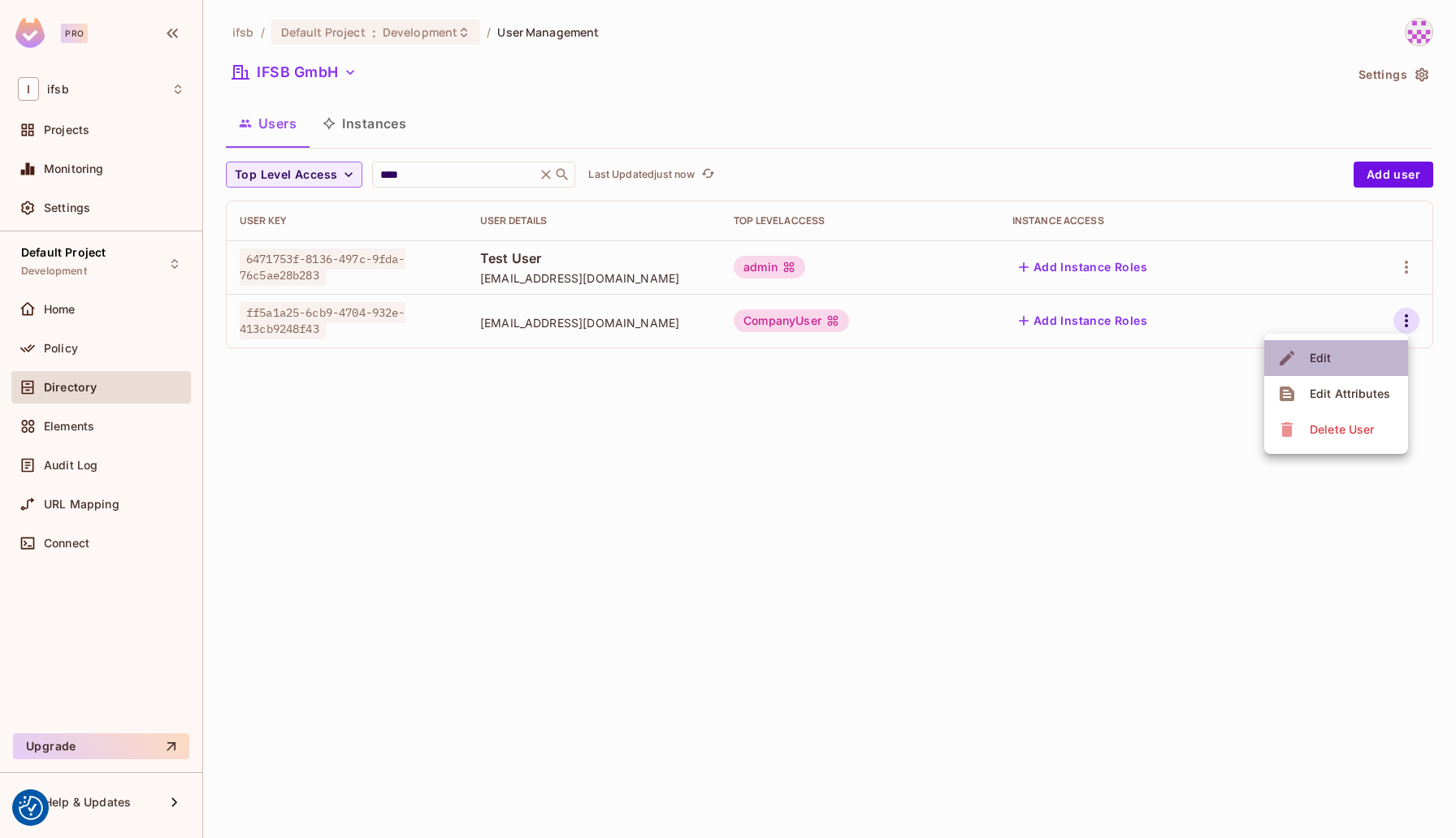
click at [1344, 358] on li "Edit" at bounding box center [1337, 357] width 144 height 36
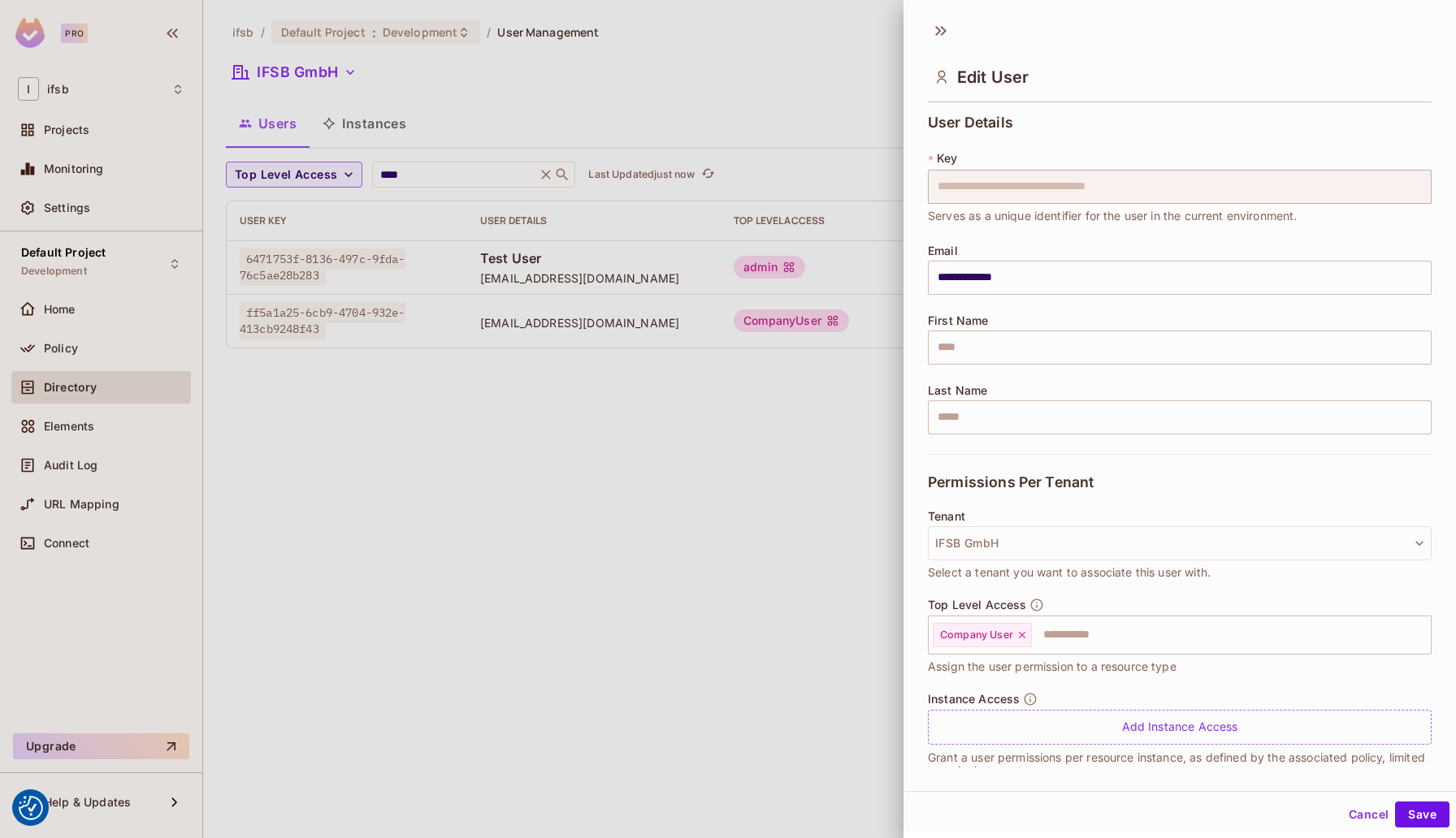
scroll to position [26, 0]
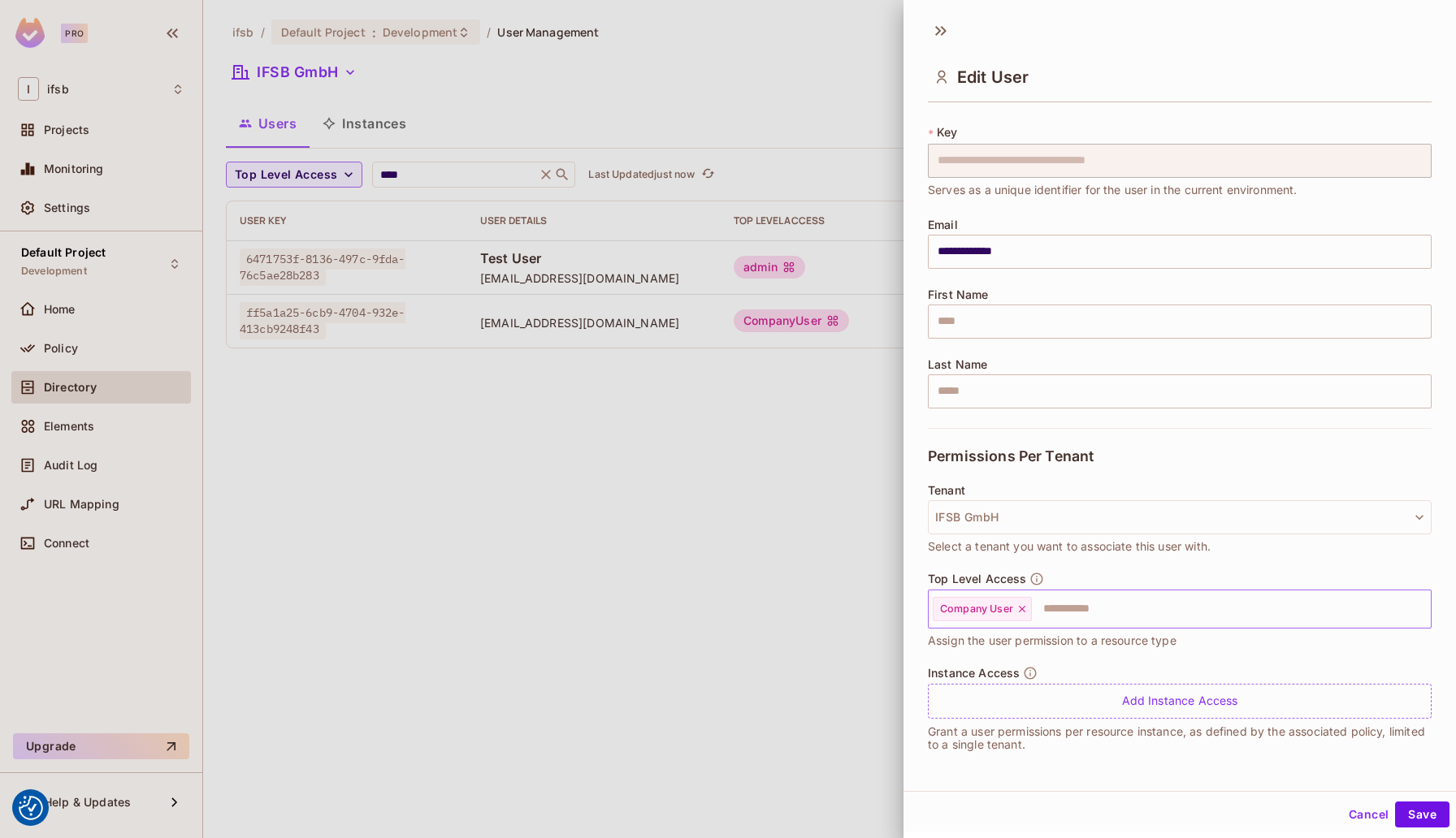
click at [1017, 606] on icon at bounding box center [1022, 609] width 11 height 11
click at [1007, 608] on input "text" at bounding box center [1166, 608] width 469 height 32
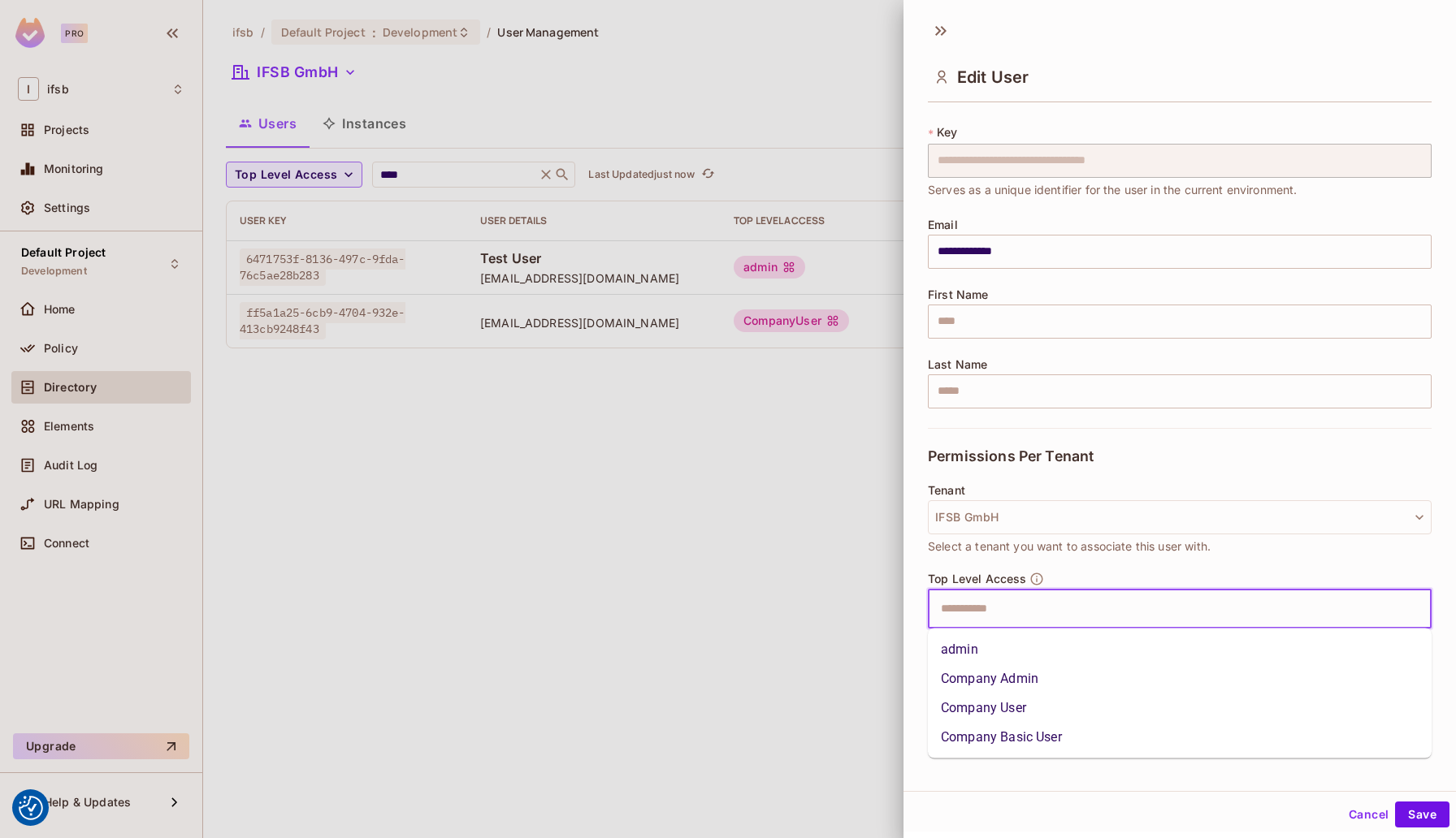
click at [1055, 677] on li "Company Admin" at bounding box center [1180, 679] width 504 height 29
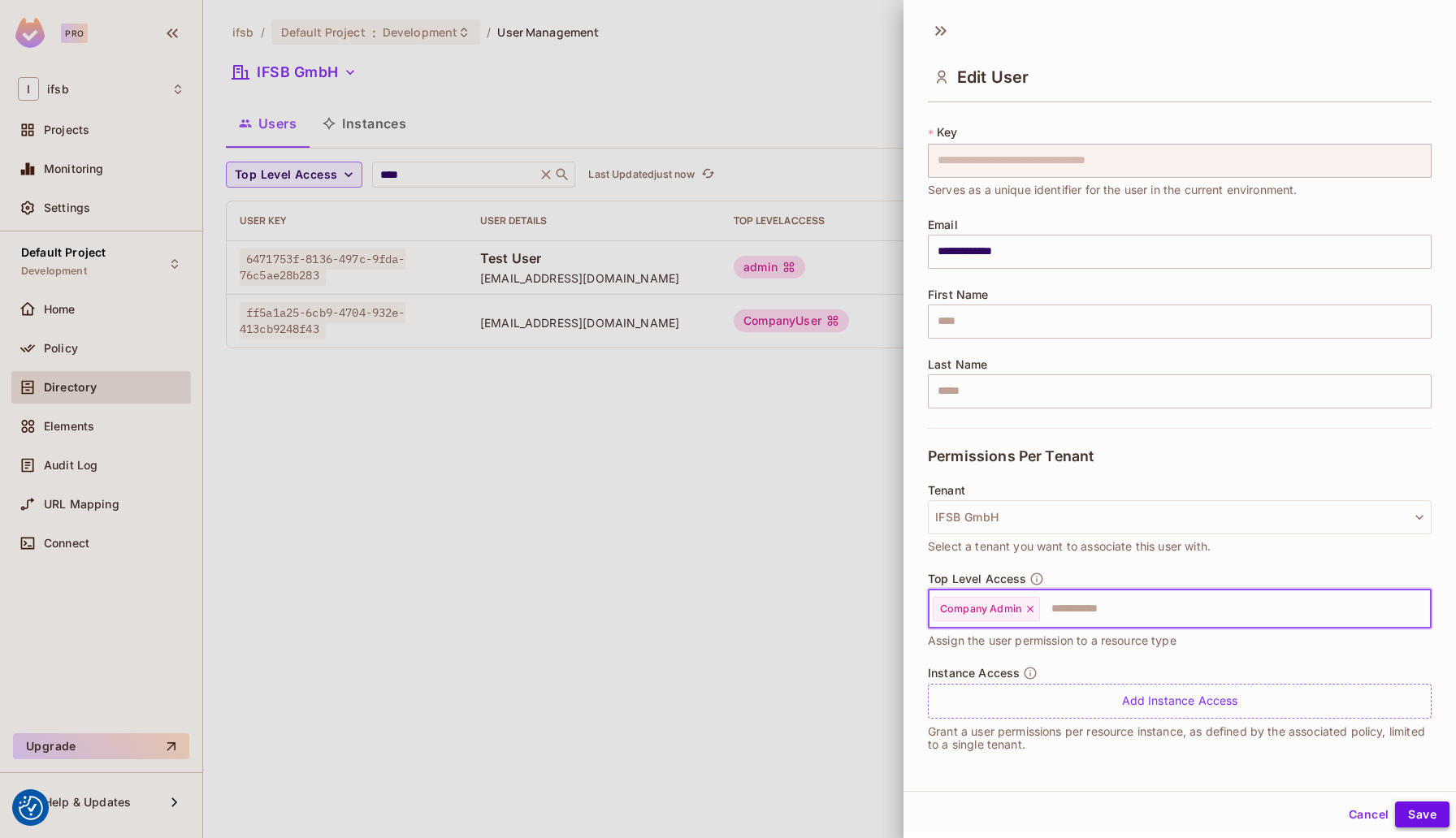
click at [1428, 815] on button "Save" at bounding box center [1422, 815] width 54 height 26
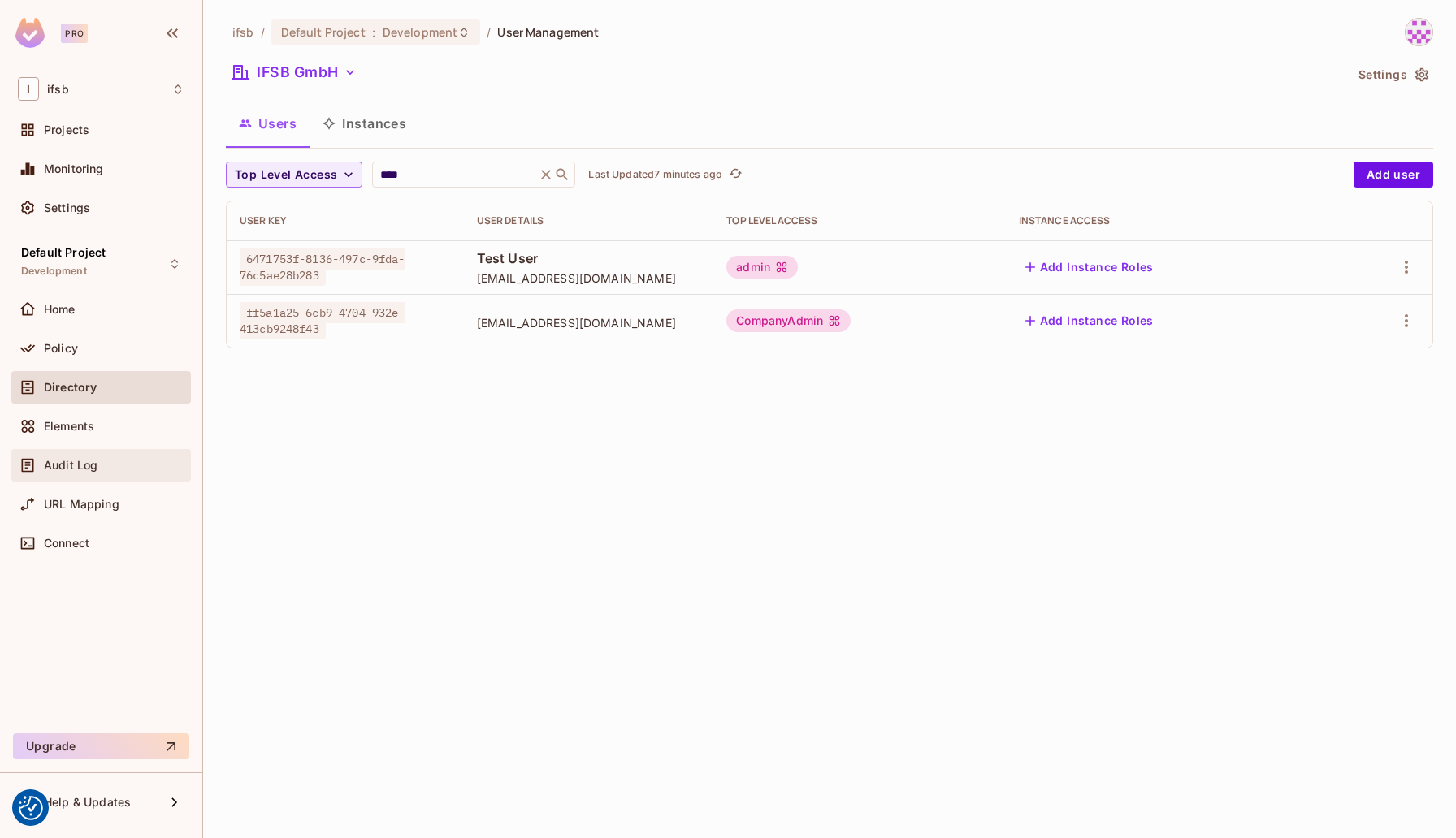
click at [125, 472] on div "Audit Log" at bounding box center [100, 465] width 166 height 19
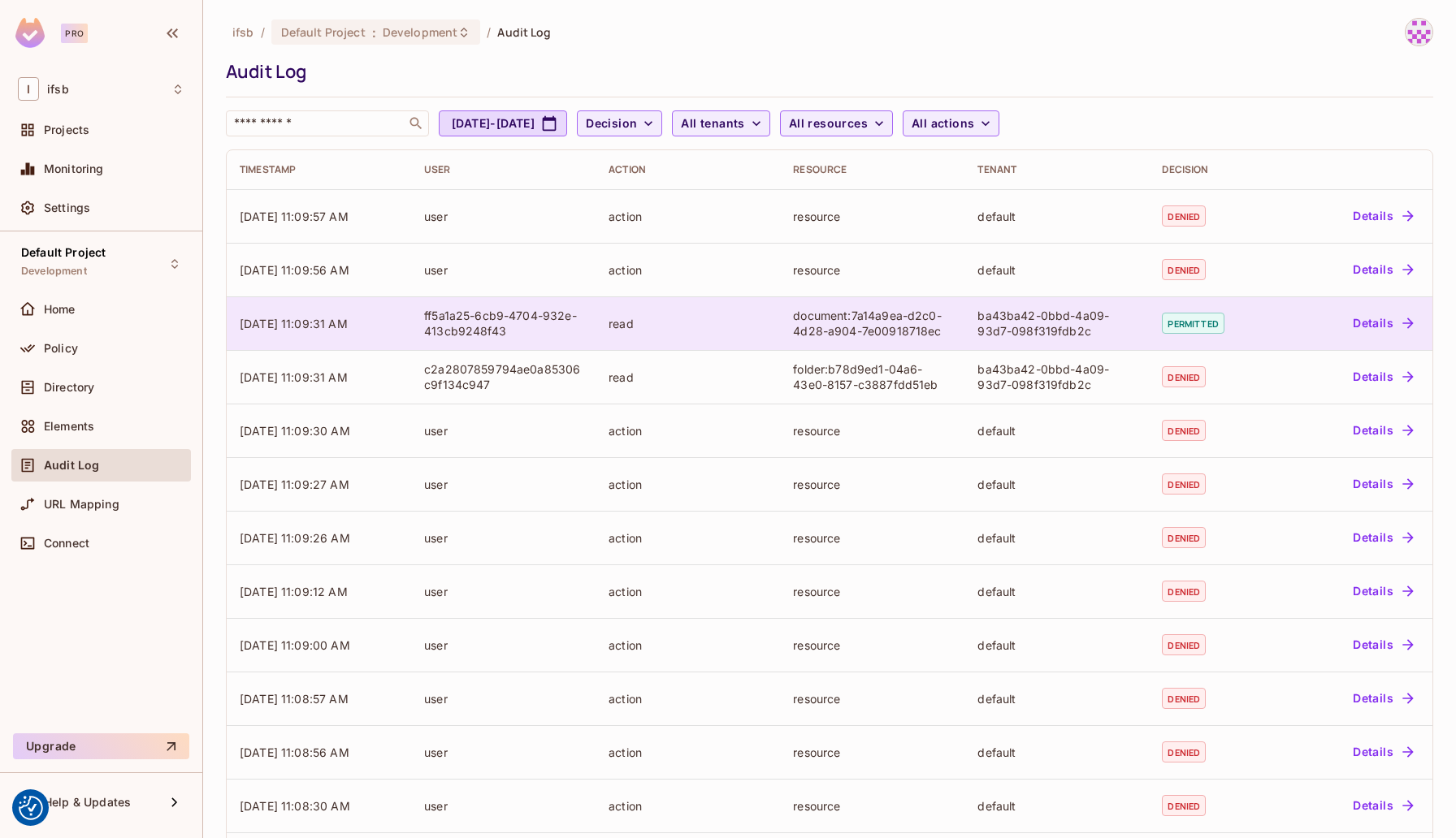
click at [781, 320] on td "document:7a14a9ea-d2c0-4d28-a904-7e00918718ec" at bounding box center [872, 323] width 185 height 53
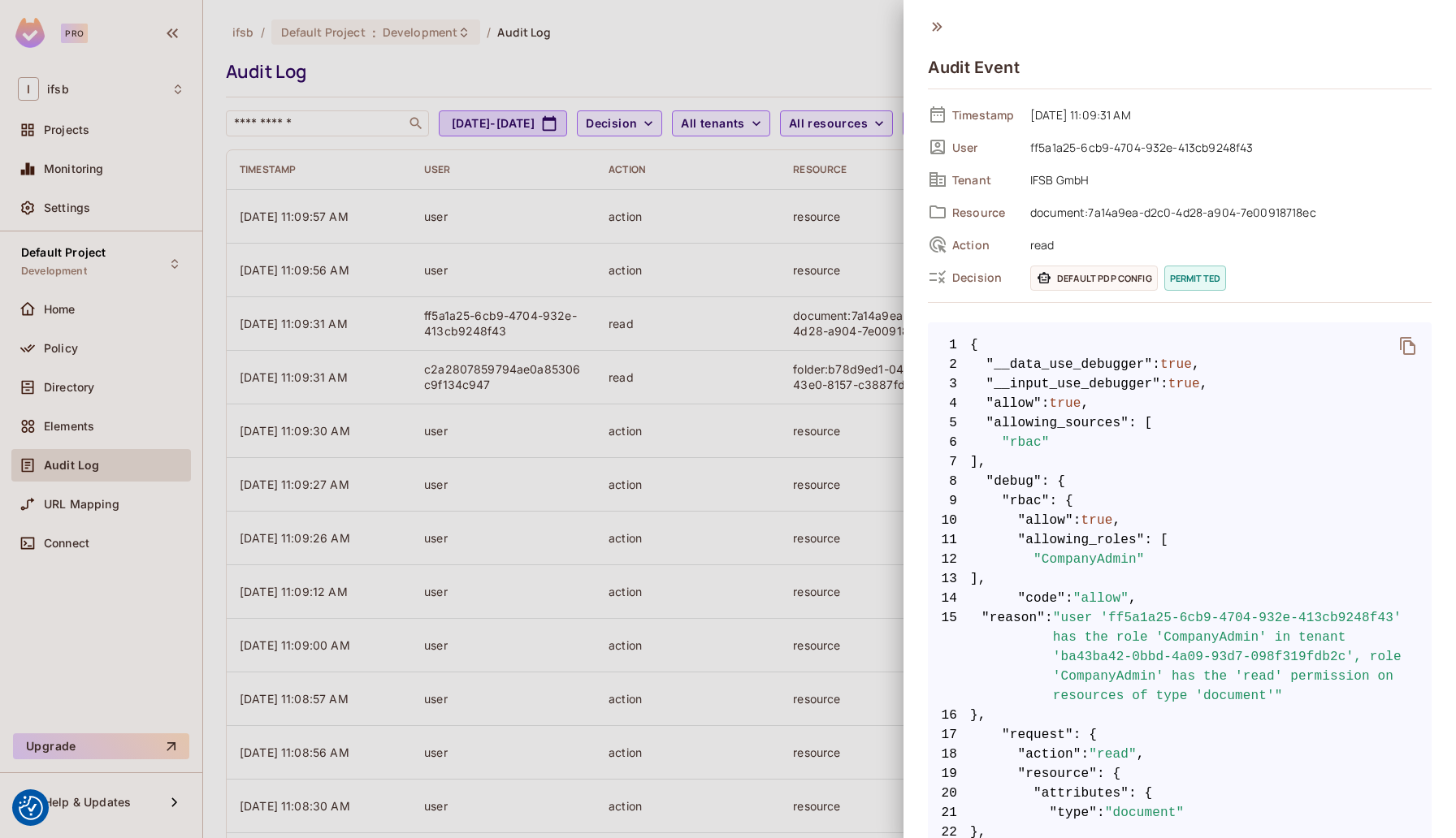
click at [1407, 345] on icon "delete" at bounding box center [1408, 345] width 19 height 19
click at [752, 367] on div at bounding box center [728, 419] width 1456 height 838
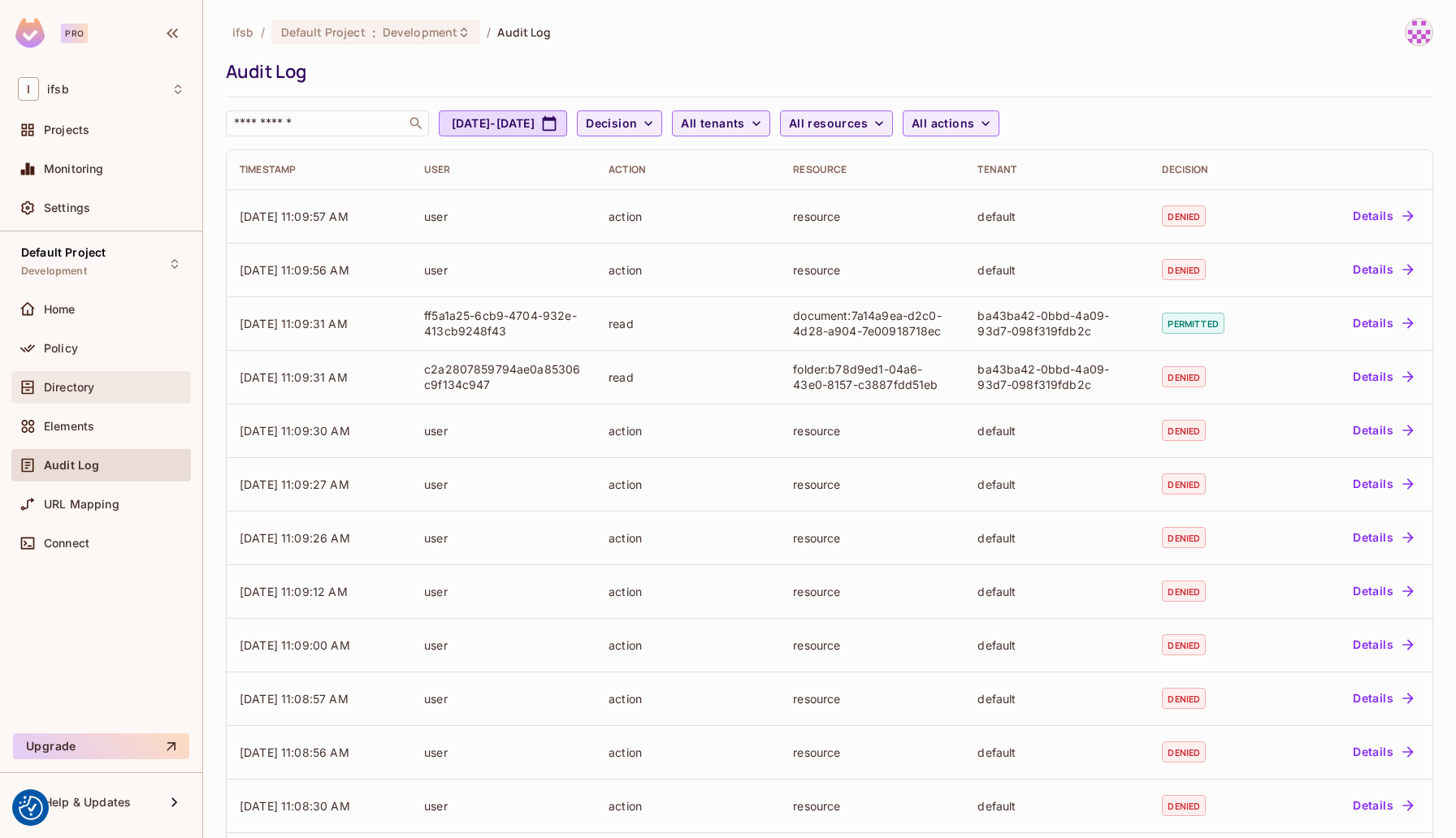
click at [82, 393] on span "Directory" at bounding box center [69, 388] width 51 height 13
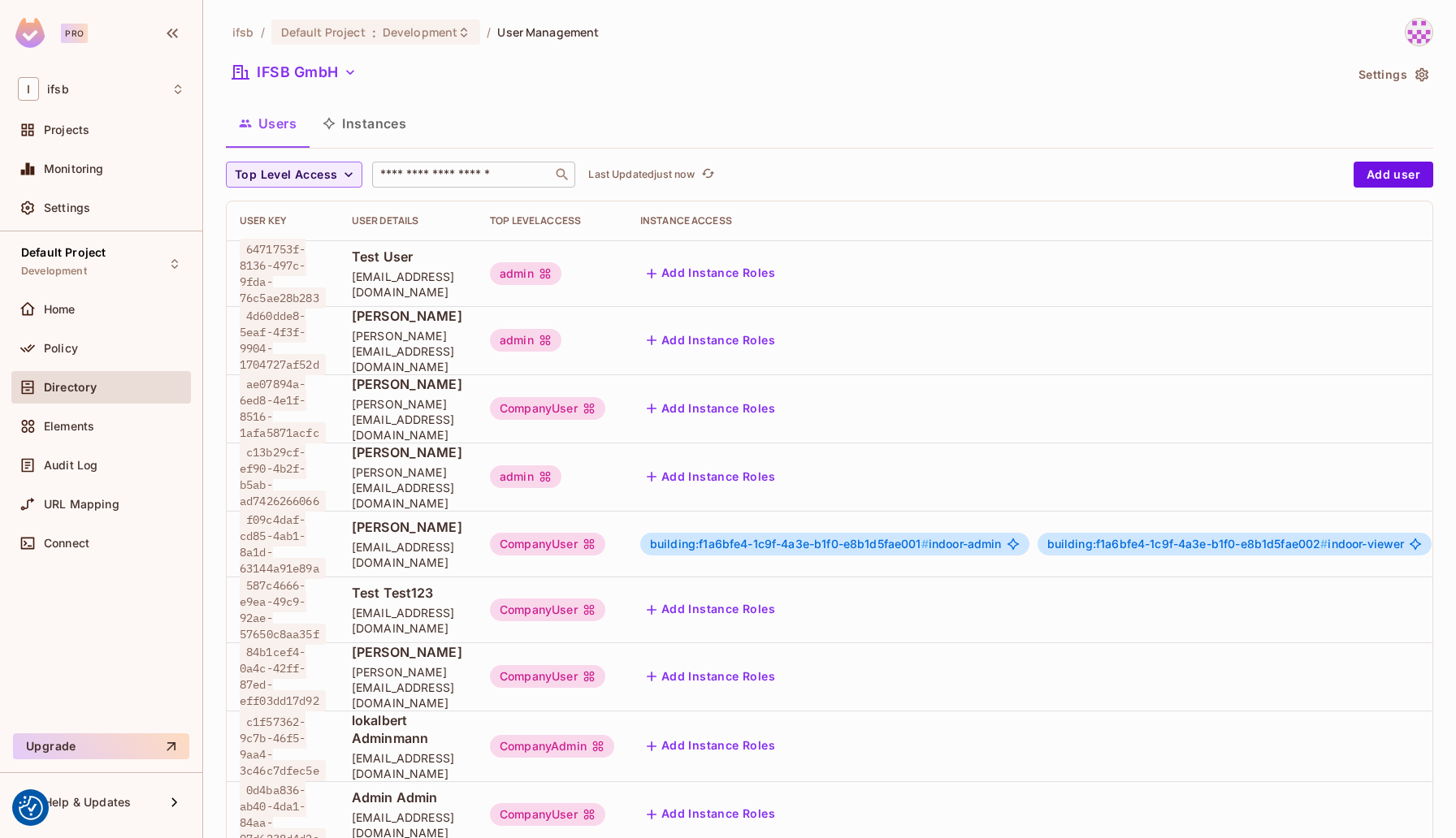
click at [472, 164] on div "​" at bounding box center [473, 175] width 203 height 26
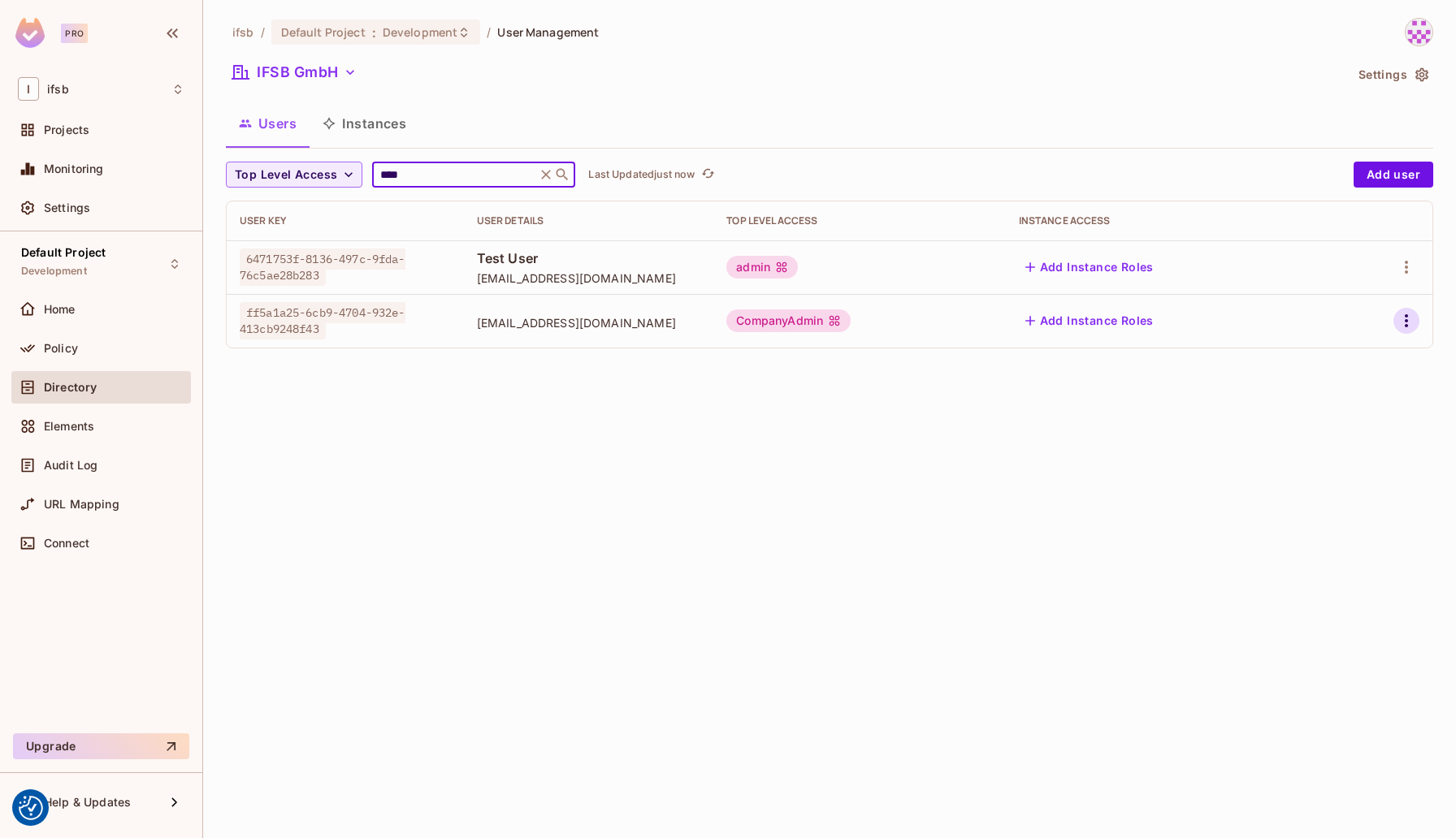
type input "****"
click at [1409, 323] on icon "button" at bounding box center [1406, 321] width 19 height 19
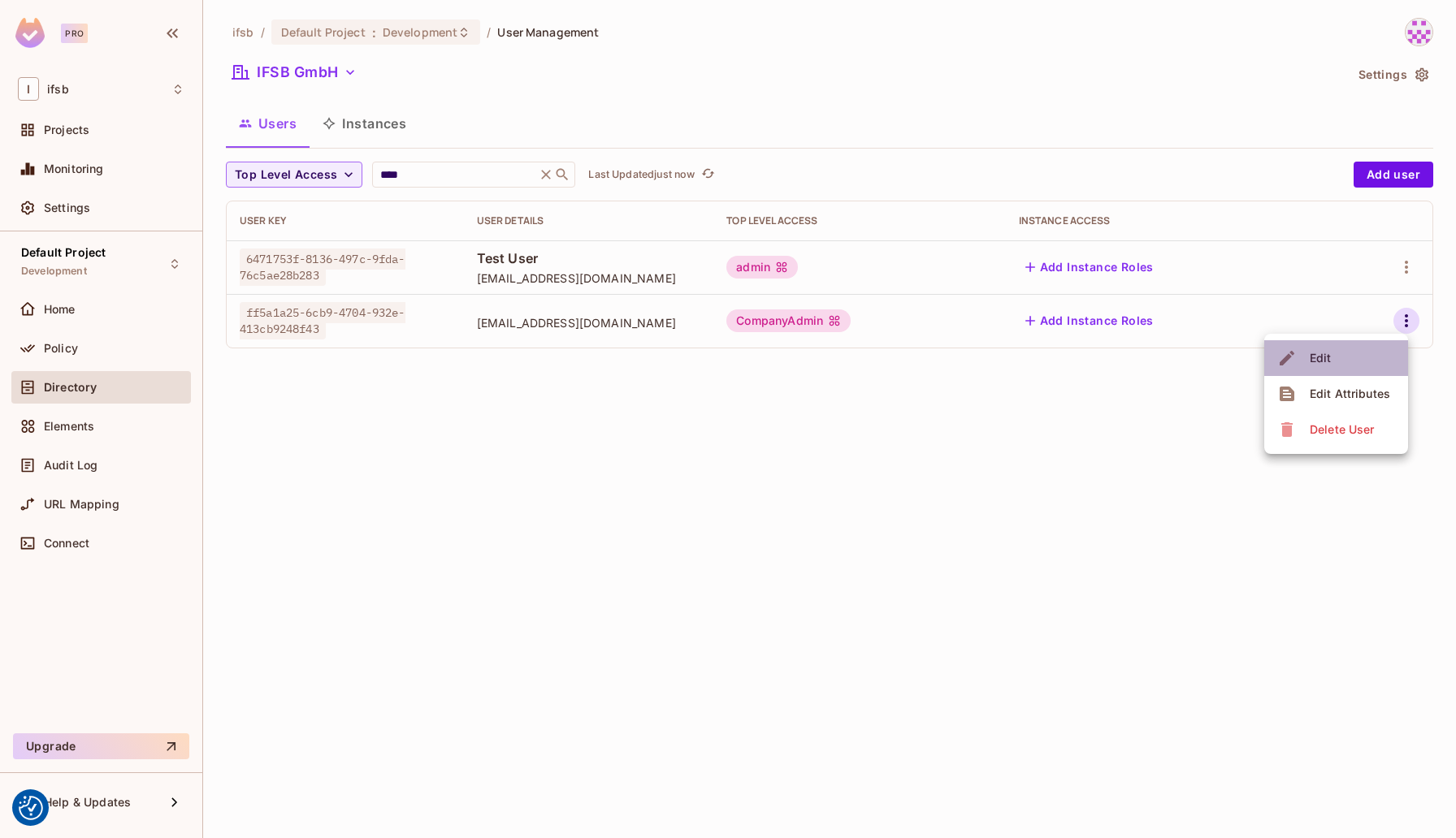
click at [1363, 347] on li "Edit" at bounding box center [1337, 357] width 144 height 36
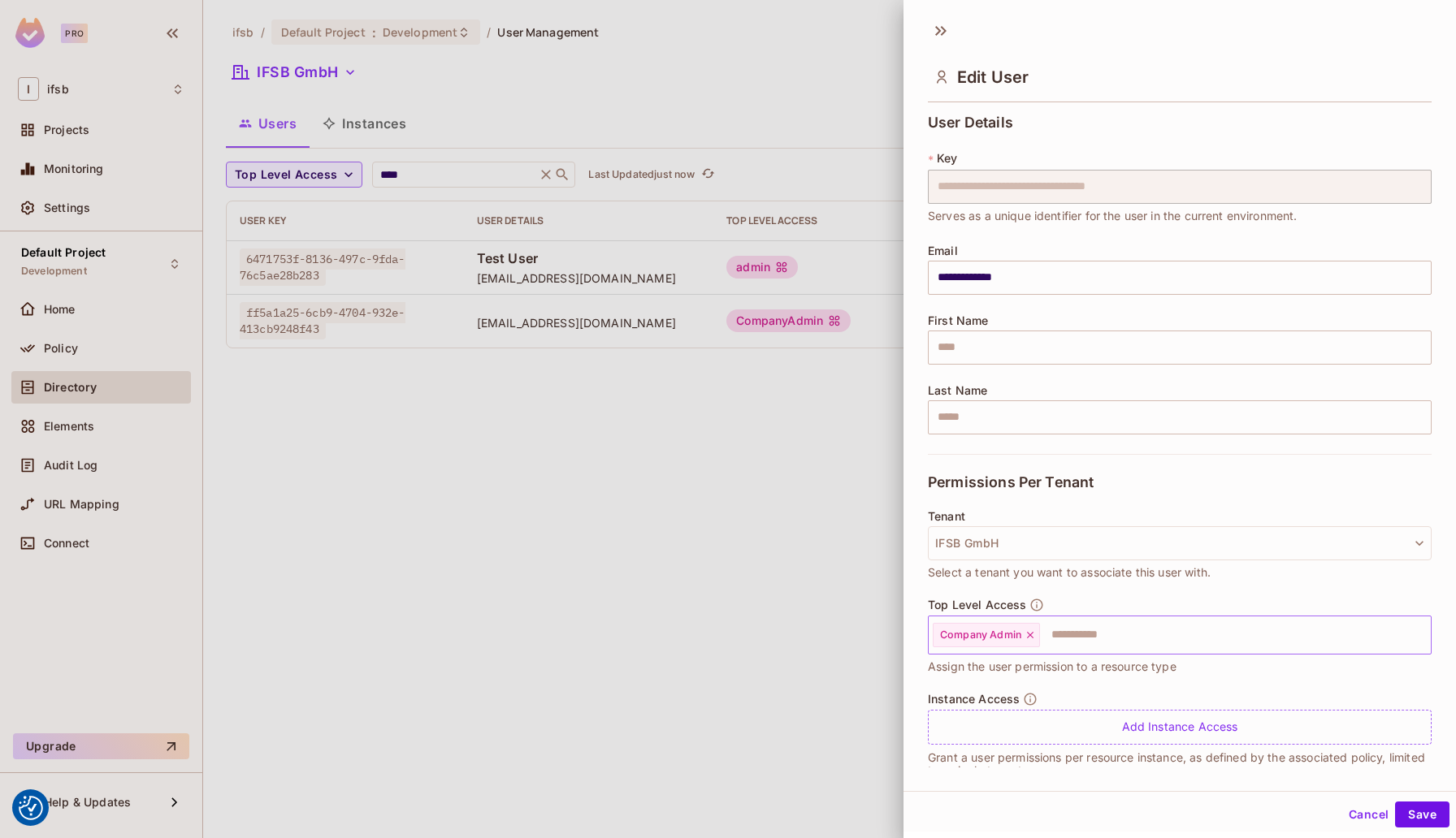
click at [1030, 631] on icon at bounding box center [1030, 635] width 11 height 11
click at [1011, 639] on input "text" at bounding box center [1166, 635] width 469 height 32
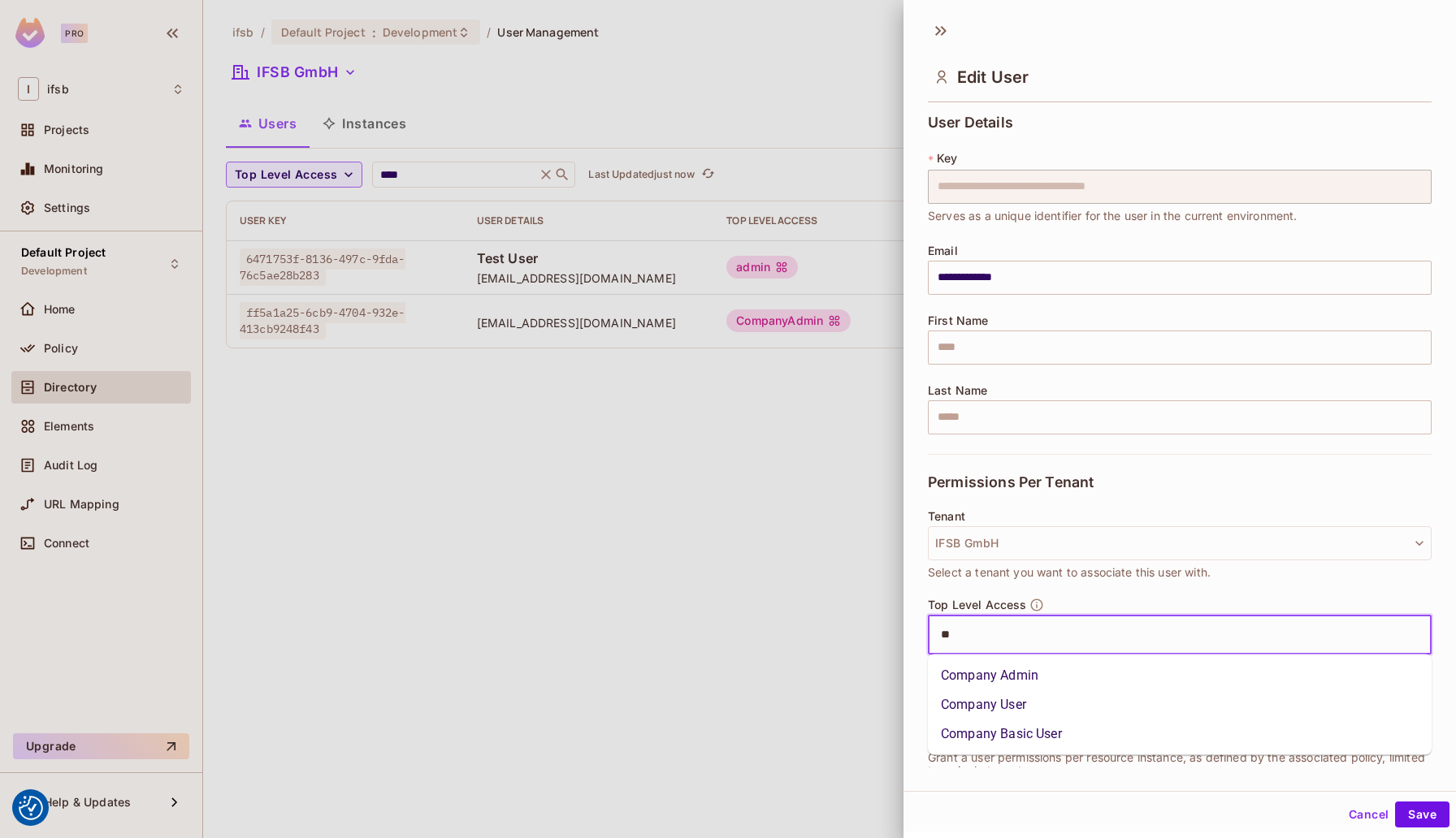
type input "***"
click at [1016, 700] on li "Company User" at bounding box center [1180, 706] width 504 height 29
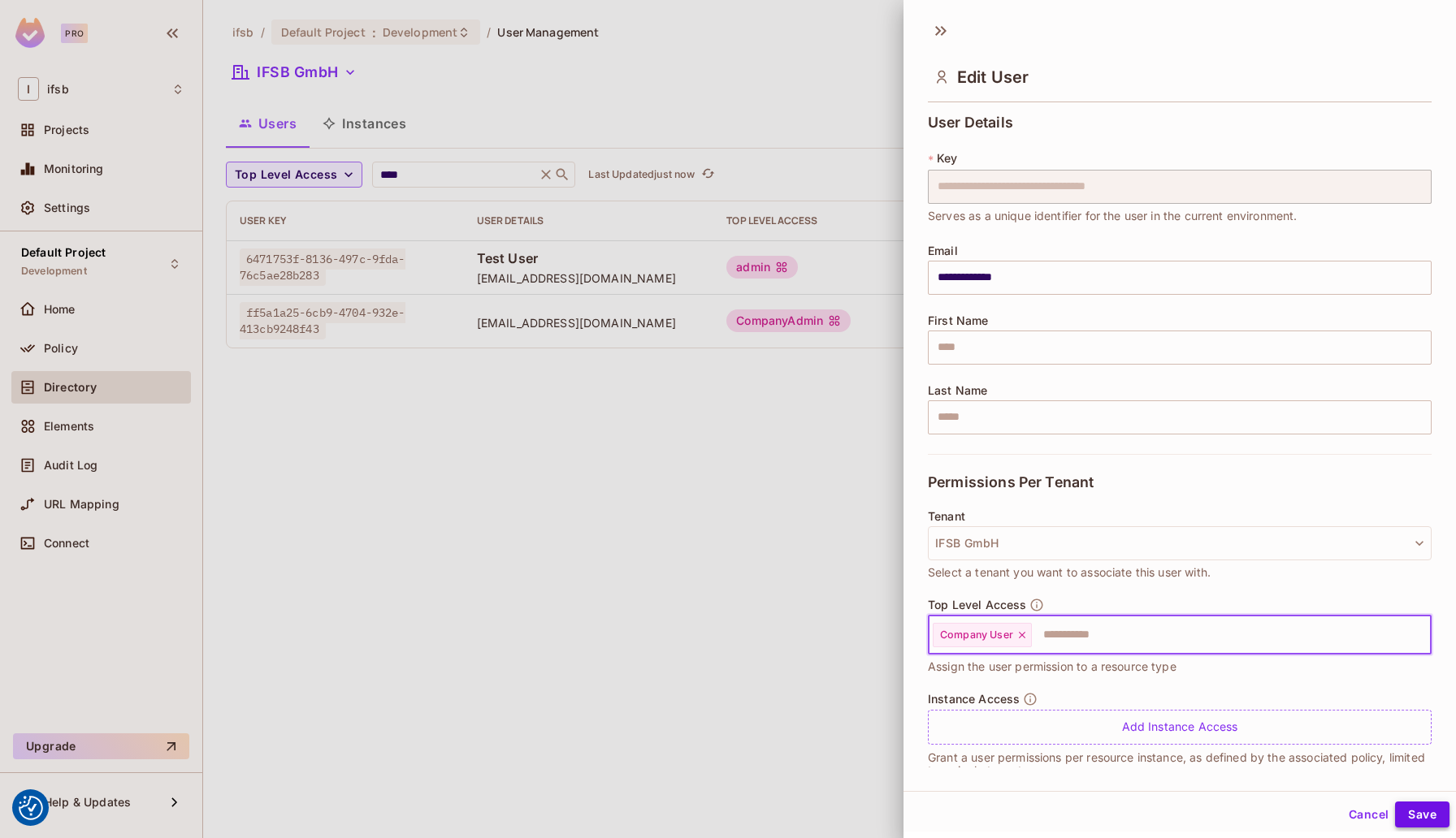
click at [1416, 814] on button "Save" at bounding box center [1422, 815] width 54 height 26
